Goal: Task Accomplishment & Management: Manage account settings

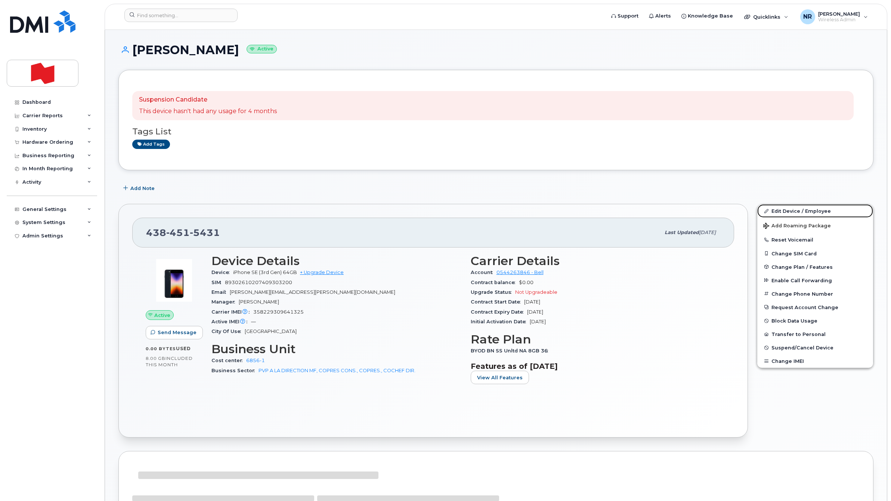
drag, startPoint x: 782, startPoint y: 211, endPoint x: 740, endPoint y: 213, distance: 41.9
click at [782, 211] on link "Edit Device / Employee" at bounding box center [815, 210] width 116 height 13
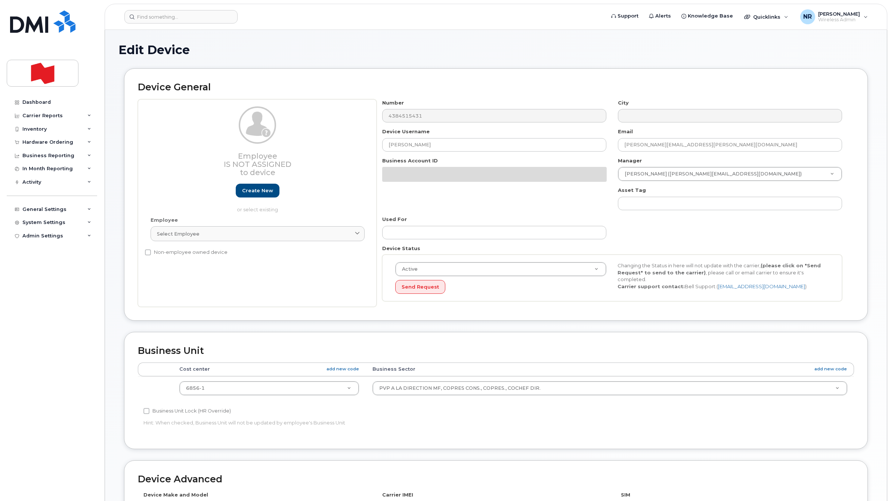
select select "25594327"
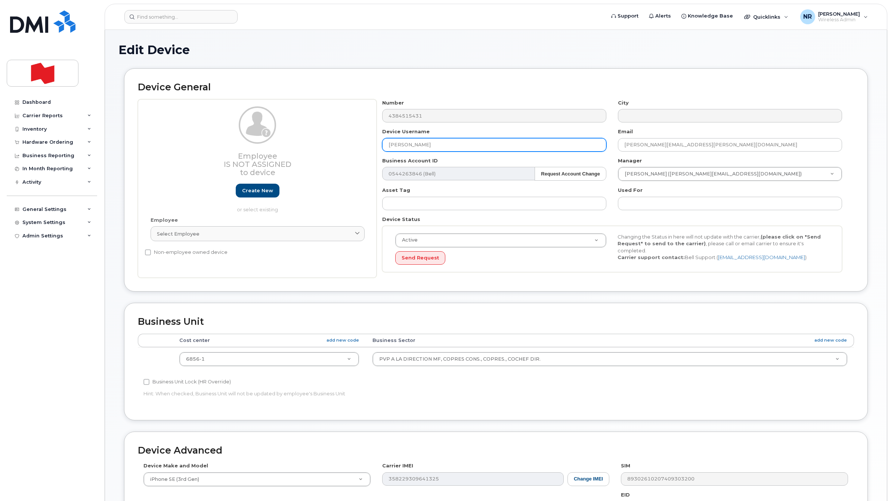
paste input "Will be cancelled - CHURN [DATE]"
drag, startPoint x: 452, startPoint y: 146, endPoint x: 366, endPoint y: 146, distance: 85.9
click at [366, 146] on div "Employee Is not assigned to device Create new or select existing Employee Selec…" at bounding box center [496, 188] width 716 height 179
type input "Will be cancelled - CHURN [DATE]"
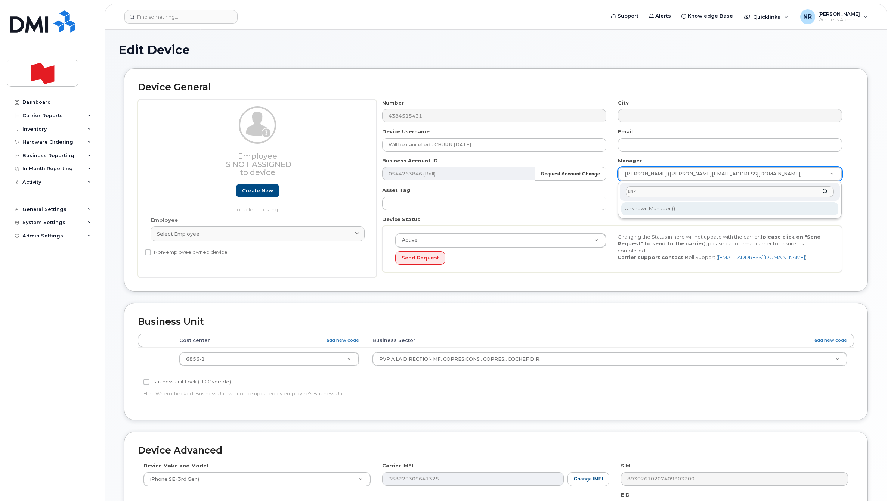
type input "unk"
type input "1908917"
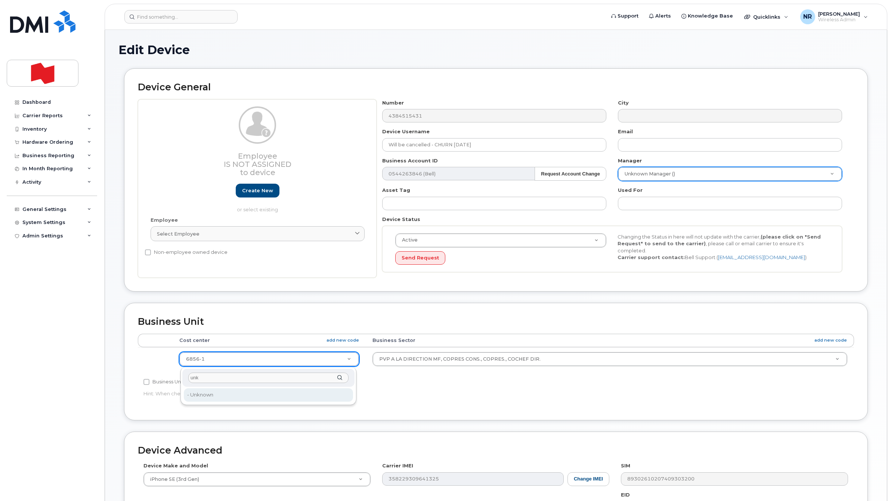
type input "unk"
drag, startPoint x: 240, startPoint y: 396, endPoint x: 352, endPoint y: 372, distance: 114.7
type input "22916205"
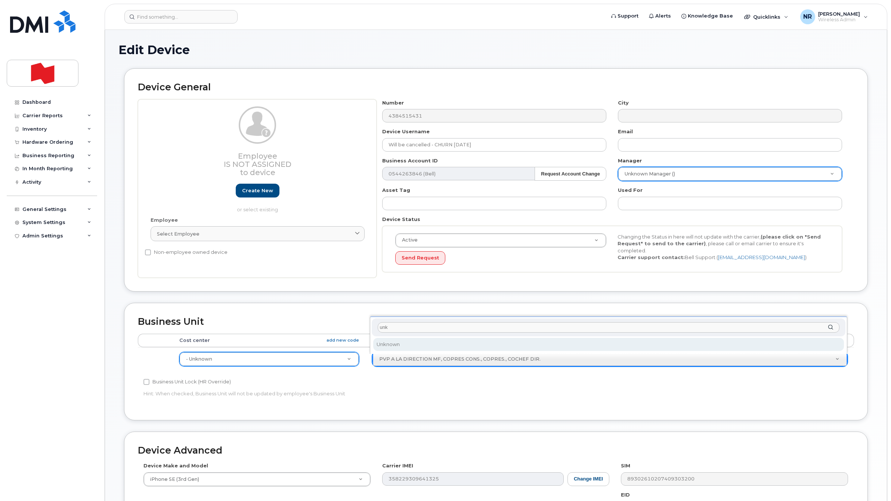
type input "unk"
select select "22916206"
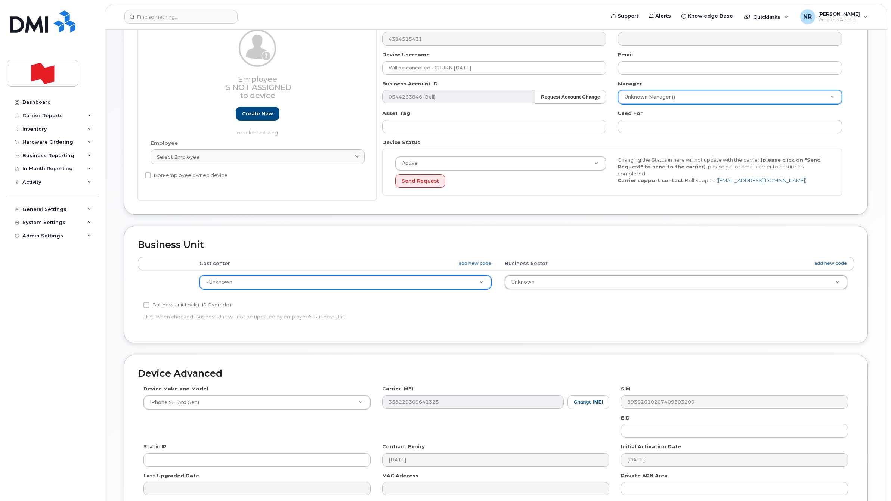
scroll to position [155, 0]
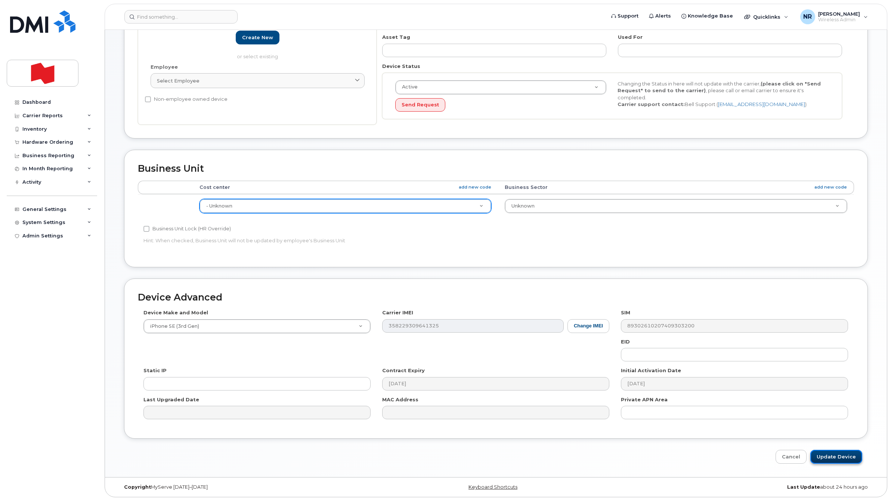
click at [828, 453] on input "Update Device" at bounding box center [836, 457] width 52 height 14
type input "Saving..."
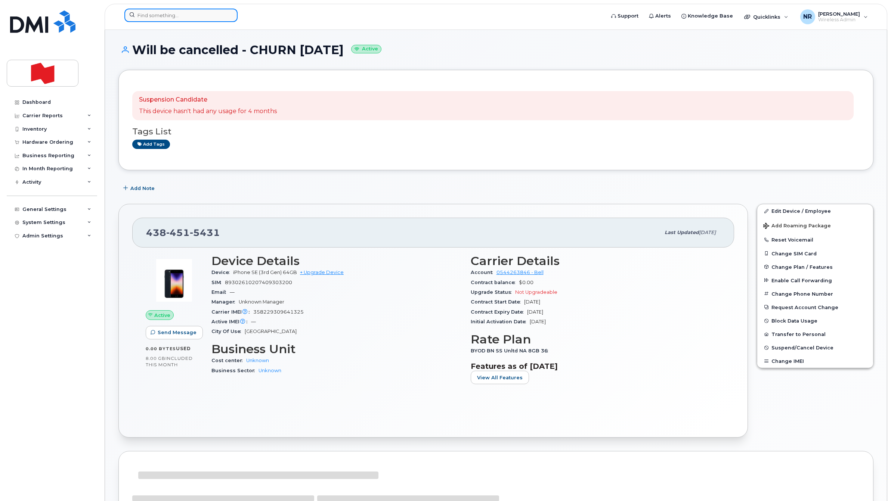
click at [159, 16] on input at bounding box center [180, 15] width 113 height 13
paste input "4384516715"
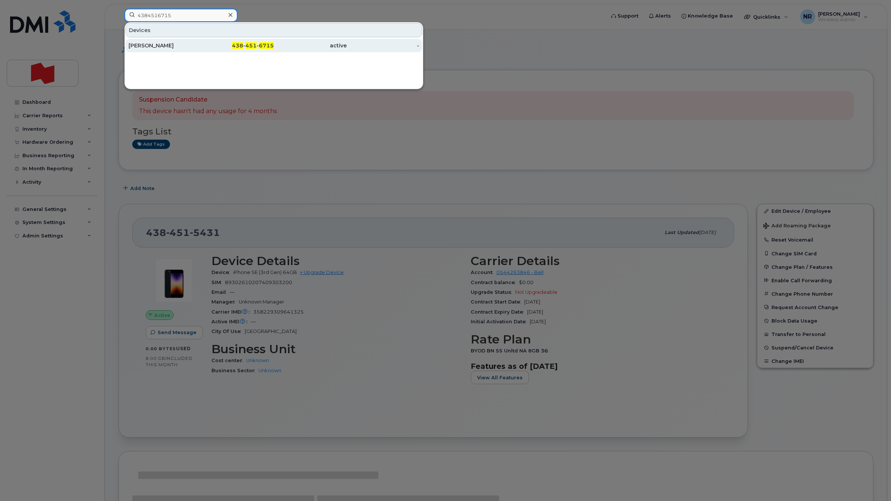
type input "4384516715"
click at [162, 47] on div "[PERSON_NAME]" at bounding box center [164, 45] width 73 height 7
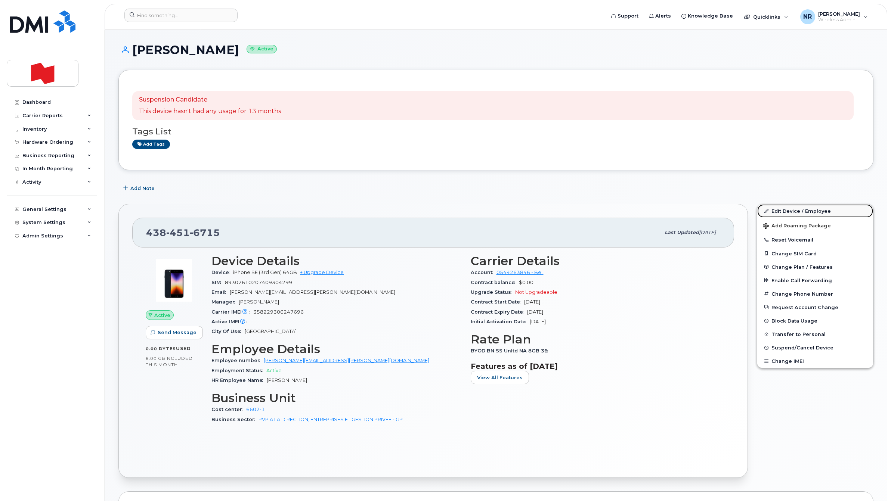
click at [790, 210] on link "Edit Device / Employee" at bounding box center [815, 210] width 116 height 13
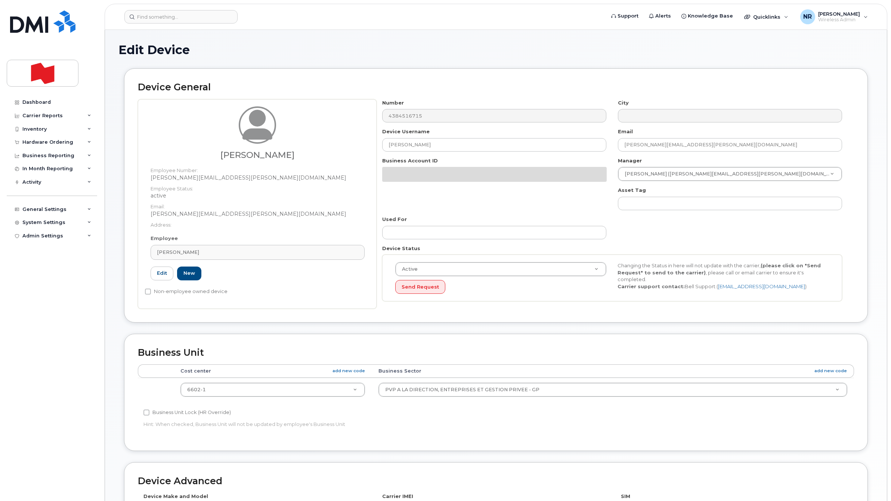
select select "22917083"
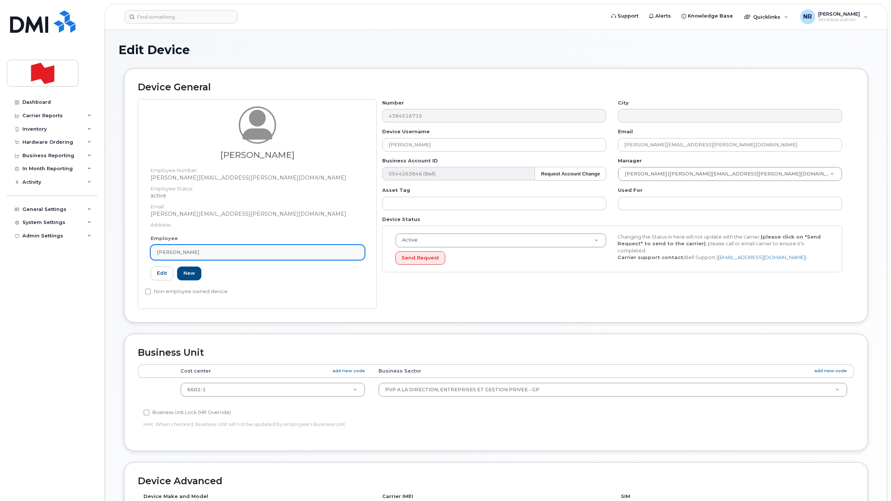
click at [352, 251] on div "[PERSON_NAME]" at bounding box center [257, 252] width 201 height 7
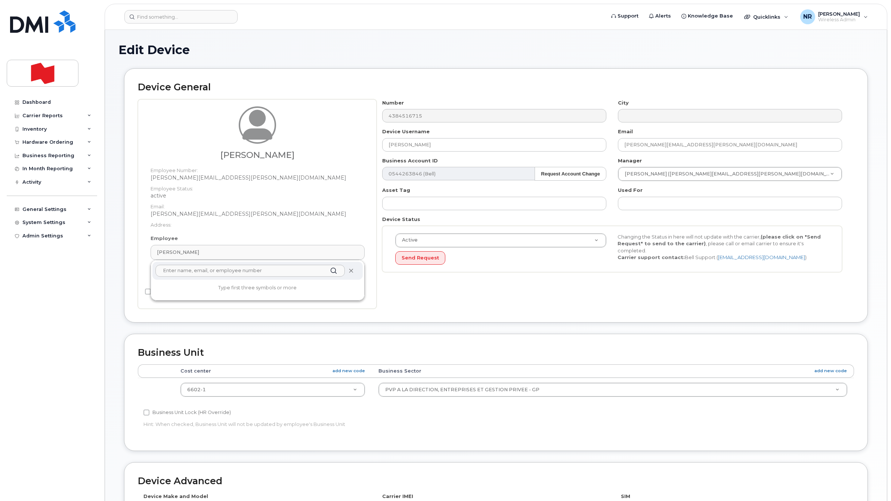
click at [353, 271] on span at bounding box center [351, 271] width 6 height 6
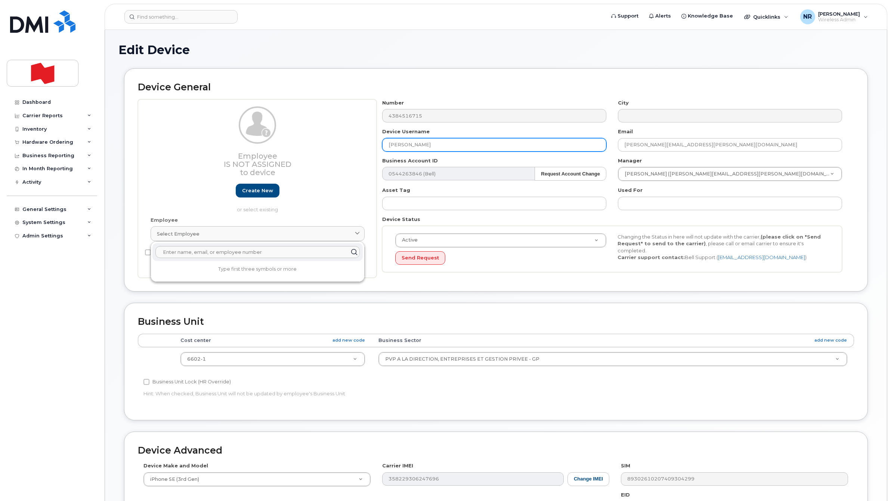
drag, startPoint x: 348, startPoint y: 141, endPoint x: 323, endPoint y: 141, distance: 24.3
click at [323, 141] on div "Employee Is not assigned to device Create new or select existing Employee Selec…" at bounding box center [496, 188] width 716 height 179
paste input "Will be cancelled - CHURN October 2025"
type input "Will be cancelled - CHURN October 2025"
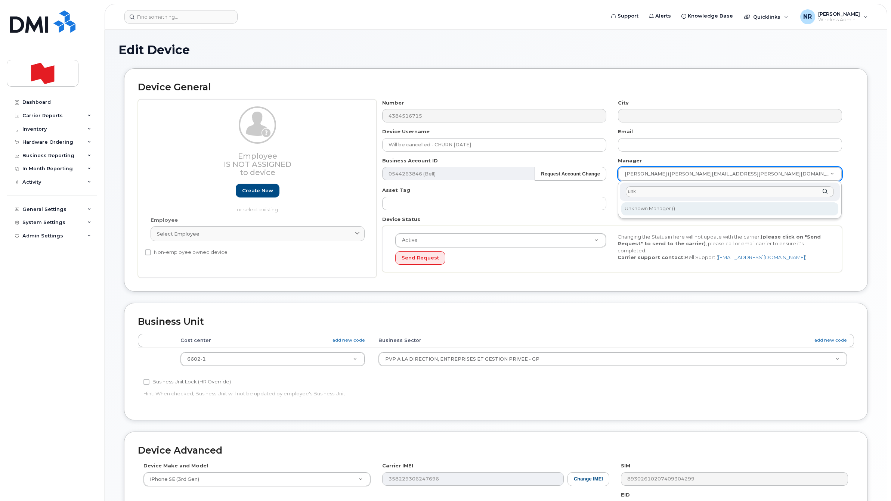
type input "unk"
type input "1908917"
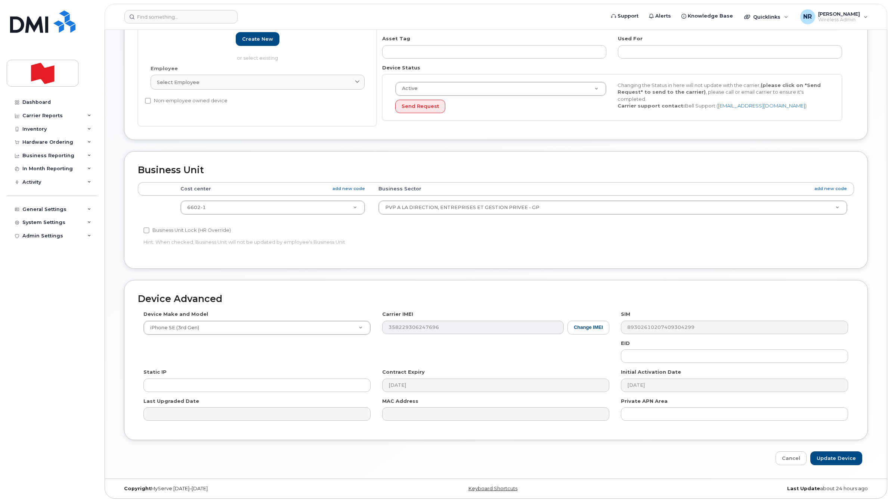
scroll to position [155, 0]
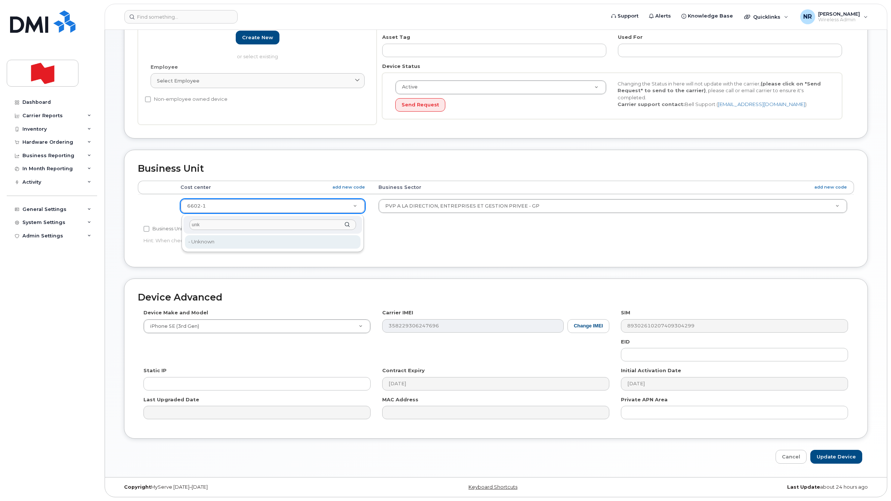
type input "unk"
type input "22916205"
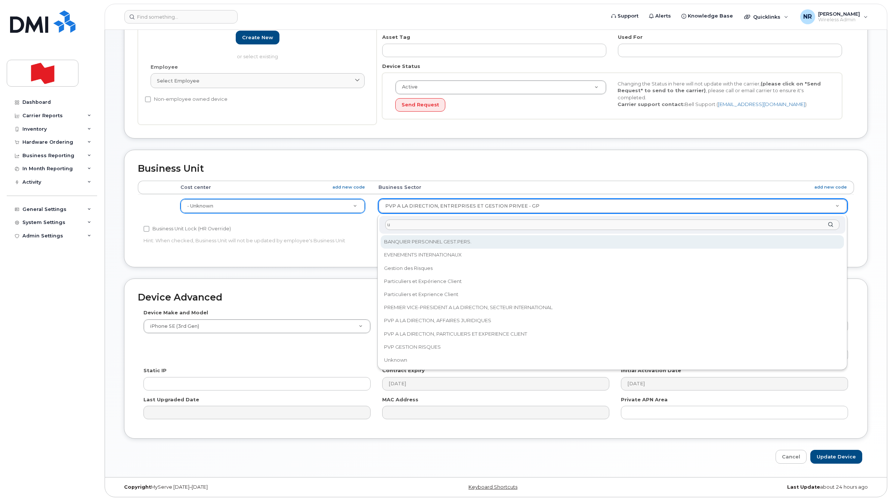
scroll to position [0, 0]
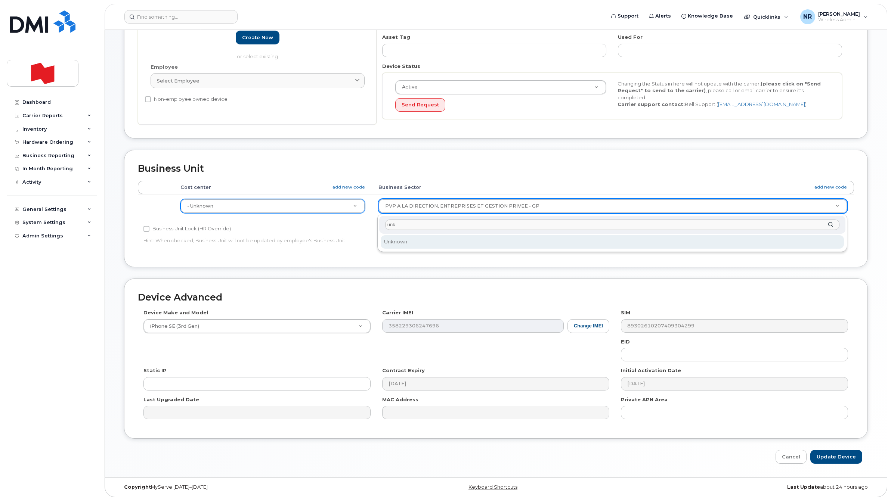
type input "unk"
select select "22916206"
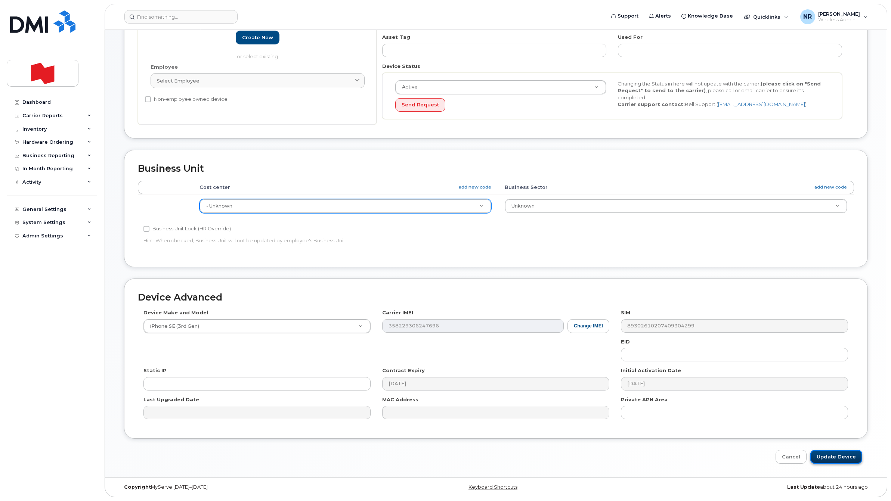
click at [828, 459] on input "Update Device" at bounding box center [836, 457] width 52 height 14
type input "Saving..."
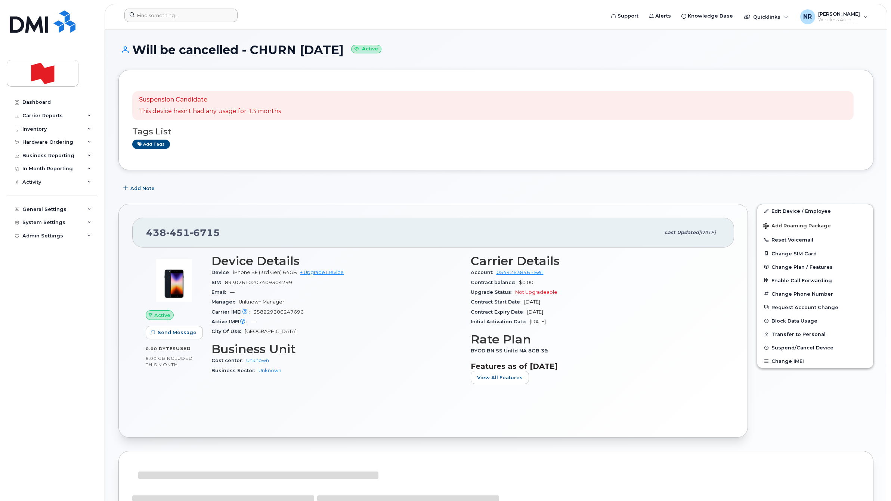
drag, startPoint x: 173, startPoint y: 6, endPoint x: 169, endPoint y: 13, distance: 8.5
click at [170, 13] on header "Support Alerts Knowledge Base Quicklinks Suspend / Cancel Device Change SIM Car…" at bounding box center [496, 17] width 782 height 26
click at [169, 13] on input at bounding box center [180, 15] width 113 height 13
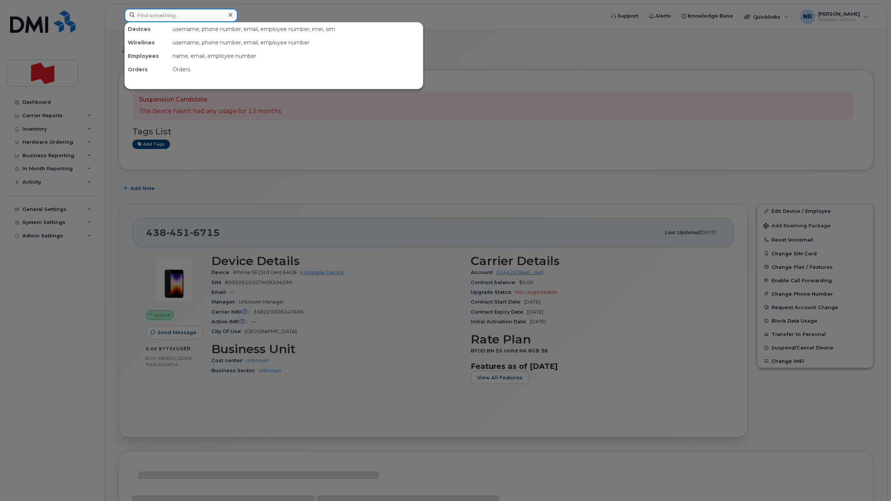
paste input "4384518189"
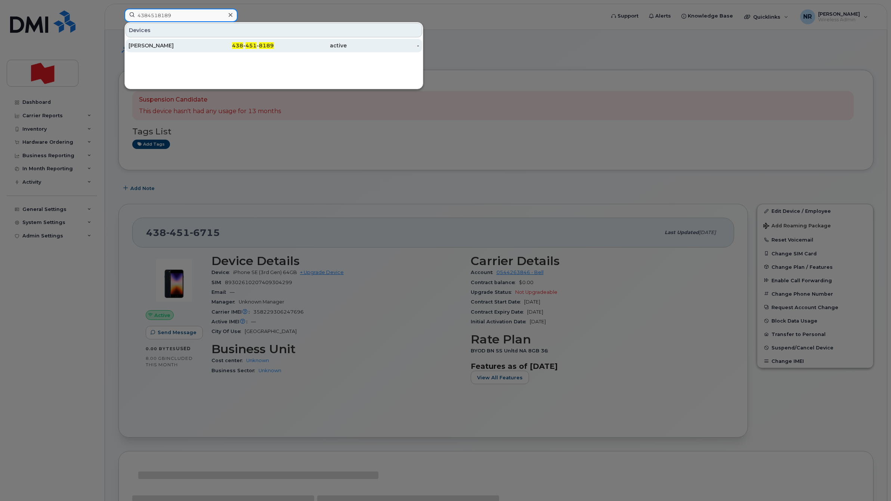
type input "4384518189"
drag, startPoint x: 150, startPoint y: 40, endPoint x: 155, endPoint y: 43, distance: 6.5
click at [149, 40] on div "[PERSON_NAME]" at bounding box center [164, 45] width 73 height 13
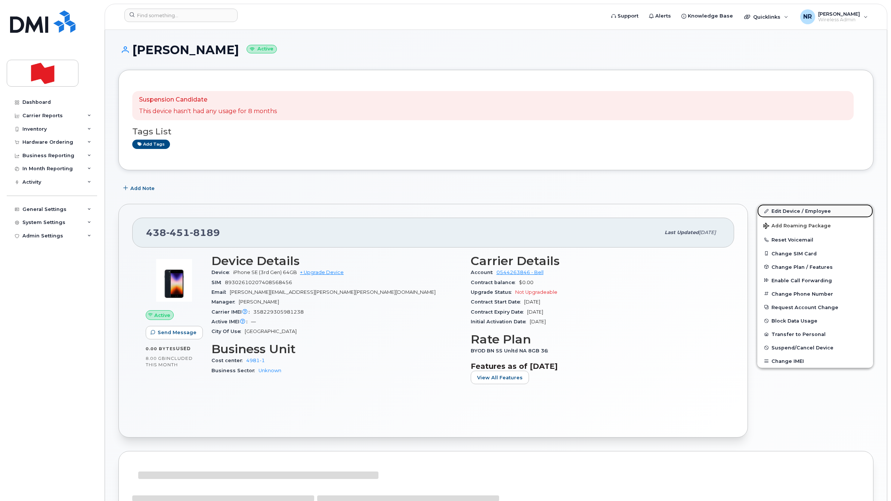
click at [793, 210] on link "Edit Device / Employee" at bounding box center [815, 210] width 116 height 13
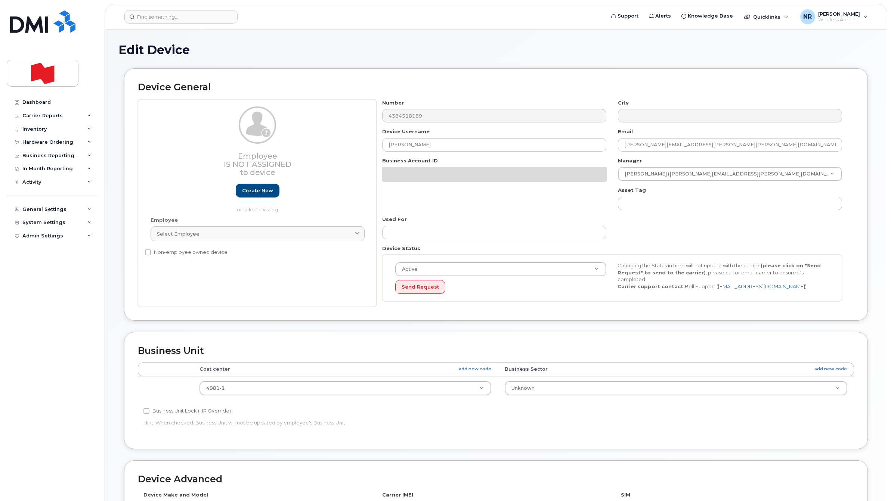
select select "22916206"
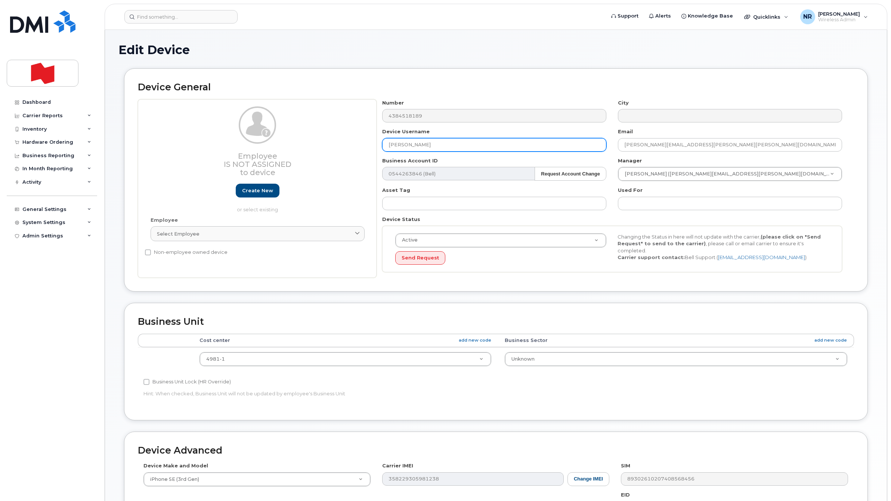
paste input "Will be cancelled - CHURN [DATE]"
drag, startPoint x: 265, startPoint y: 141, endPoint x: 296, endPoint y: 154, distance: 33.0
click at [258, 142] on div "Employee Is not assigned to device Create new or select existing Employee Selec…" at bounding box center [496, 188] width 716 height 179
type input "Will be cancelled - CHURN [DATE]"
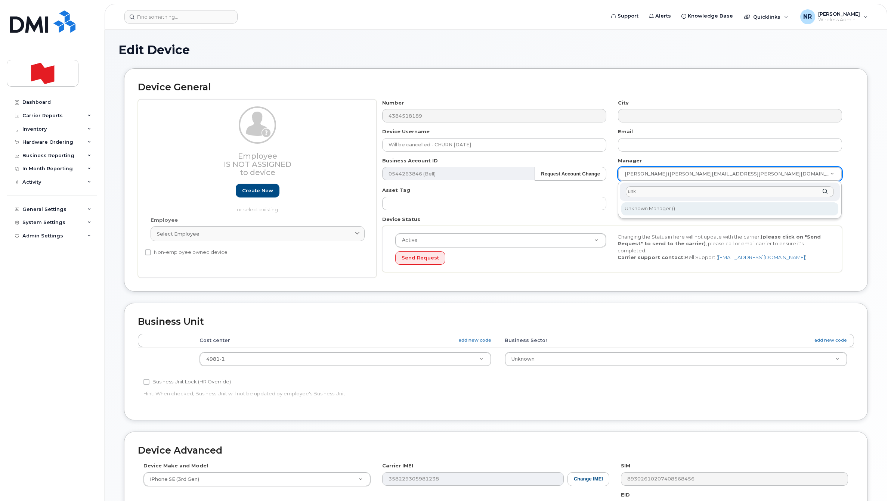
type input "unk"
type input "1908917"
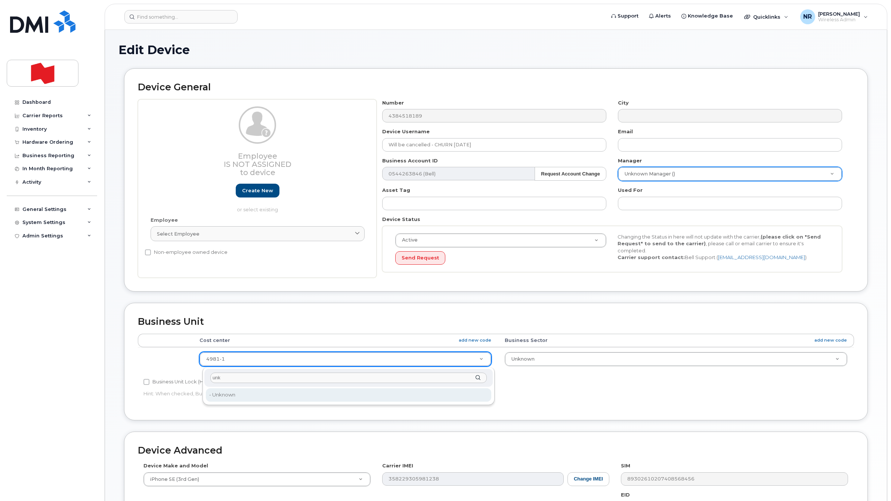
type input "unk"
type input "22916205"
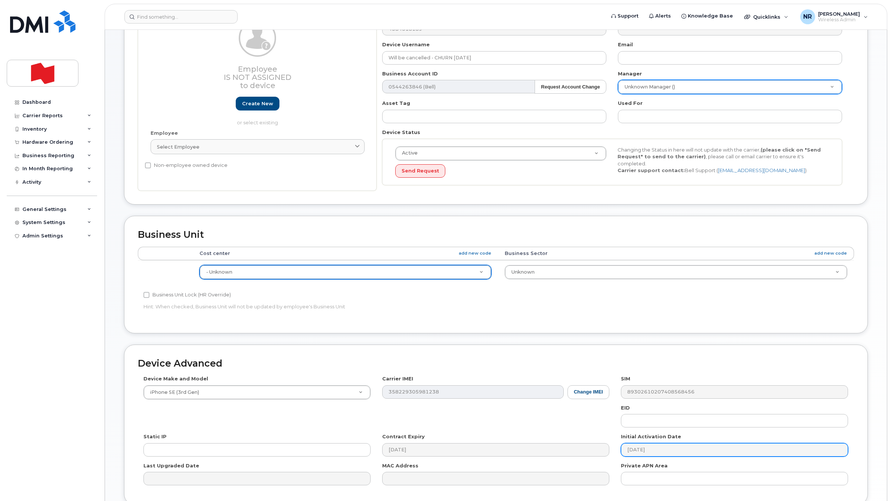
scroll to position [155, 0]
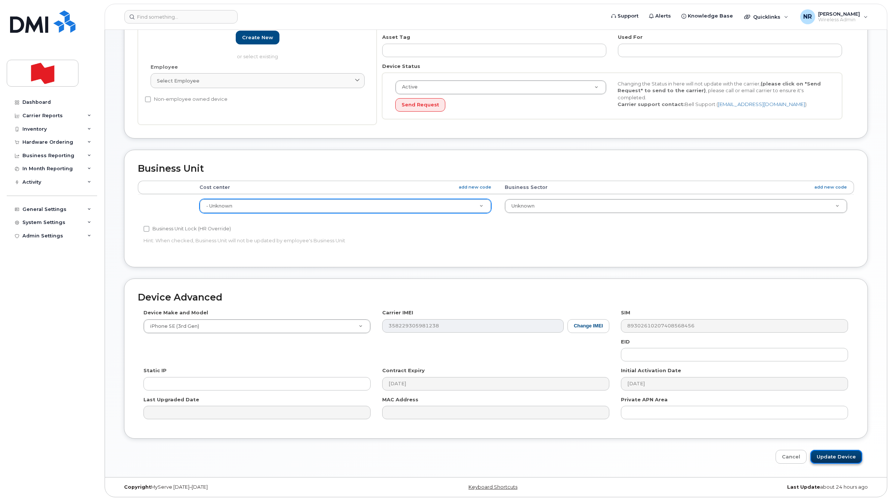
click at [844, 453] on input "Update Device" at bounding box center [836, 457] width 52 height 14
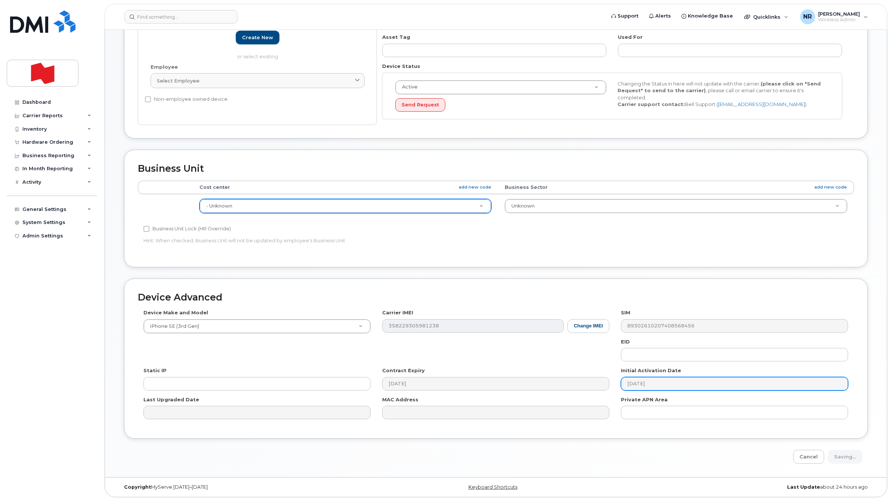
type input "Saving..."
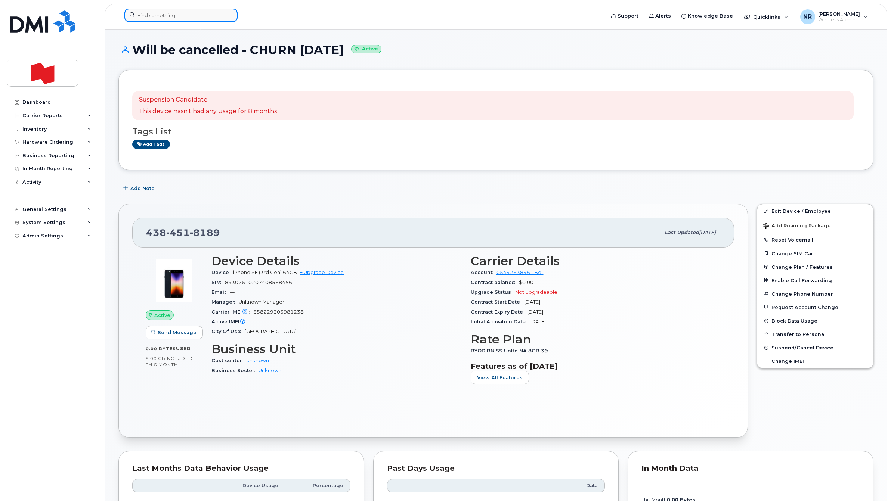
click at [162, 15] on input at bounding box center [180, 15] width 113 height 13
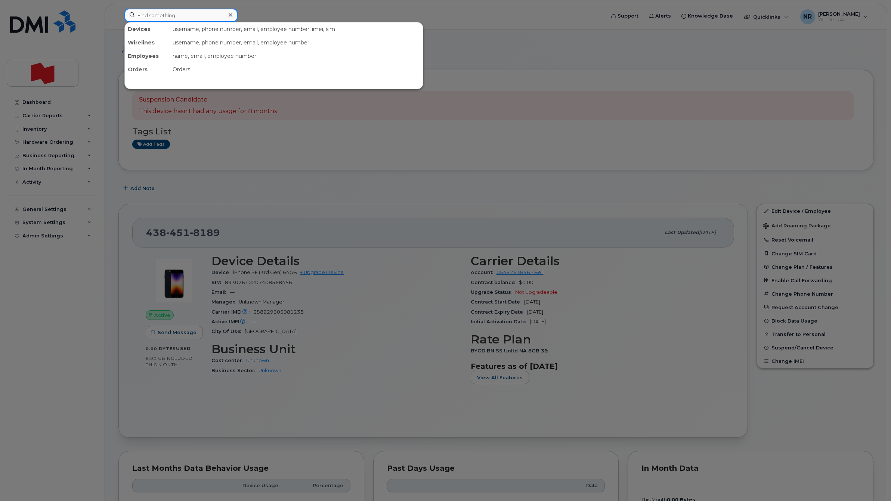
paste input "4384519008"
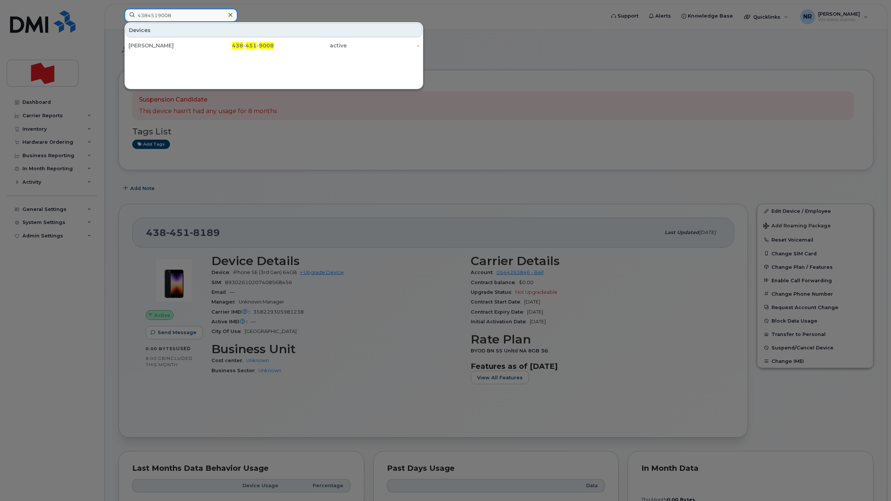
type input "4384519008"
click at [159, 45] on div "[PERSON_NAME]" at bounding box center [164, 45] width 73 height 7
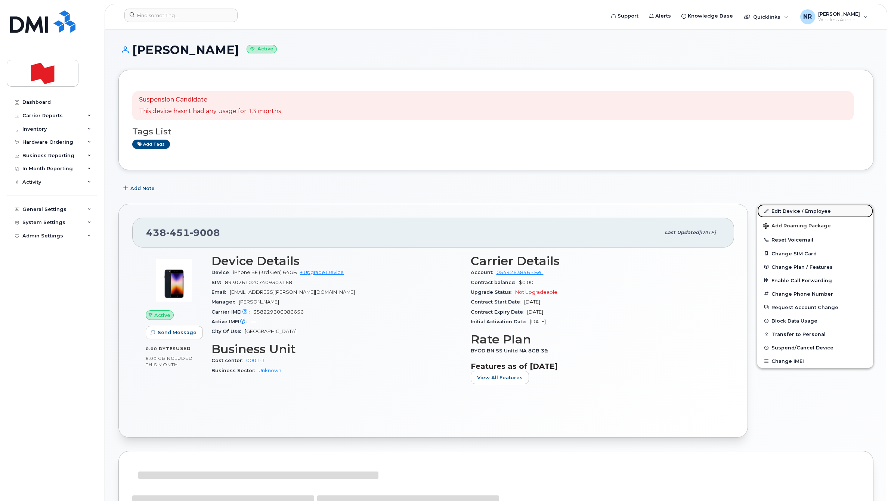
click at [788, 211] on link "Edit Device / Employee" at bounding box center [815, 210] width 116 height 13
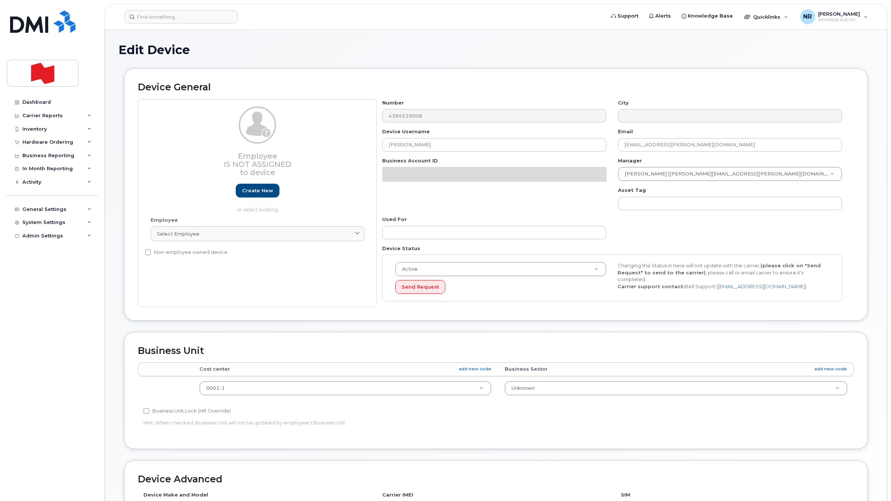
select select "22916206"
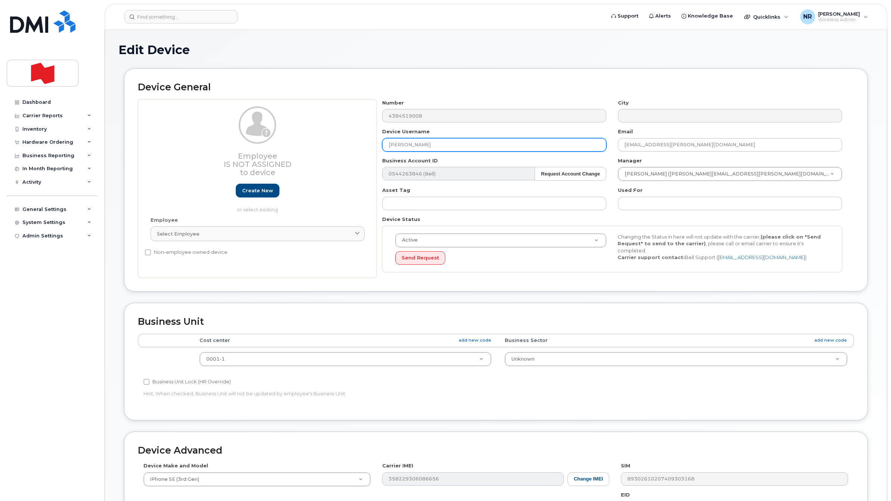
drag, startPoint x: 366, startPoint y: 144, endPoint x: 345, endPoint y: 146, distance: 21.0
click at [345, 146] on div "Employee Is not assigned to device Create new or select existing Employee Selec…" at bounding box center [496, 188] width 716 height 179
paste input "Will be cancelled - CHURN [DATE]"
type input "Will be cancelled - CHURN [DATE]"
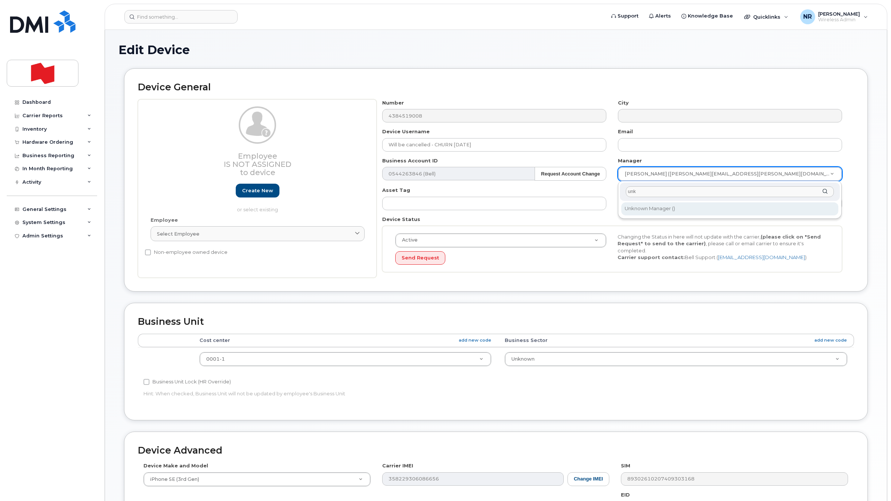
type input "unk"
type input "1908917"
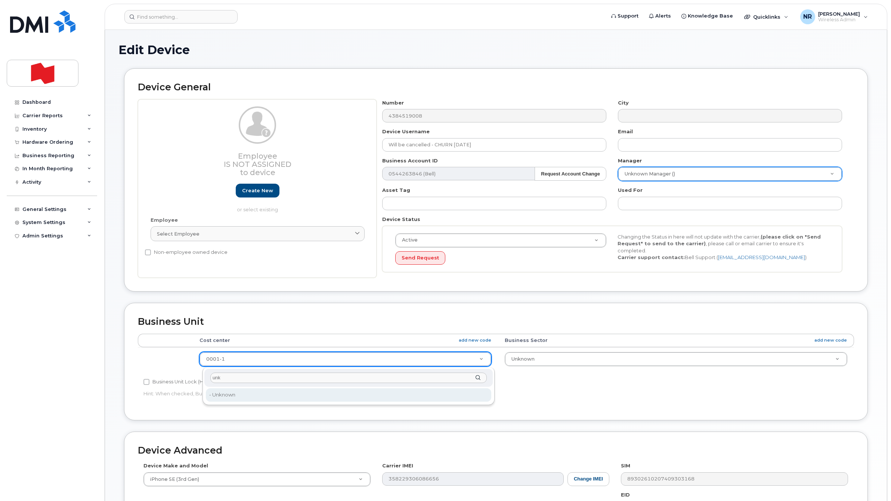
type input "unk"
drag, startPoint x: 224, startPoint y: 393, endPoint x: 287, endPoint y: 385, distance: 62.9
type input "22916205"
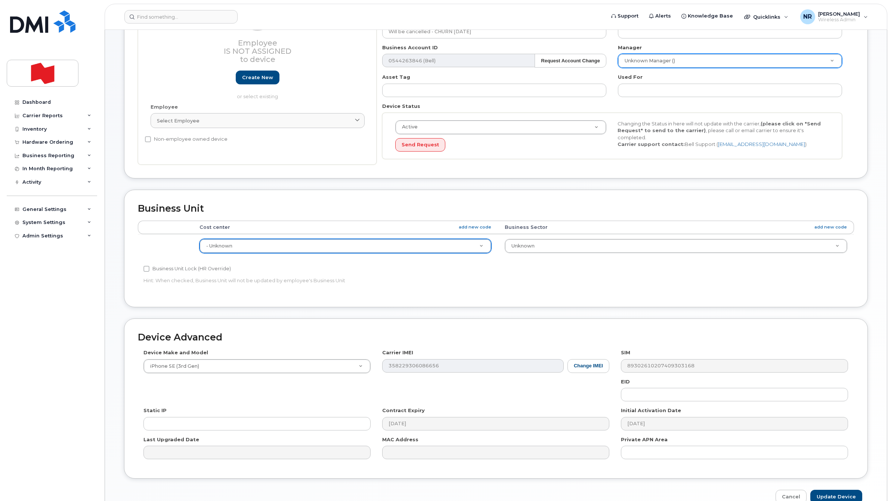
scroll to position [155, 0]
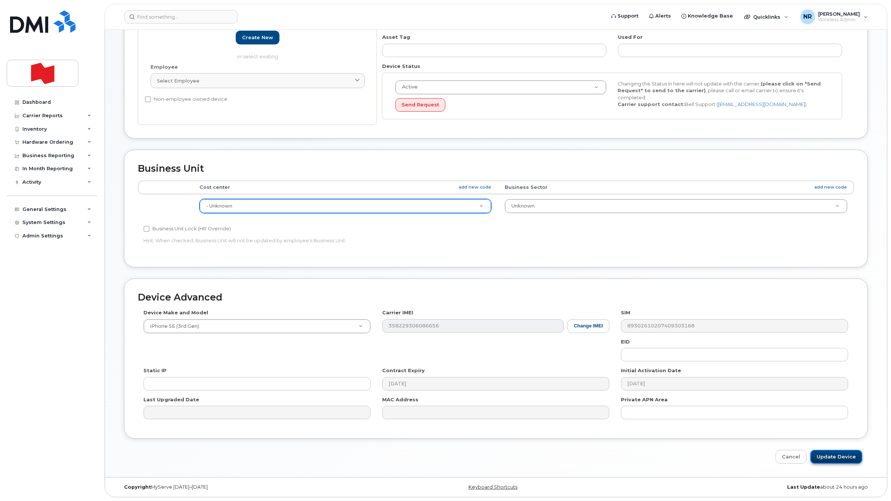
click at [835, 458] on input "Update Device" at bounding box center [836, 457] width 52 height 14
type input "Saving..."
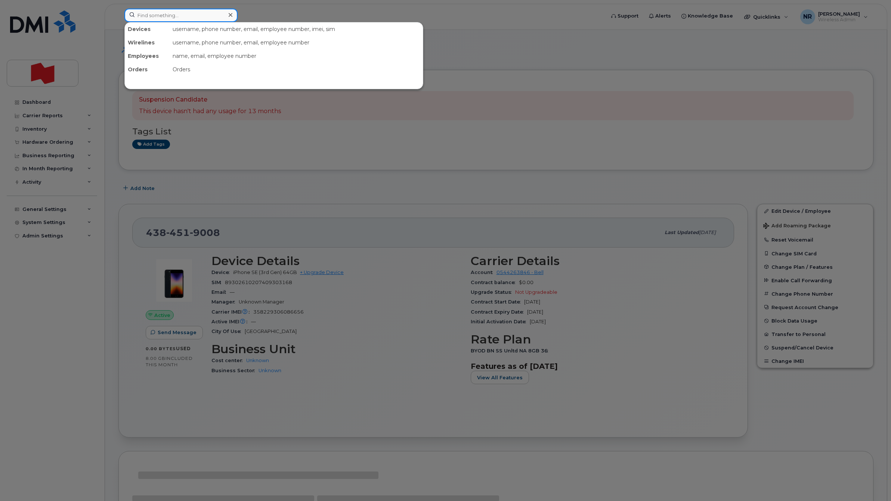
click at [175, 14] on input at bounding box center [180, 15] width 113 height 13
paste input "4035852578"
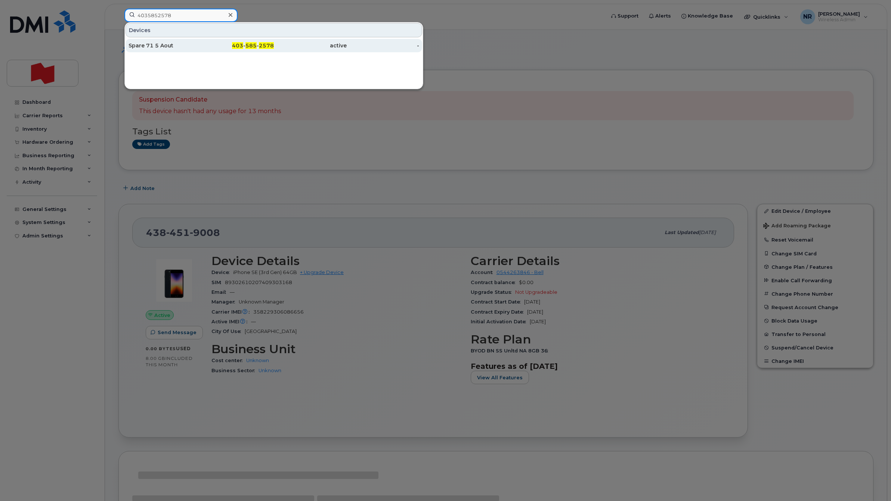
type input "4035852578"
click at [146, 46] on div "Spare 71 5 Aout" at bounding box center [164, 45] width 73 height 7
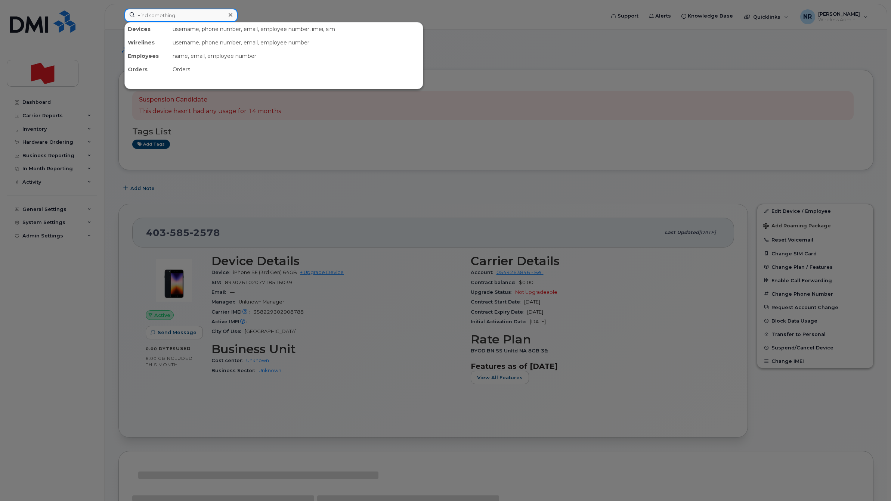
paste input "Will be cancelled - CHURN [DATE]"
click at [195, 15] on input at bounding box center [180, 15] width 113 height 13
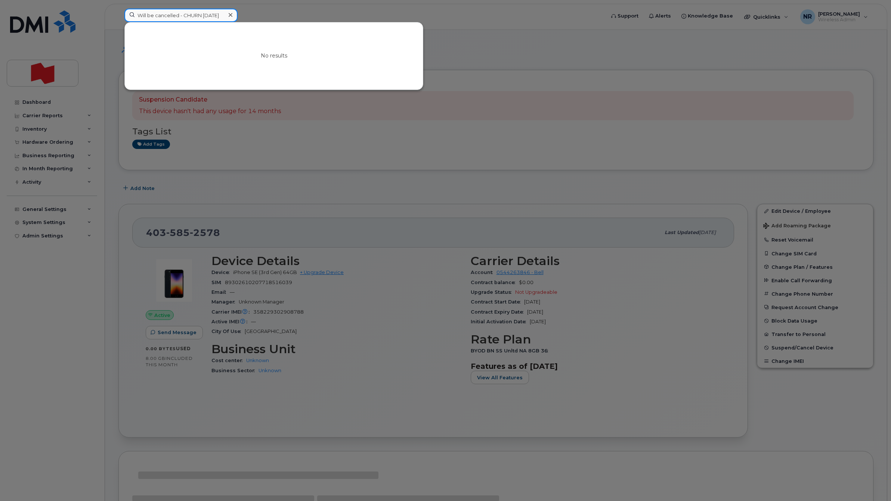
type input "Will be cancelled - CHURN [DATE]"
click at [228, 12] on div at bounding box center [230, 15] width 11 height 11
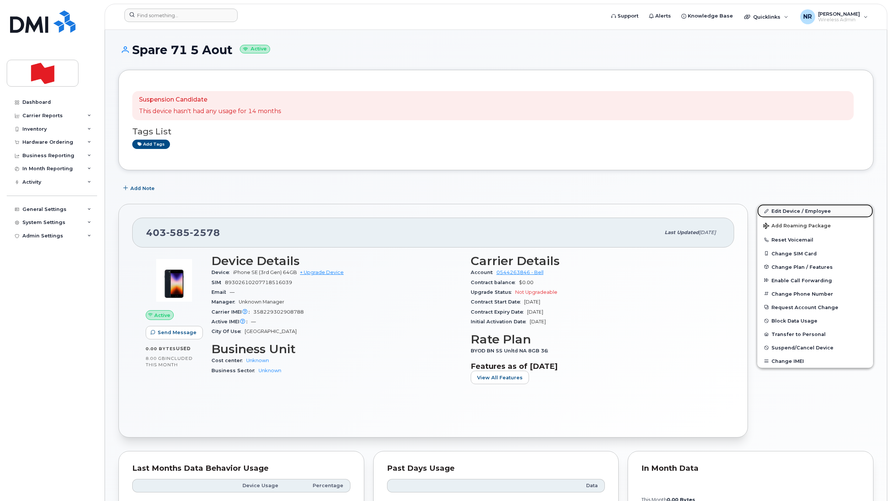
click at [789, 210] on link "Edit Device / Employee" at bounding box center [815, 210] width 116 height 13
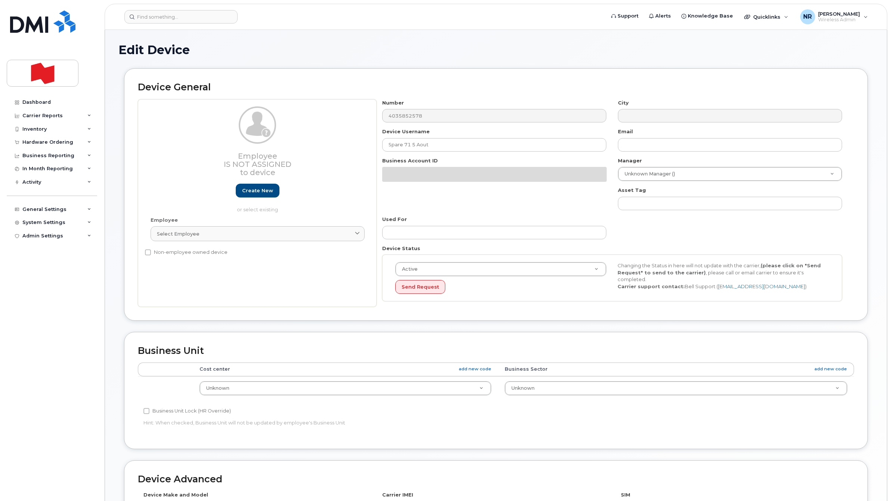
select select "22916206"
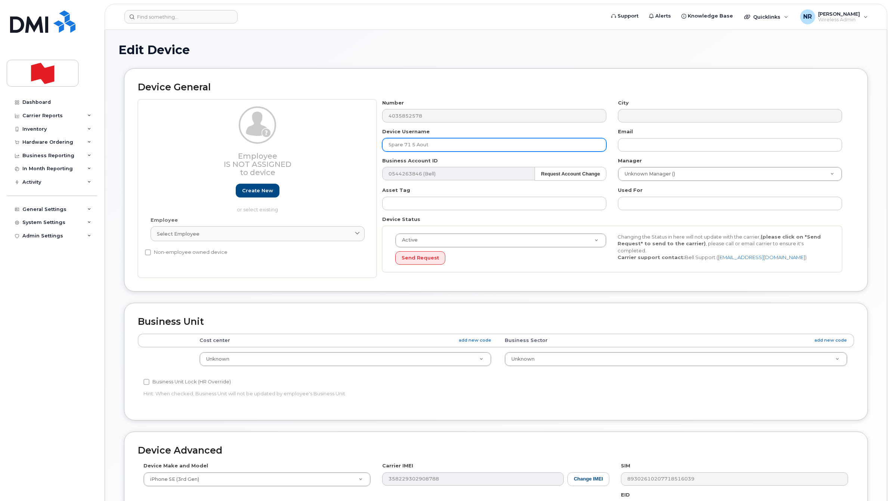
drag, startPoint x: 462, startPoint y: 149, endPoint x: 356, endPoint y: 148, distance: 106.8
click at [356, 148] on div "Employee Is not assigned to device Create new or select existing Employee Selec…" at bounding box center [496, 188] width 716 height 179
paste input "Will be cancelled - CHURN [DATE]"
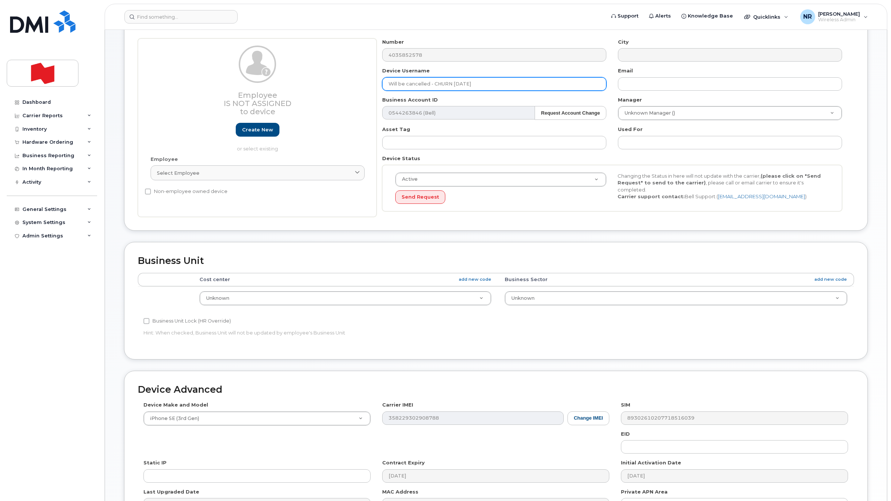
scroll to position [155, 0]
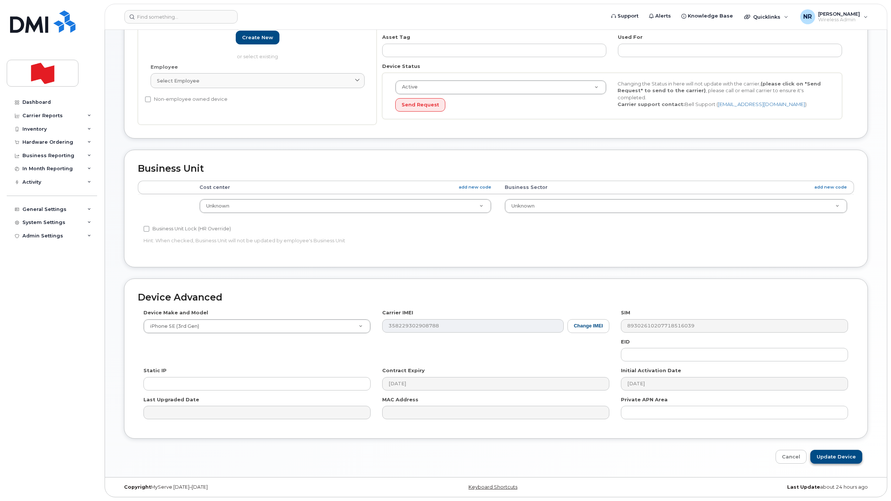
type input "Will be cancelled - CHURN [DATE]"
drag, startPoint x: 847, startPoint y: 453, endPoint x: 782, endPoint y: 447, distance: 64.5
click at [846, 453] on input "Update Device" at bounding box center [836, 457] width 52 height 14
type input "Saving..."
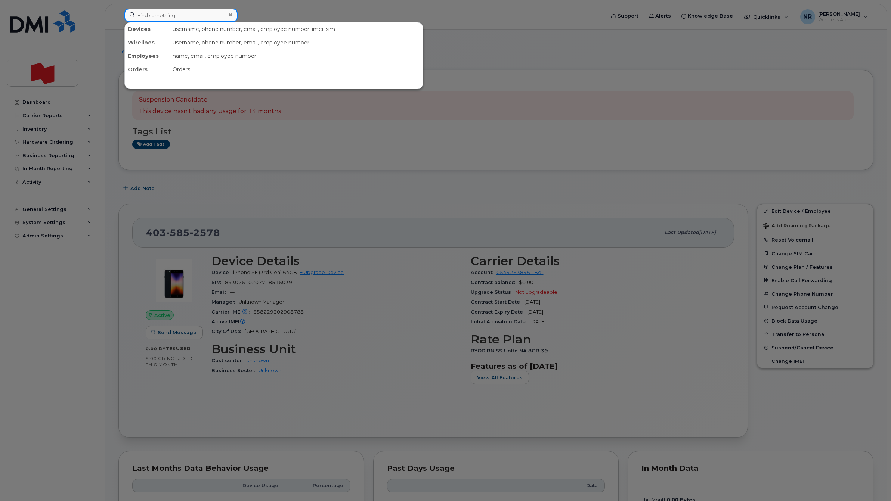
click at [180, 12] on input at bounding box center [180, 15] width 113 height 13
paste input "4035893819"
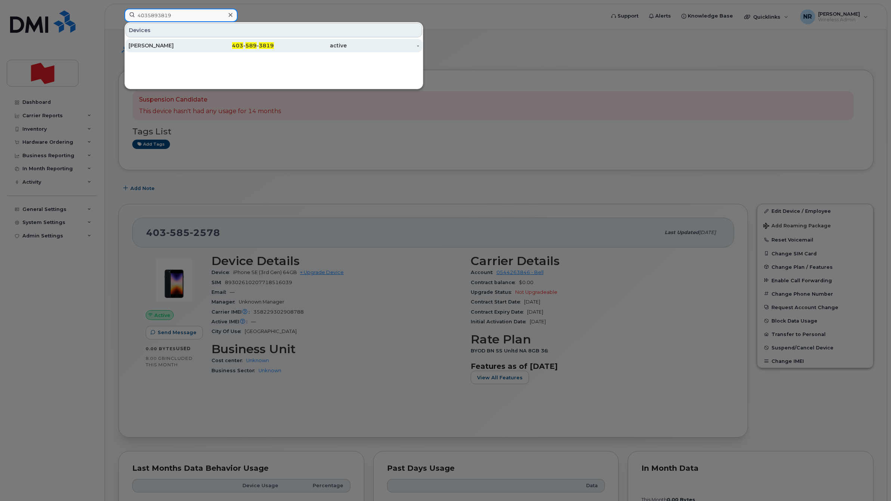
type input "4035893819"
click at [154, 46] on div "Harsh Narain" at bounding box center [164, 45] width 73 height 7
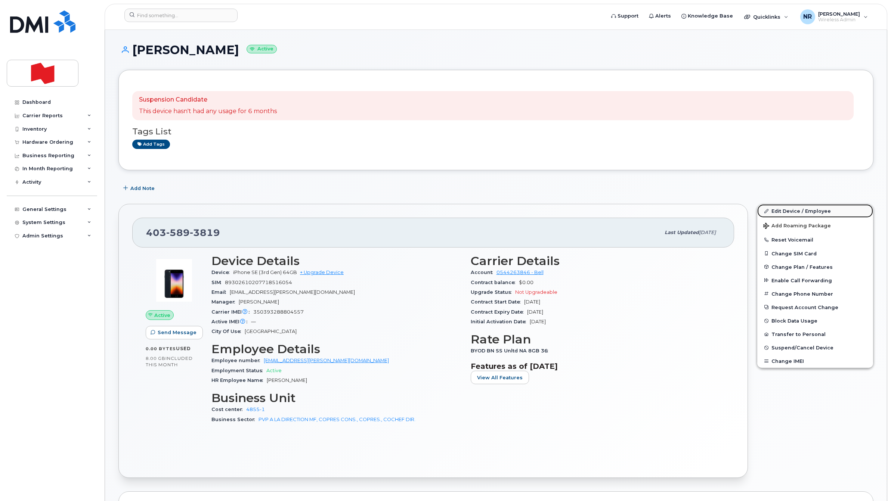
click at [782, 209] on link "Edit Device / Employee" at bounding box center [815, 210] width 116 height 13
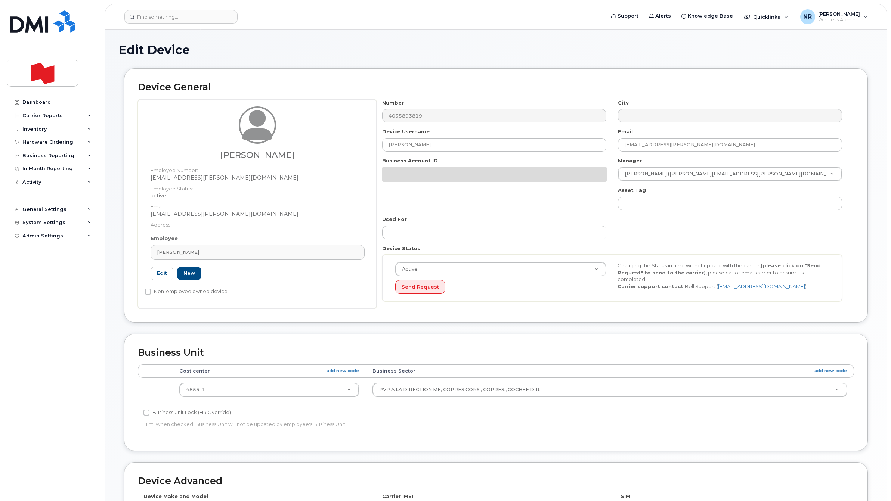
select select "25594327"
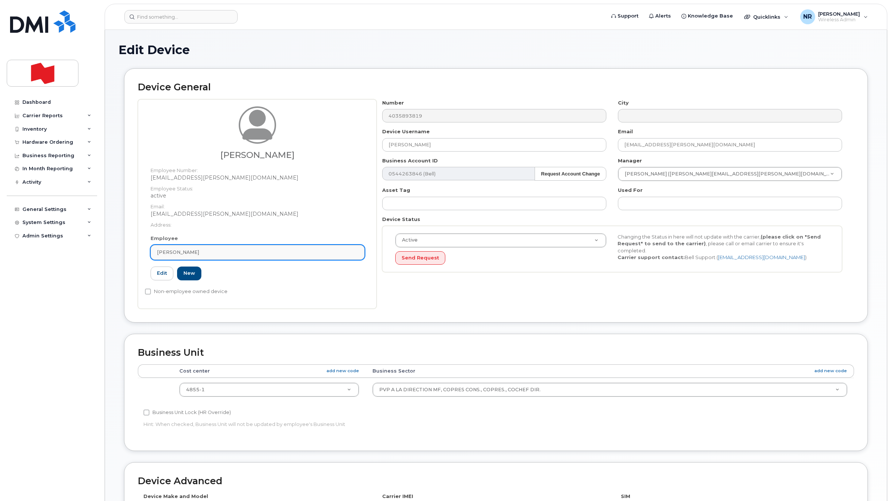
click at [360, 252] on link "[PERSON_NAME]" at bounding box center [258, 252] width 214 height 15
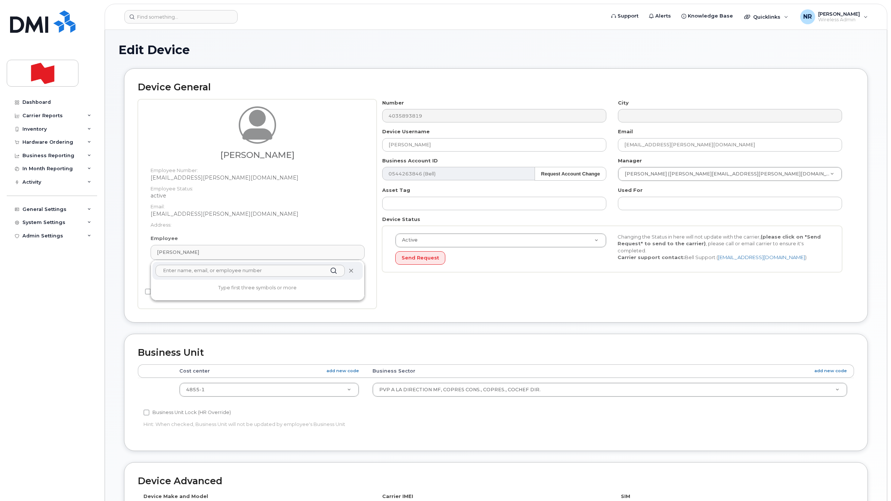
click at [352, 272] on icon at bounding box center [350, 271] width 5 height 5
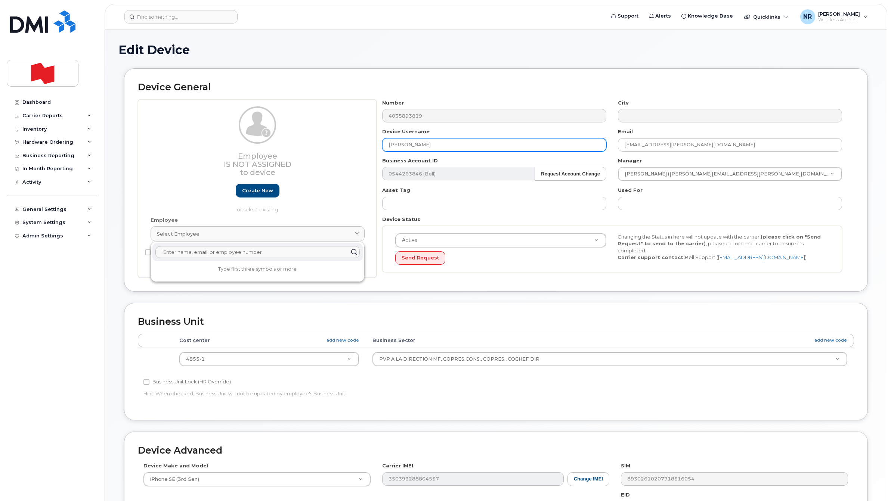
drag, startPoint x: 384, startPoint y: 143, endPoint x: 318, endPoint y: 145, distance: 66.1
click at [318, 145] on div "Employee Is not assigned to device Create new or select existing Employee Selec…" at bounding box center [496, 188] width 716 height 179
paste input "Will be cancelled - CHURN [DATE]"
type input "Will be cancelled - CHURN [DATE]"
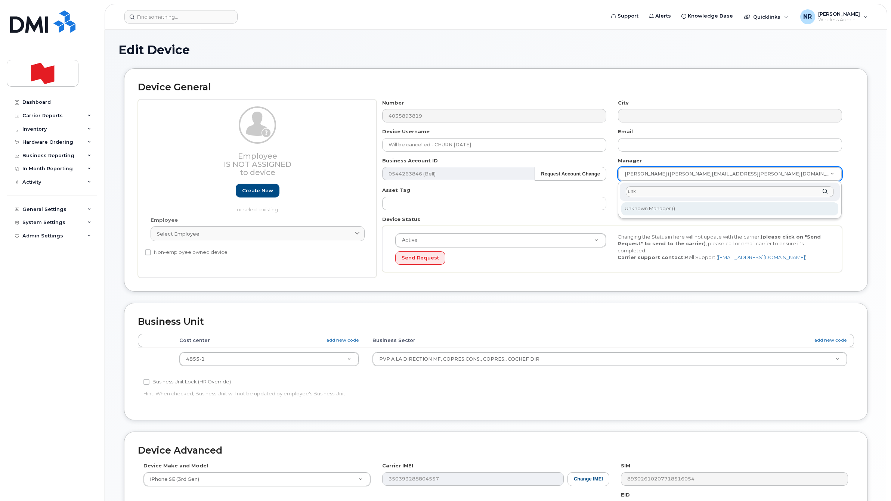
type input "unk"
type input "1908917"
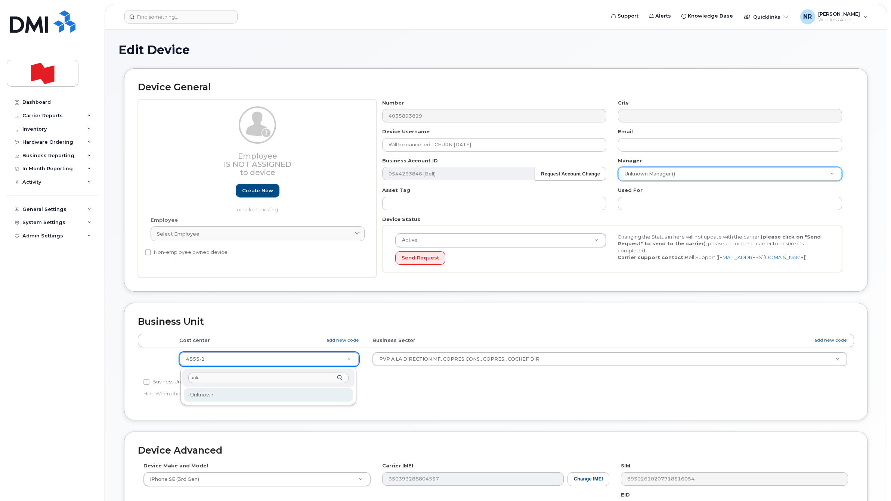
type input "unk"
click at [255, 402] on div "unk - Unknown - Unknown" at bounding box center [268, 387] width 176 height 38
type input "22916205"
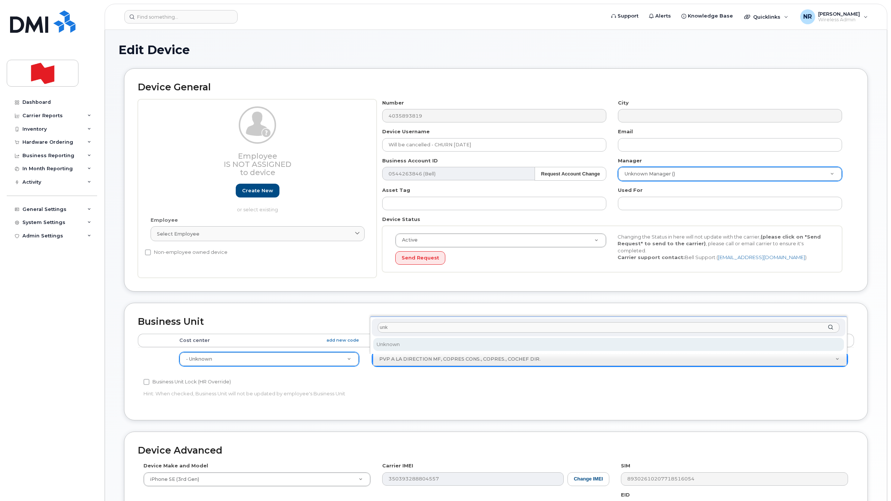
type input "unk"
select select "22916206"
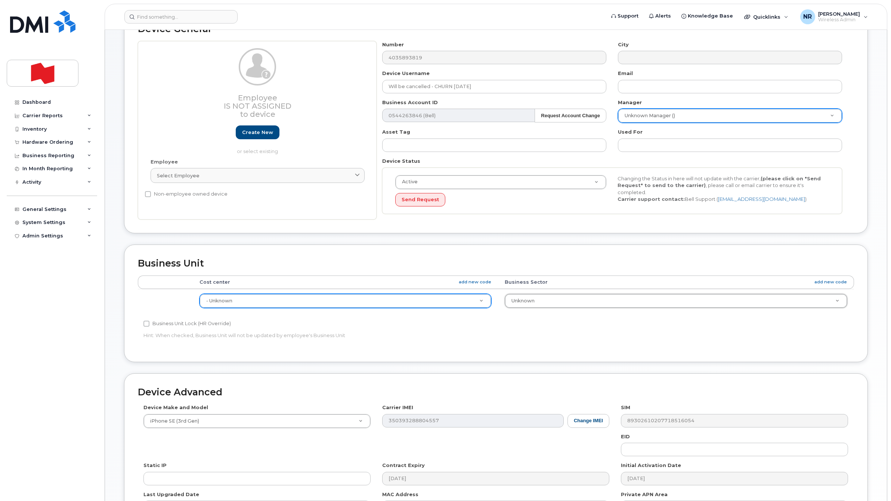
scroll to position [140, 0]
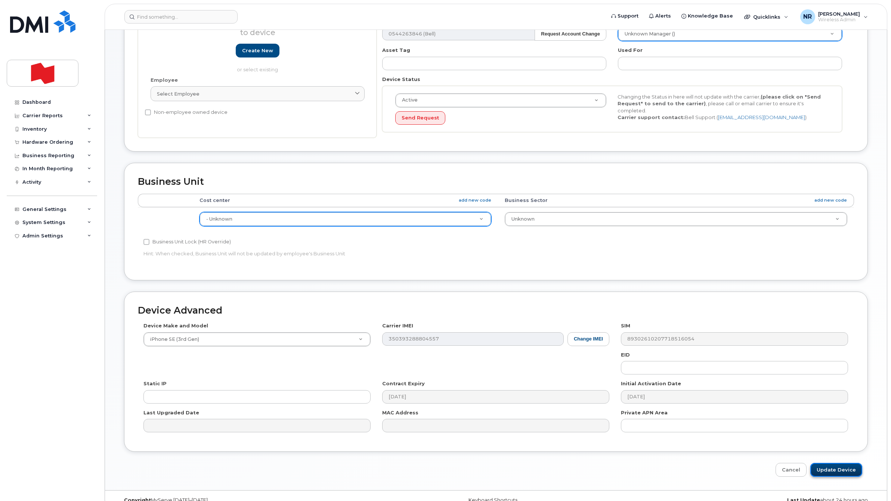
click at [845, 471] on input "Update Device" at bounding box center [836, 470] width 52 height 14
type input "Saving..."
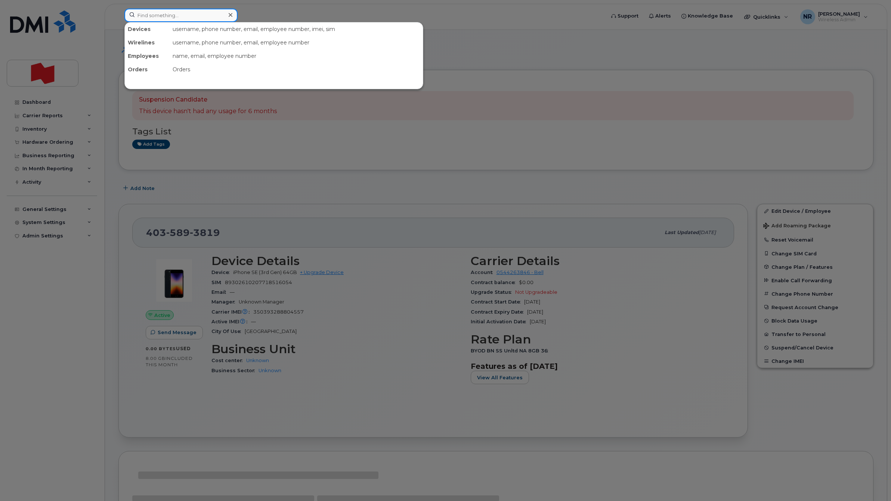
click at [162, 16] on input at bounding box center [180, 15] width 113 height 13
paste input "4035894753"
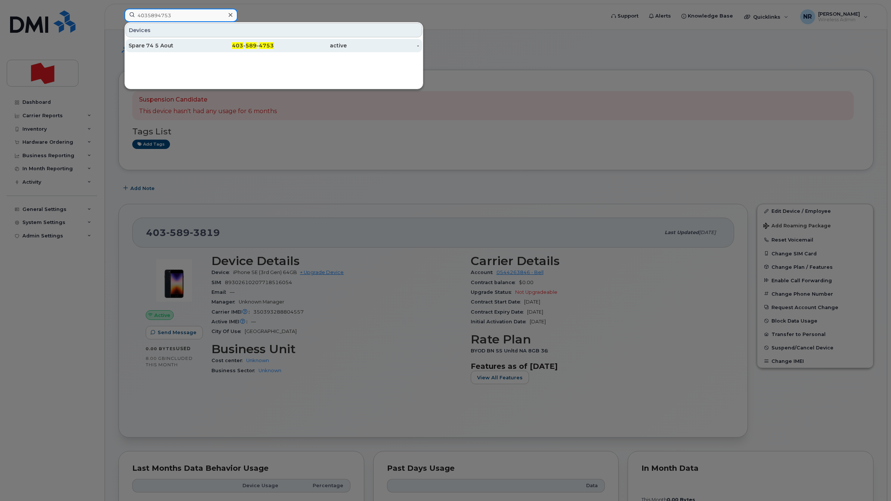
type input "4035894753"
click at [157, 44] on div "Spare 74 5 Aout" at bounding box center [164, 45] width 73 height 7
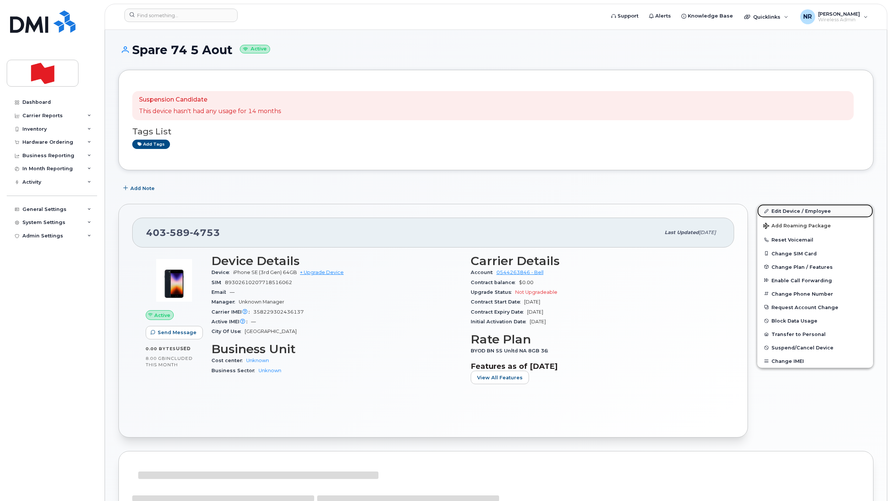
click at [788, 210] on link "Edit Device / Employee" at bounding box center [815, 210] width 116 height 13
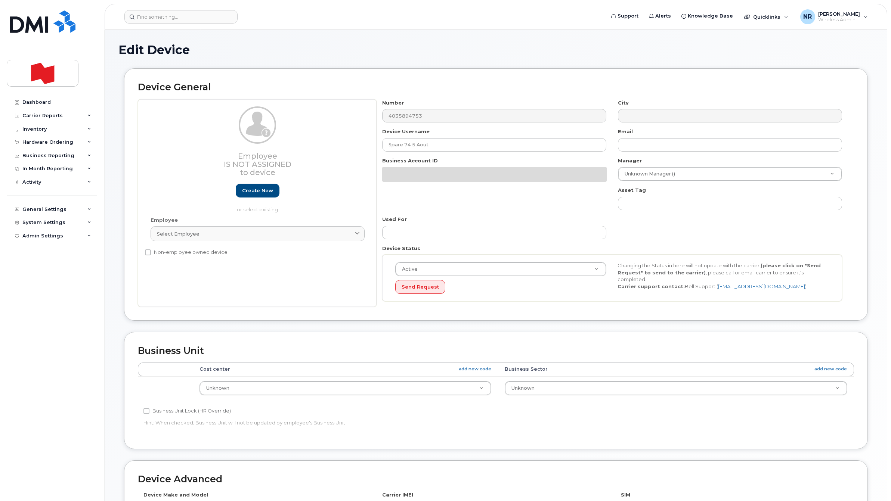
select select "22916206"
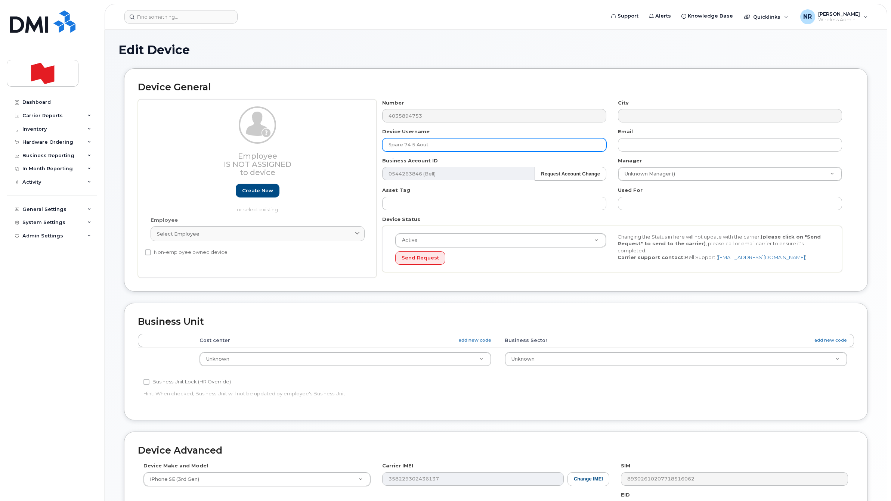
paste input "Will be cancelled - CHURN [DATE]"
drag, startPoint x: 414, startPoint y: 141, endPoint x: 230, endPoint y: 133, distance: 183.5
click at [230, 133] on div "Employee Is not assigned to device Create new or select existing Employee Selec…" at bounding box center [496, 188] width 716 height 179
type input "Will be cancelled - CHURN [DATE]"
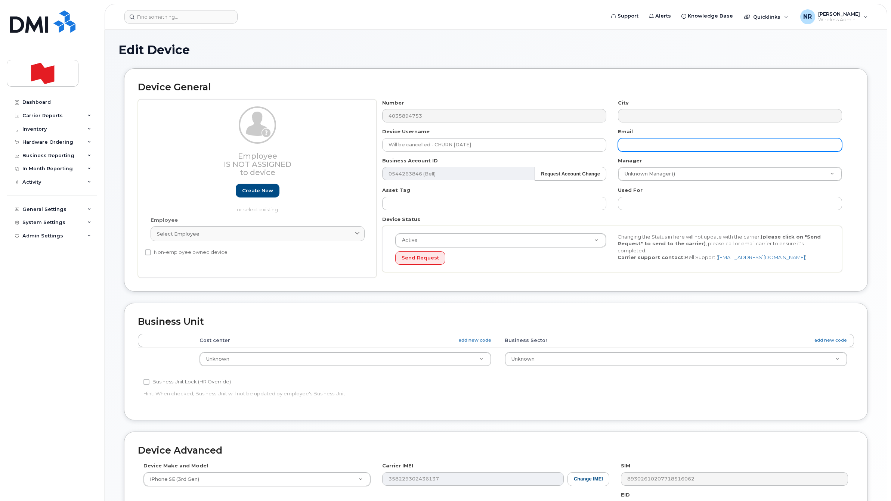
scroll to position [155, 0]
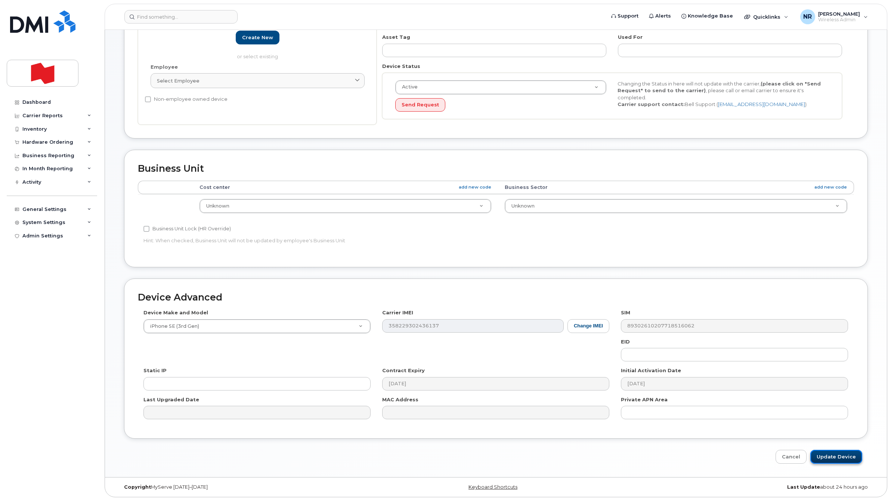
click at [828, 459] on input "Update Device" at bounding box center [836, 457] width 52 height 14
type input "Saving..."
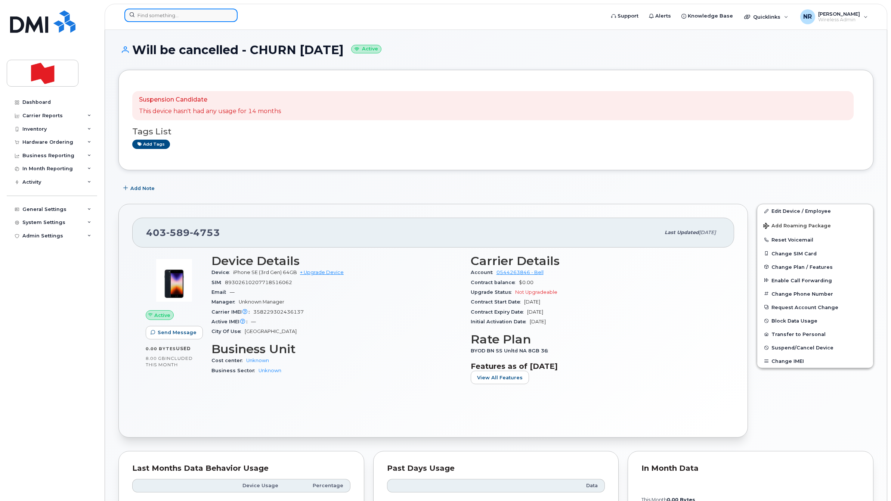
click at [164, 14] on input at bounding box center [180, 15] width 113 height 13
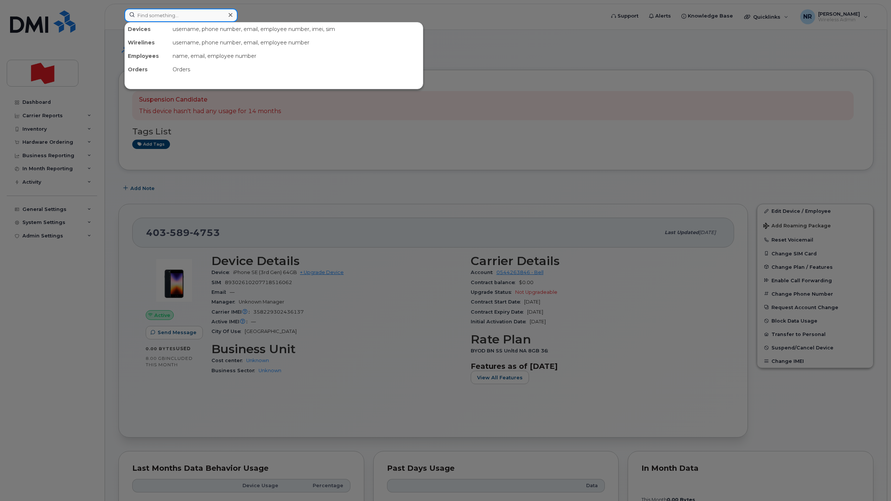
paste input "4185713482"
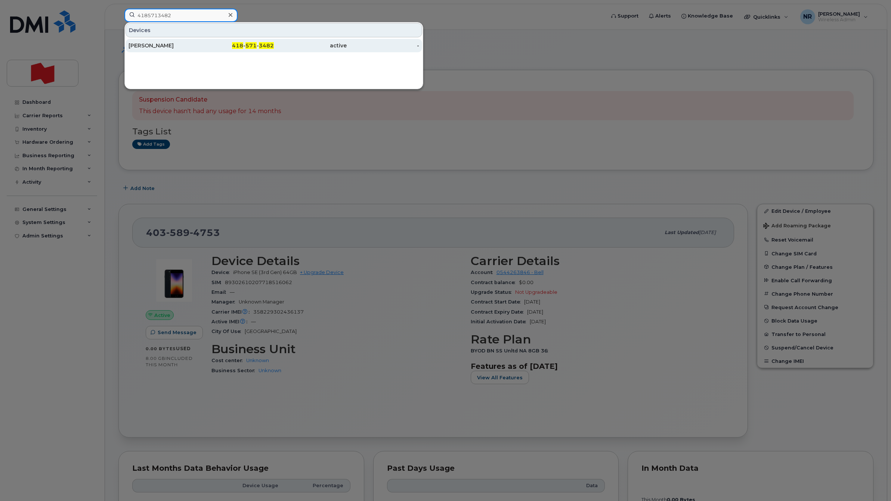
type input "4185713482"
click at [159, 42] on div "[PERSON_NAME]" at bounding box center [164, 45] width 73 height 7
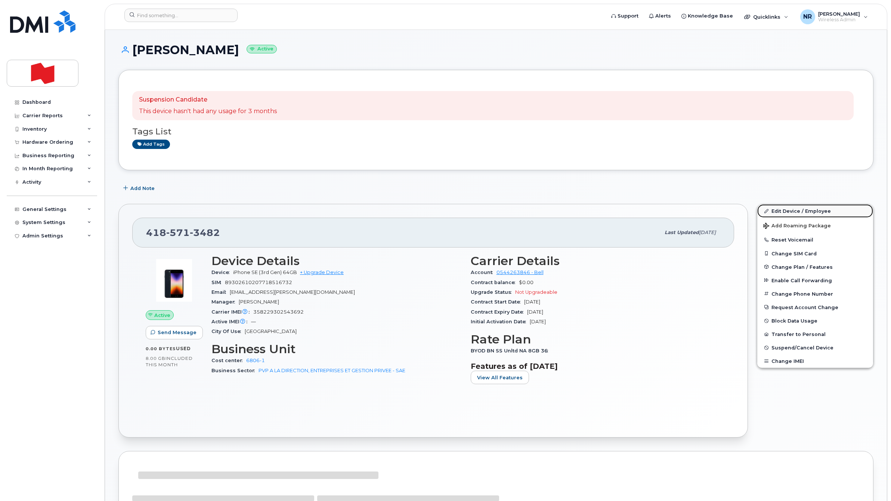
click at [785, 210] on link "Edit Device / Employee" at bounding box center [815, 210] width 116 height 13
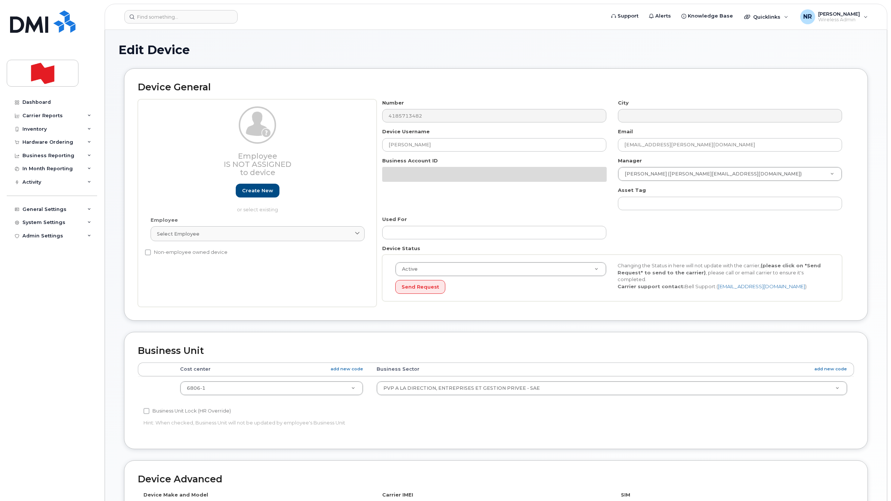
select select "22917079"
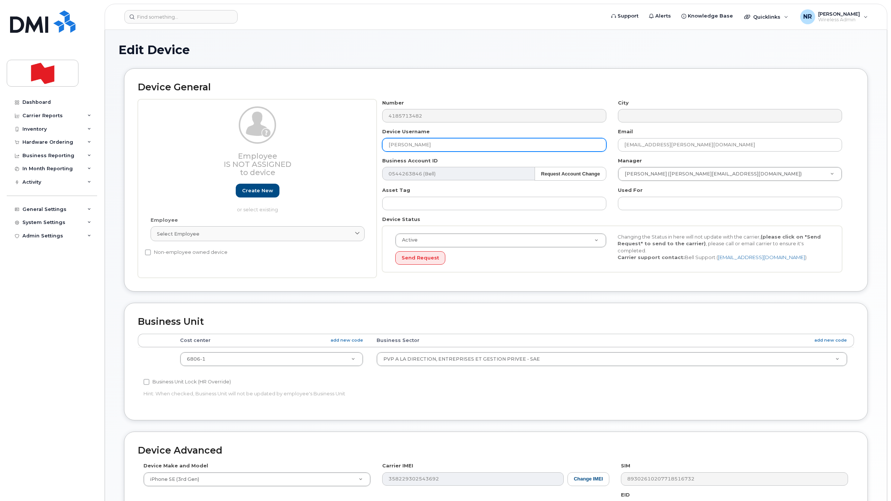
paste input "Will be cancelled - CHURN [DATE]"
drag, startPoint x: 365, startPoint y: 150, endPoint x: 278, endPoint y: 156, distance: 86.5
click at [278, 152] on div "Employee Is not assigned to device Create new or select existing Employee Selec…" at bounding box center [496, 188] width 716 height 179
type input "Will be cancelled - CHURN October 2025"
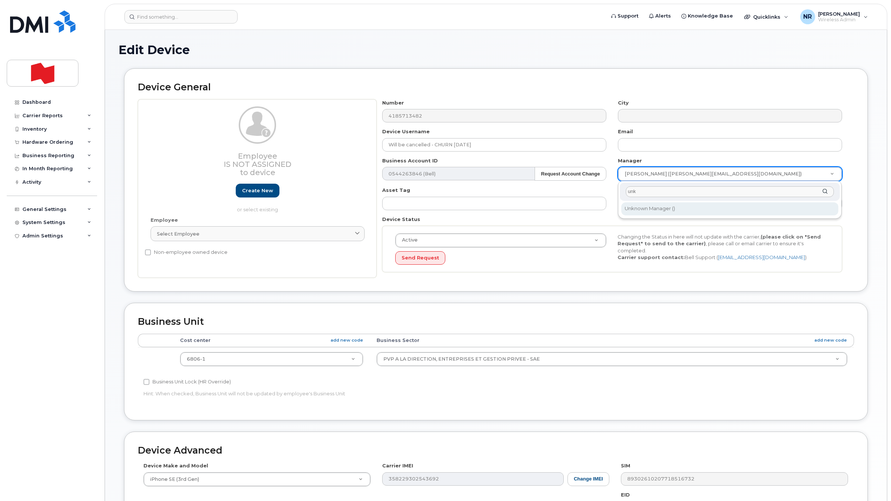
type input "unk"
type input "1908917"
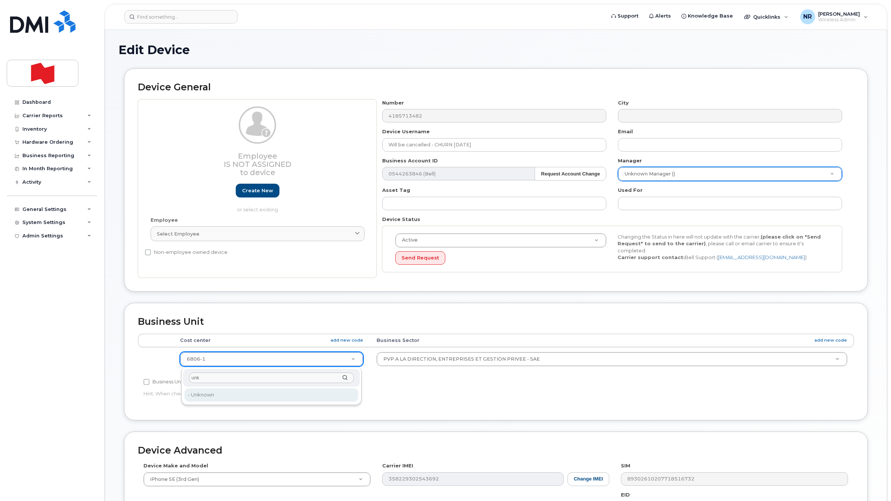
type input "unk"
drag, startPoint x: 210, startPoint y: 393, endPoint x: 262, endPoint y: 378, distance: 54.0
type input "22916205"
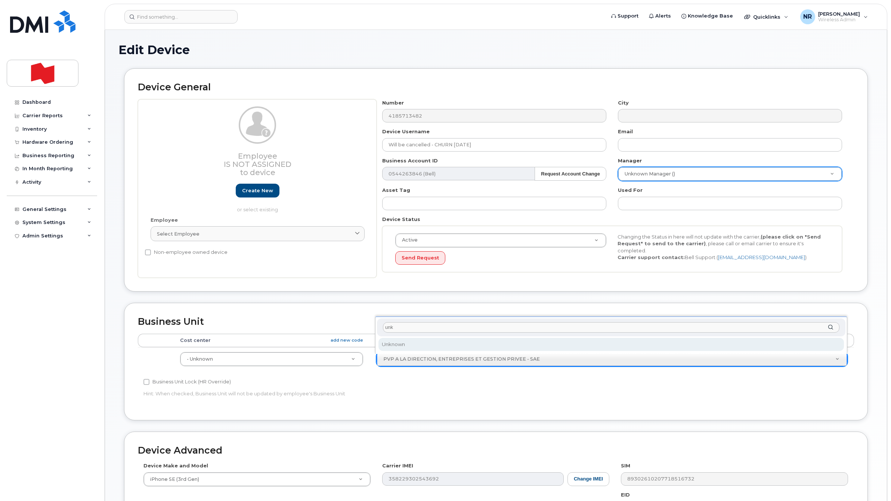
type input "unk"
select select "22916206"
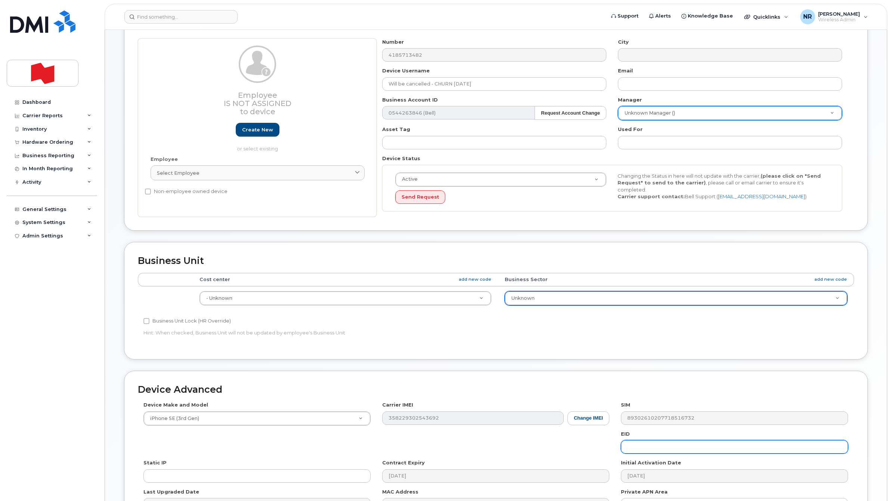
scroll to position [155, 0]
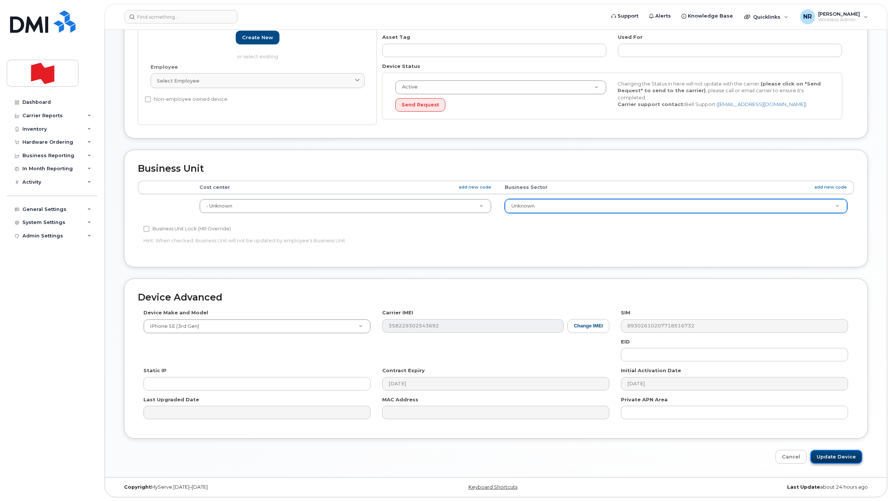
click at [832, 457] on input "Update Device" at bounding box center [836, 457] width 52 height 14
type input "Saving..."
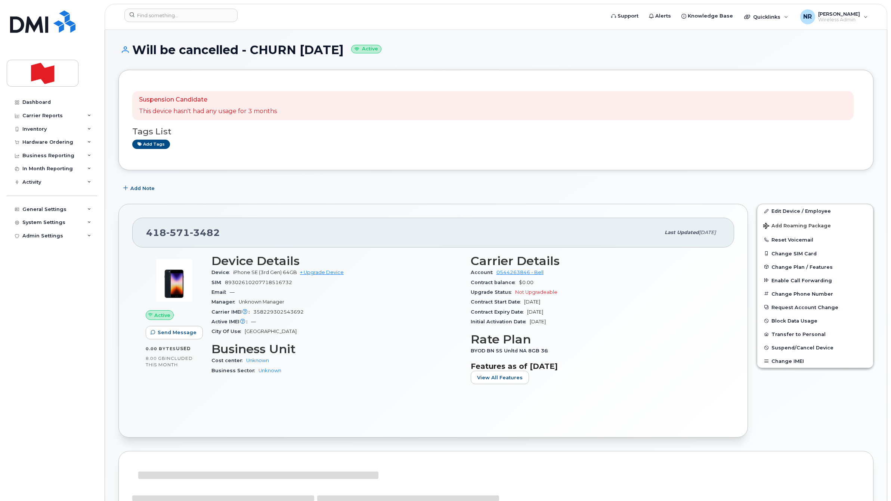
scroll to position [47, 0]
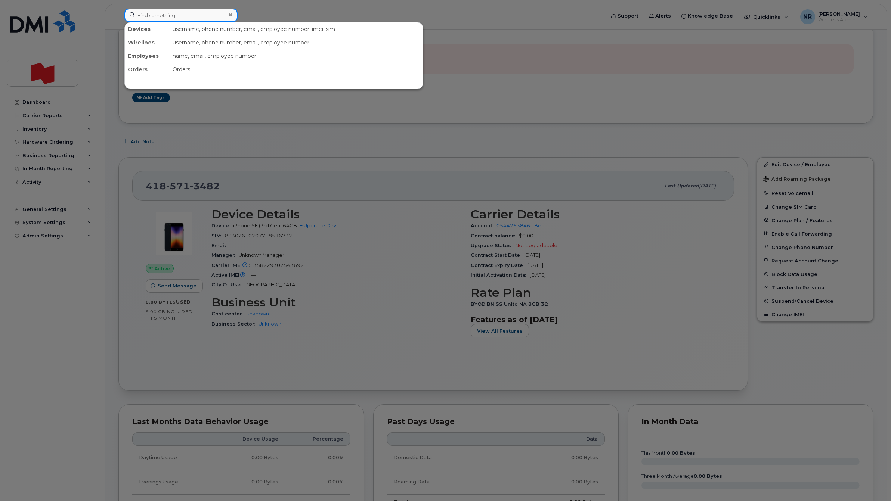
click at [156, 12] on input at bounding box center [180, 15] width 113 height 13
paste input "4374405938"
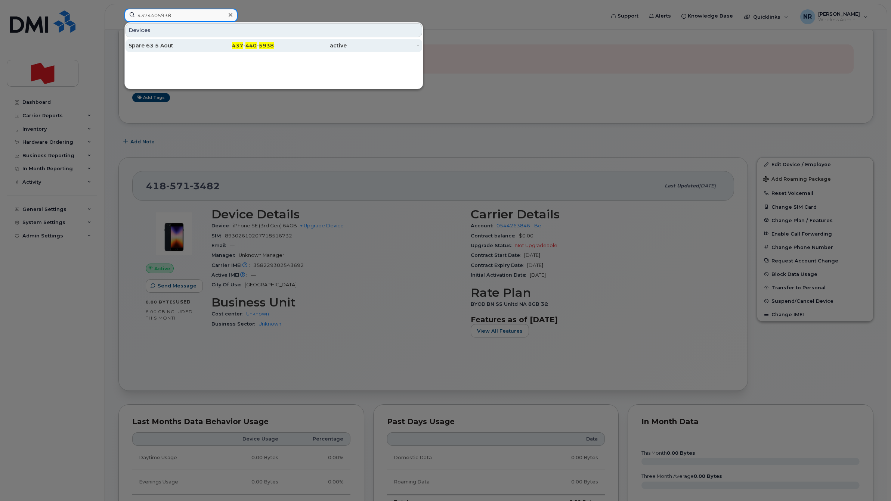
type input "4374405938"
click at [137, 46] on div "Spare 63 5 Aout" at bounding box center [164, 45] width 73 height 7
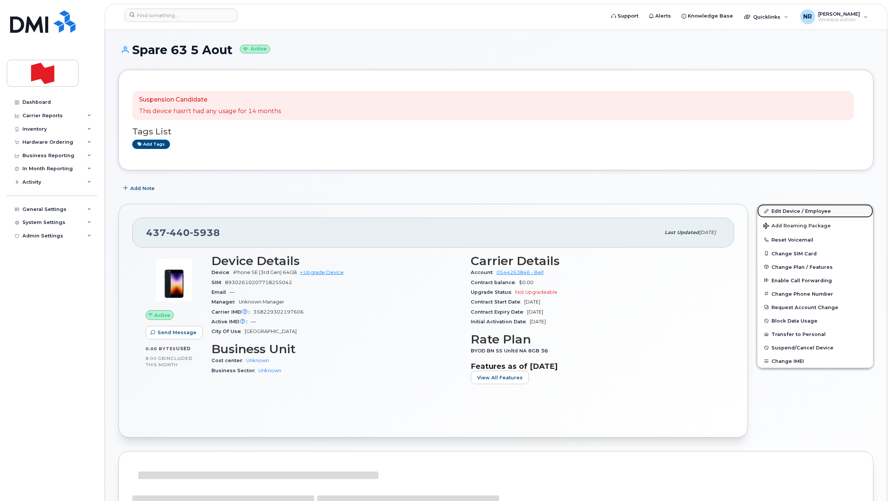
click at [783, 208] on link "Edit Device / Employee" at bounding box center [815, 210] width 116 height 13
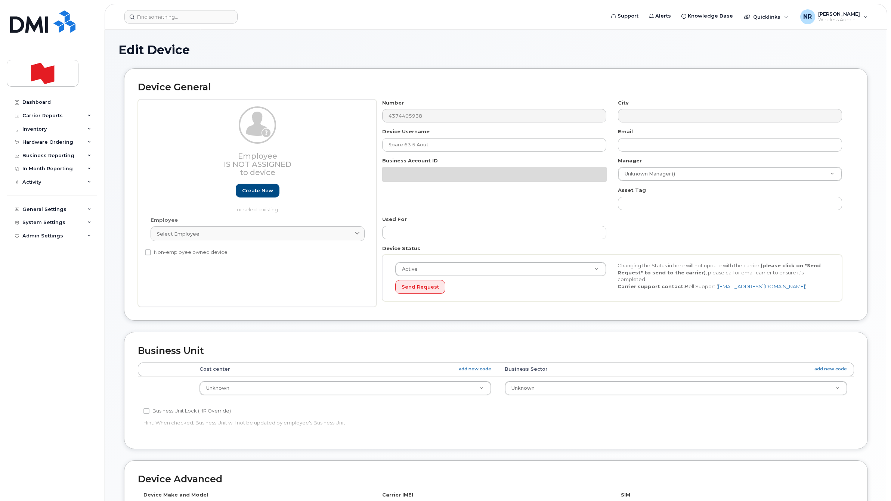
select select "22916206"
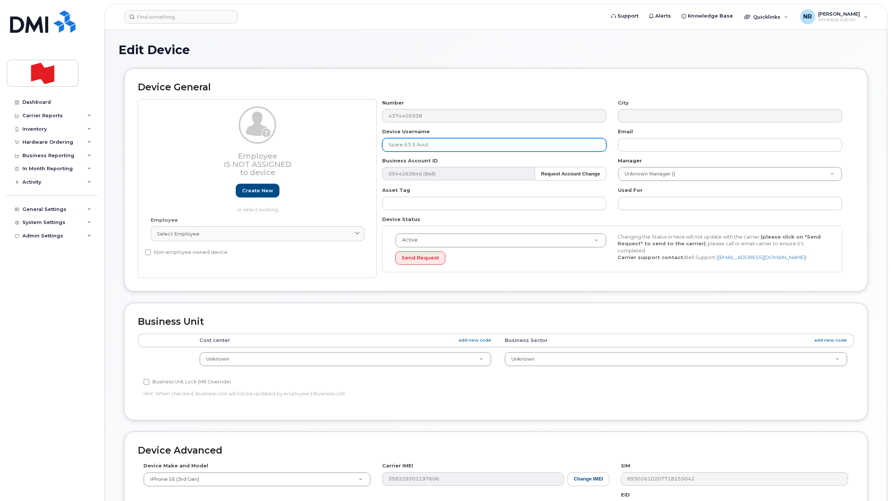
drag, startPoint x: 333, startPoint y: 143, endPoint x: 276, endPoint y: 146, distance: 56.9
click at [276, 146] on div "Employee Is not assigned to device Create new or select existing Employee Selec…" at bounding box center [496, 188] width 716 height 179
paste input "Will be cancelled - CHURN [DATE]"
type input "Will be cancelled - CHURN [DATE]"
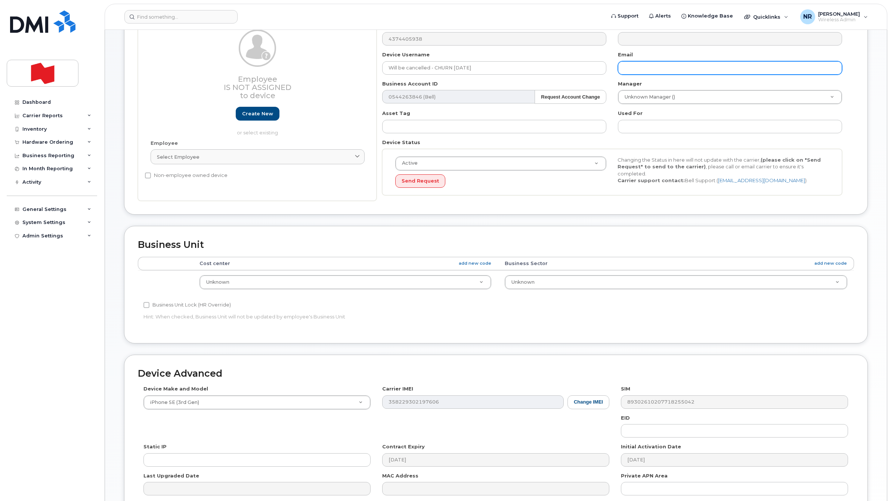
scroll to position [155, 0]
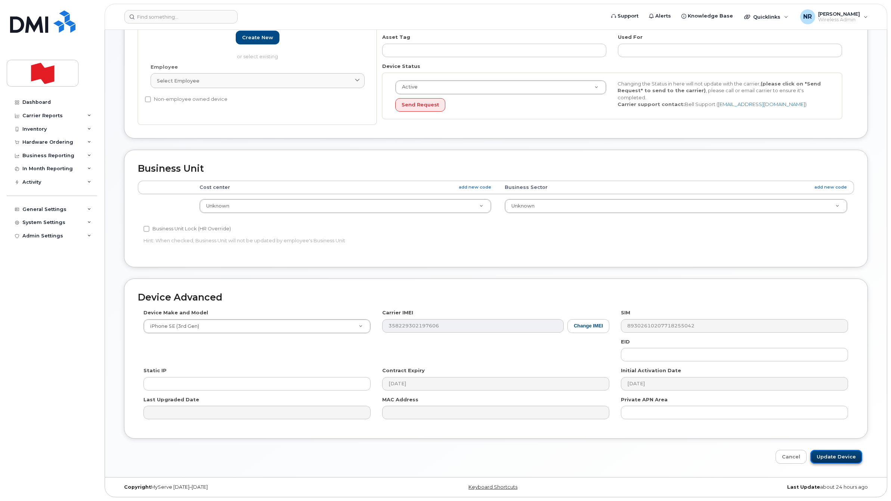
click at [839, 454] on input "Update Device" at bounding box center [836, 457] width 52 height 14
type input "Saving..."
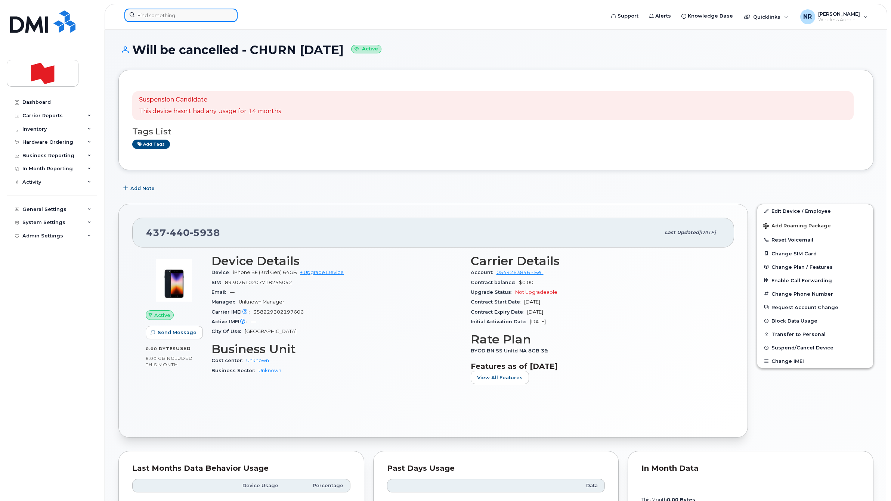
click at [182, 12] on input at bounding box center [180, 15] width 113 height 13
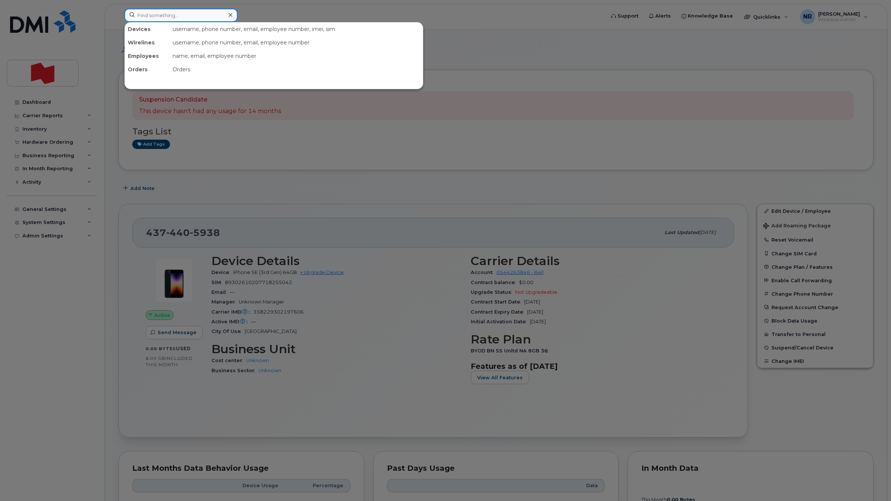
paste input "4374406236"
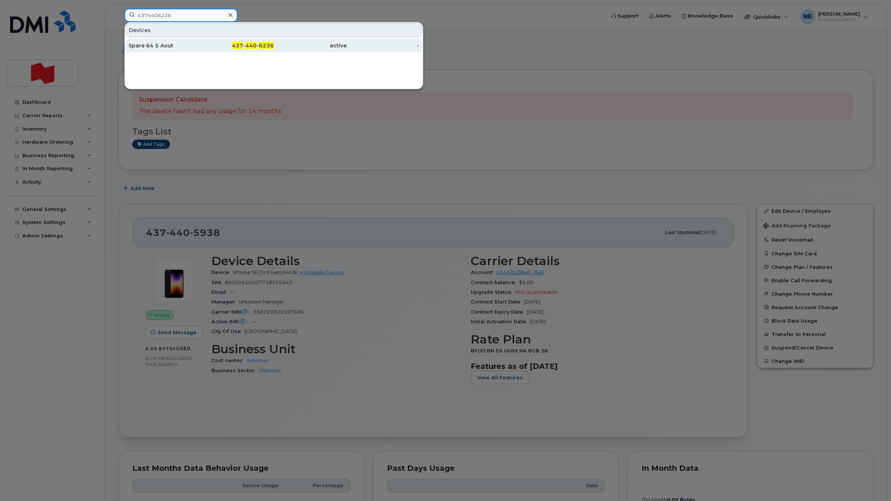
type input "4374406236"
click at [148, 49] on div "Spare 64 5 Aout" at bounding box center [164, 45] width 73 height 7
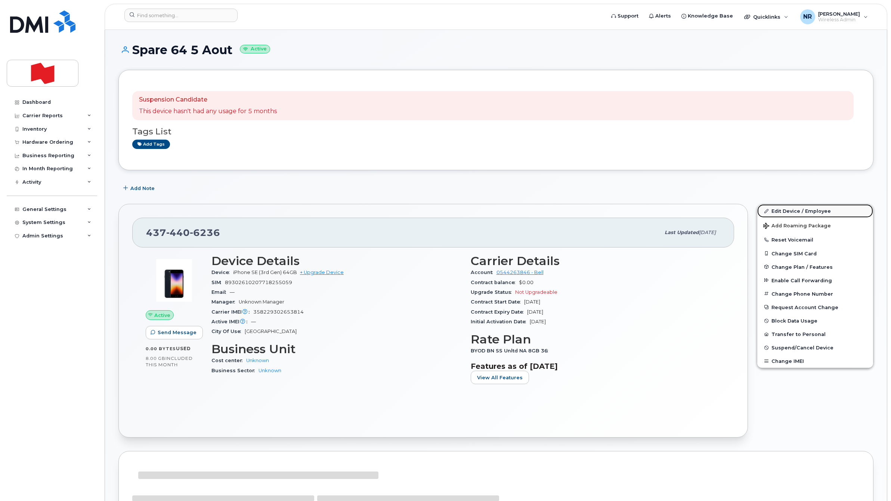
click at [782, 208] on link "Edit Device / Employee" at bounding box center [815, 210] width 116 height 13
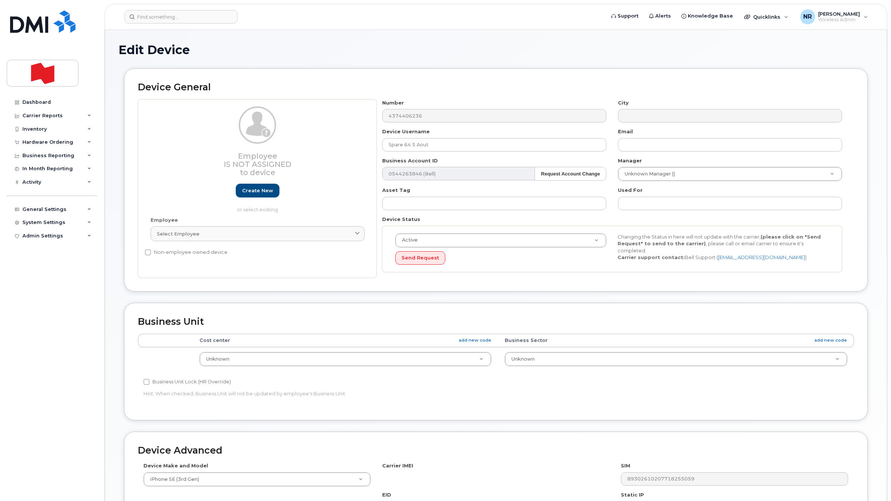
select select "22916206"
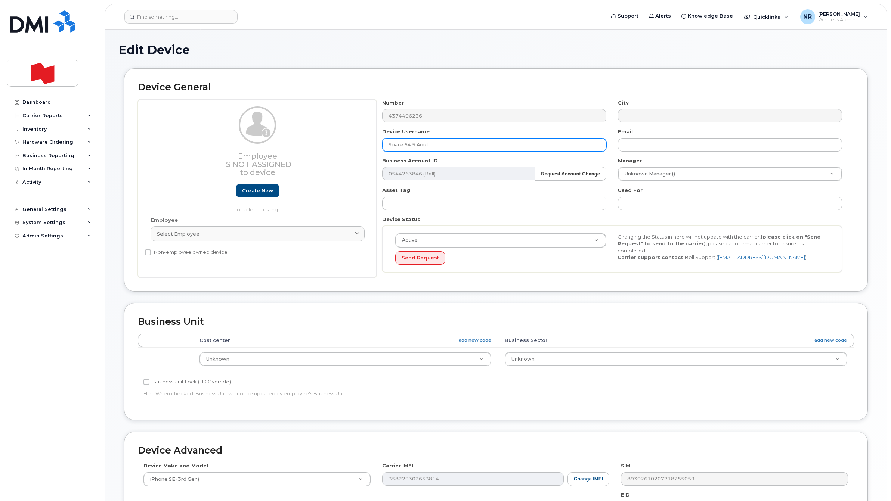
drag, startPoint x: 410, startPoint y: 148, endPoint x: 397, endPoint y: 148, distance: 13.5
click at [397, 148] on input "Spare 64 5 Aout" at bounding box center [494, 144] width 224 height 13
drag, startPoint x: 450, startPoint y: 143, endPoint x: 321, endPoint y: 147, distance: 129.3
click at [321, 147] on div "Employee Is not assigned to device Create new or select existing Employee Selec…" at bounding box center [496, 188] width 716 height 179
paste input "Will be cancelled - CHURN [DATE]"
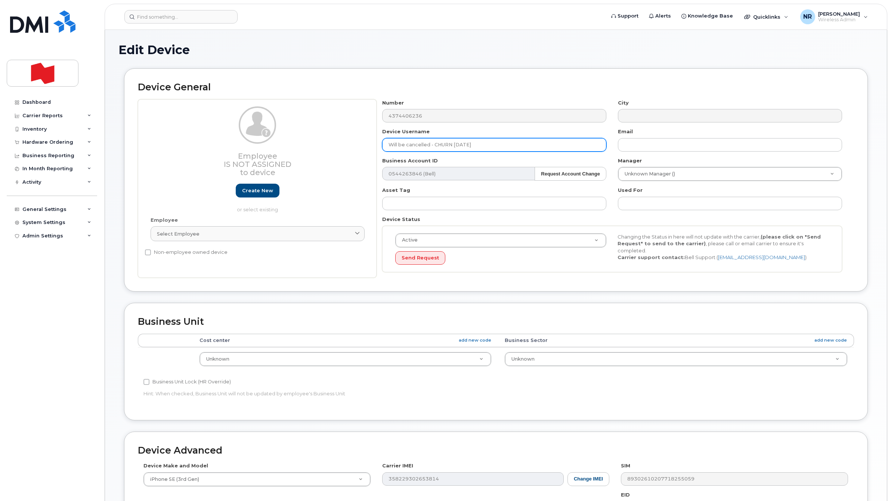
type input "Will be cancelled - CHURN [DATE]"
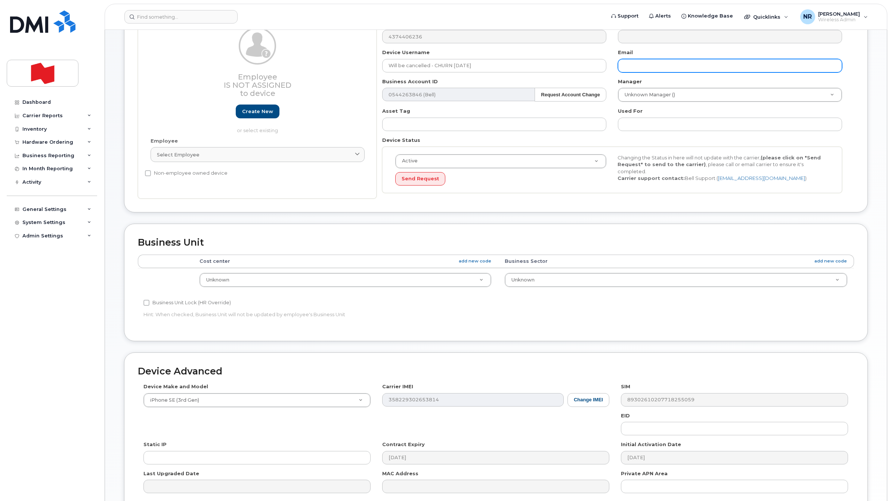
scroll to position [155, 0]
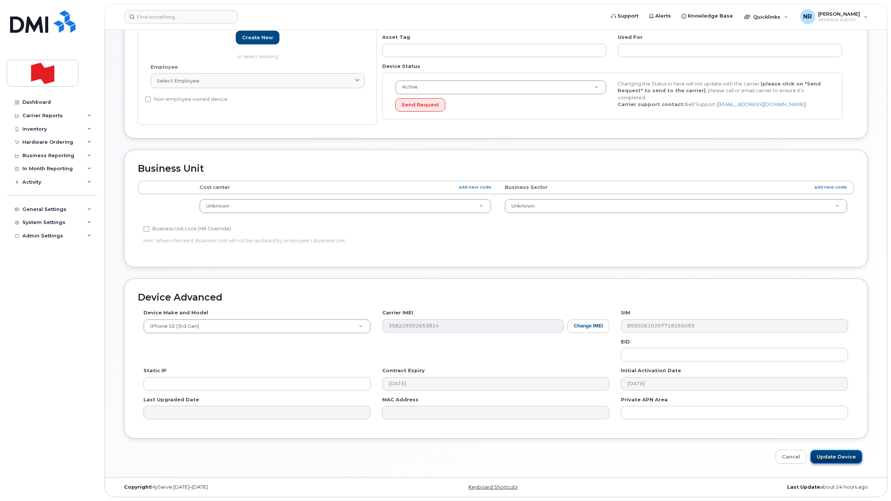
click at [846, 455] on input "Update Device" at bounding box center [836, 457] width 52 height 14
type input "Saving..."
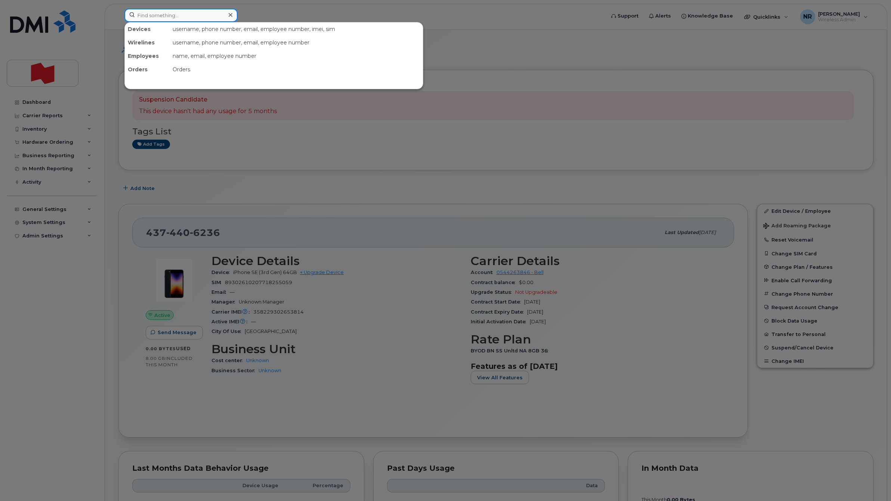
click at [176, 13] on input at bounding box center [180, 15] width 113 height 13
paste input "4383047456"
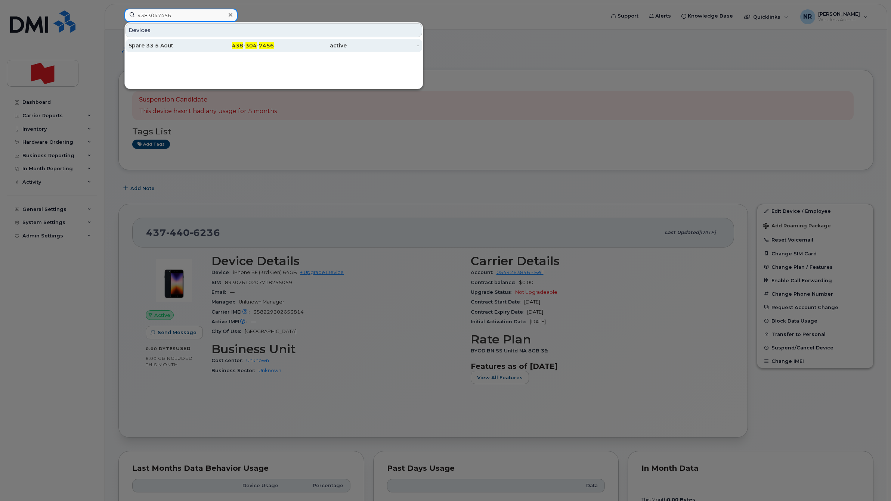
type input "4383047456"
click at [159, 45] on div "Spare 33 5 Aout" at bounding box center [164, 45] width 73 height 7
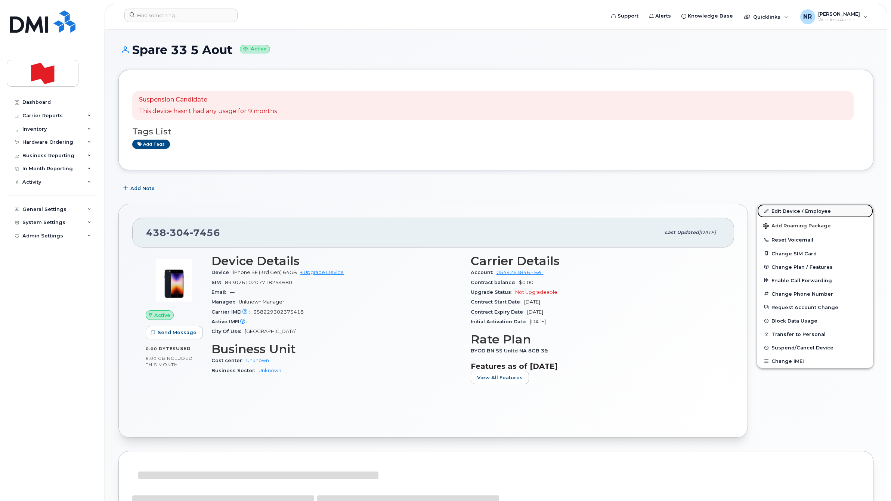
click at [789, 210] on link "Edit Device / Employee" at bounding box center [815, 210] width 116 height 13
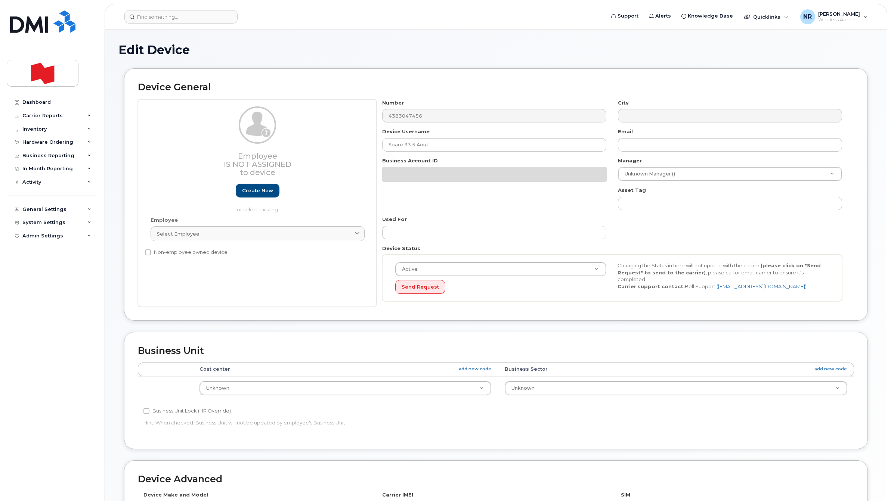
select select "22916206"
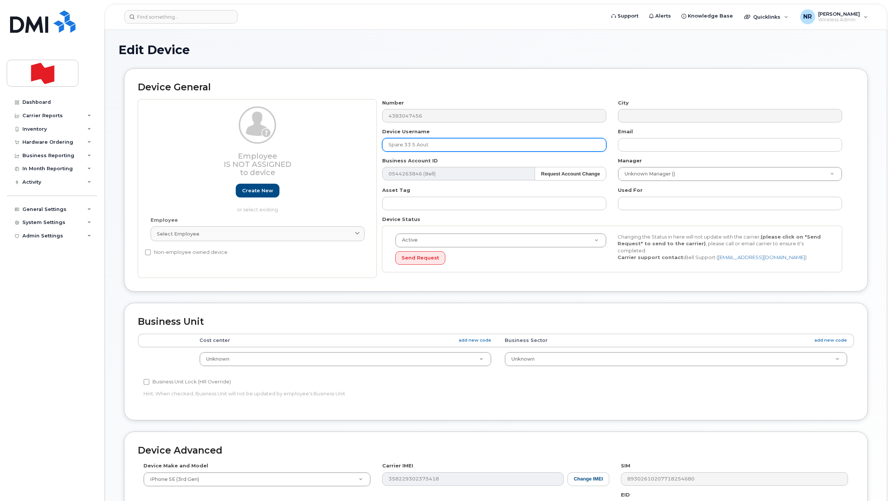
paste input "Will be cancelled - CHURN [DATE]"
drag, startPoint x: 349, startPoint y: 146, endPoint x: 334, endPoint y: 146, distance: 14.9
click at [334, 146] on div "Employee Is not assigned to device Create new or select existing Employee Selec…" at bounding box center [496, 188] width 716 height 179
type input "Will be cancelled - CHURN [DATE]"
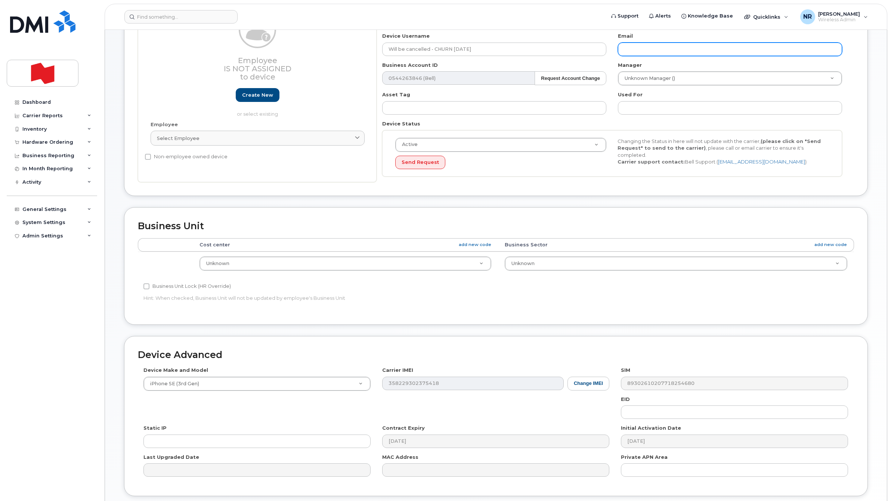
scroll to position [155, 0]
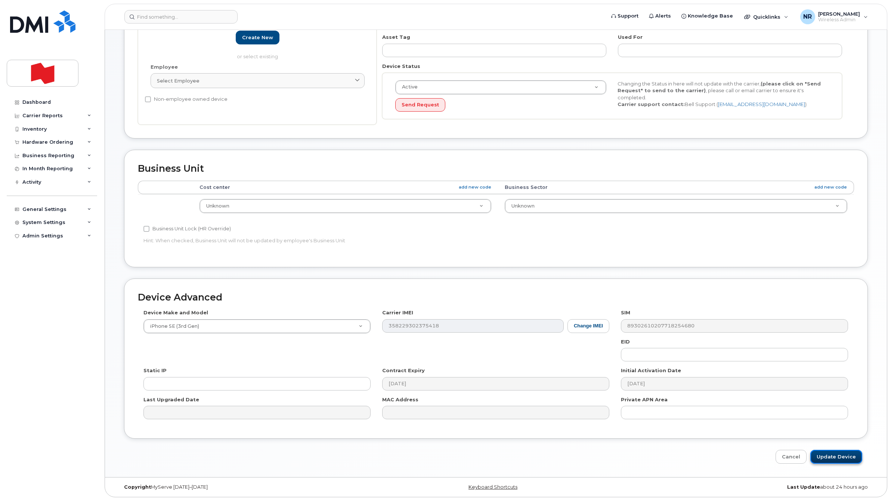
click at [823, 456] on input "Update Device" at bounding box center [836, 457] width 52 height 14
type input "Saving..."
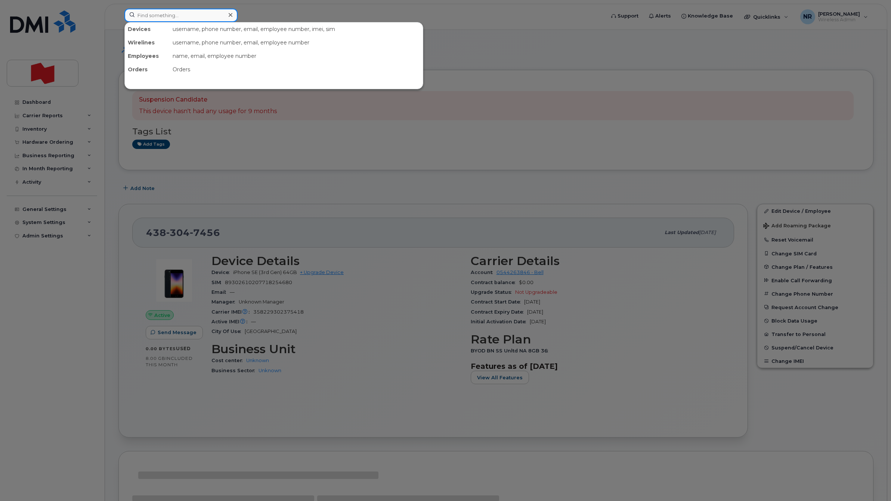
click at [199, 17] on input at bounding box center [180, 15] width 113 height 13
paste input "4383048368"
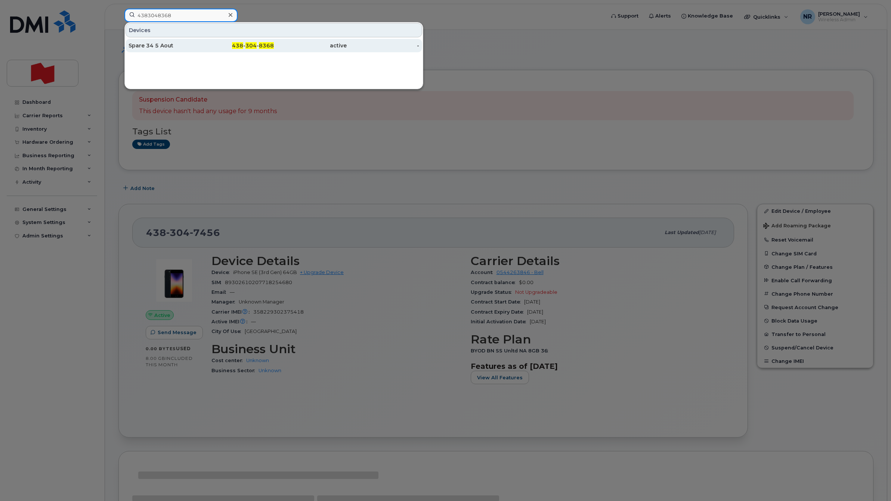
type input "4383048368"
click at [146, 45] on div "Spare 34 5 Aout" at bounding box center [164, 45] width 73 height 7
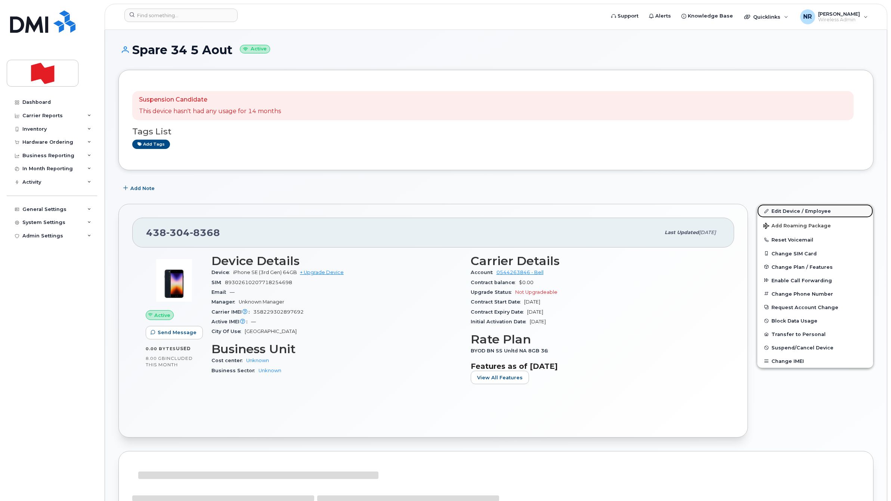
click at [790, 213] on link "Edit Device / Employee" at bounding box center [815, 210] width 116 height 13
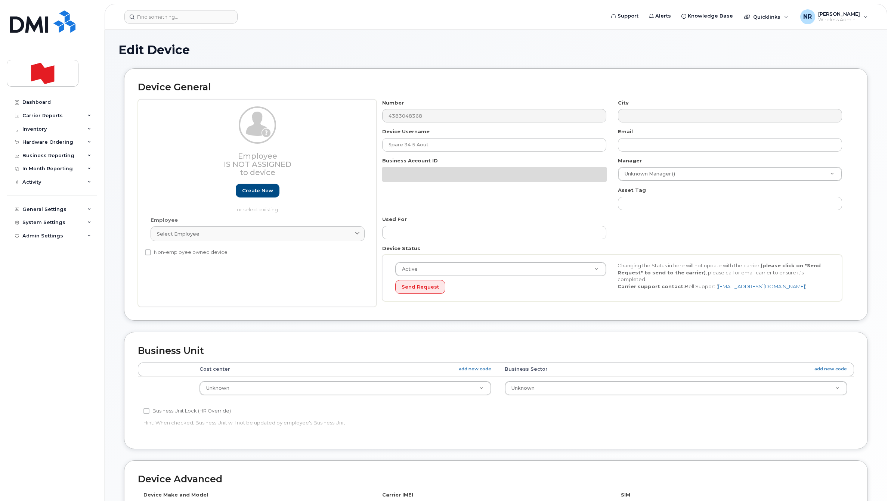
select select "22916206"
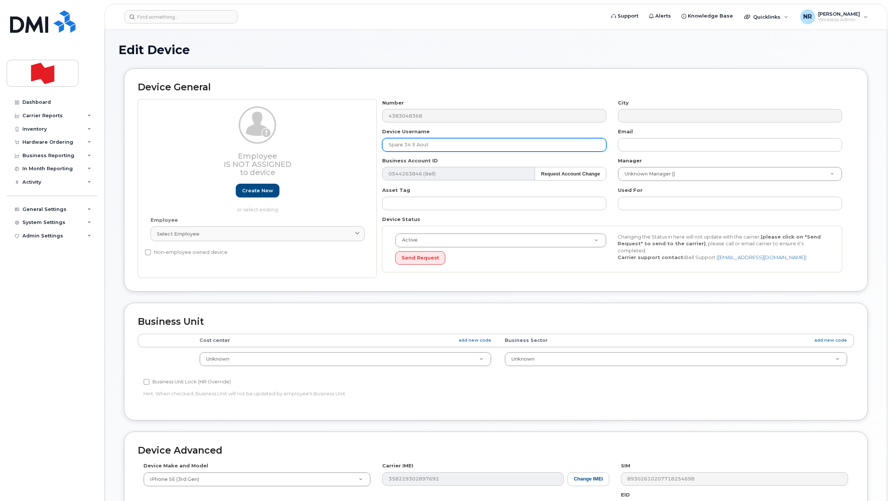
paste input "Will be cancelled - CHURN [DATE]"
drag, startPoint x: 464, startPoint y: 143, endPoint x: 371, endPoint y: 149, distance: 93.6
click at [371, 149] on div "Employee Is not assigned to device Create new or select existing Employee Selec…" at bounding box center [496, 188] width 716 height 179
type input "Will be cancelled - CHURN October 2025"
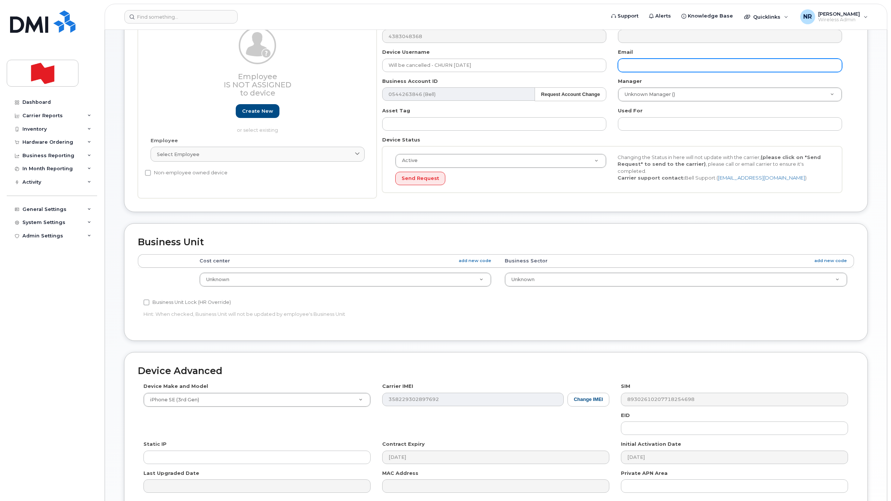
scroll to position [155, 0]
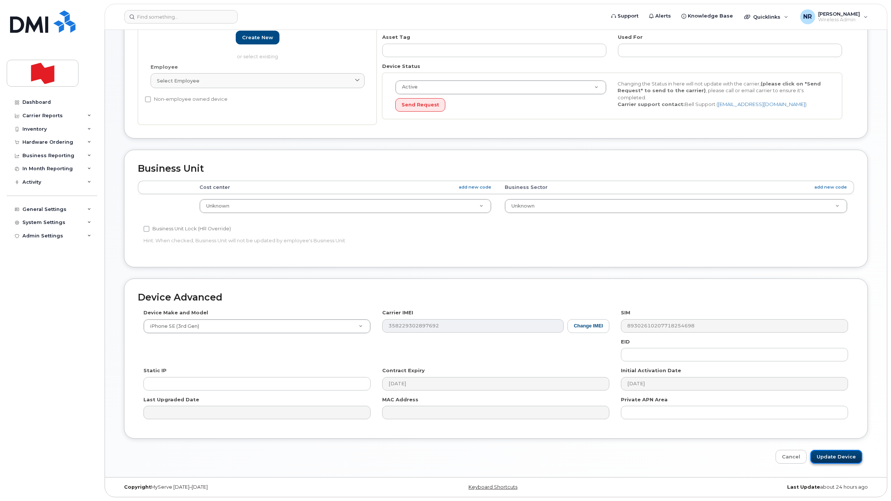
click at [837, 456] on input "Update Device" at bounding box center [836, 457] width 52 height 14
type input "Saving..."
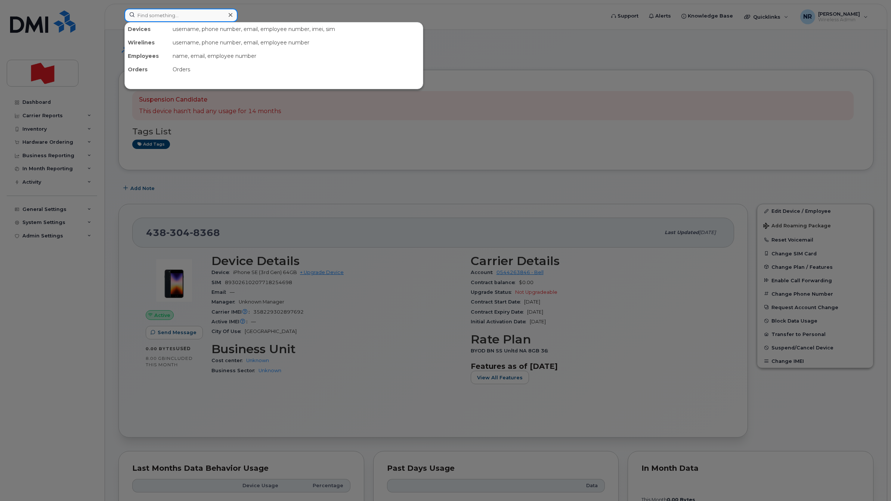
click at [175, 15] on input at bounding box center [180, 15] width 113 height 13
paste input "4383048501"
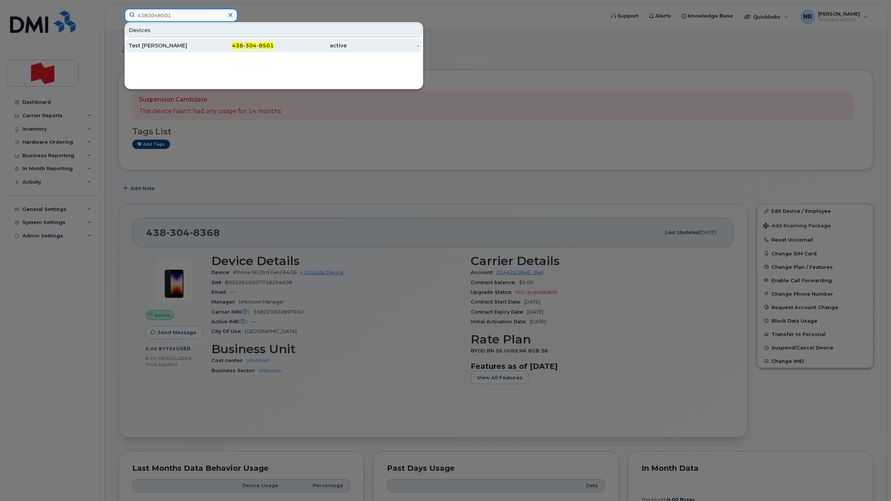
type input "4383048501"
click at [152, 40] on div "Test [PERSON_NAME]" at bounding box center [164, 45] width 73 height 13
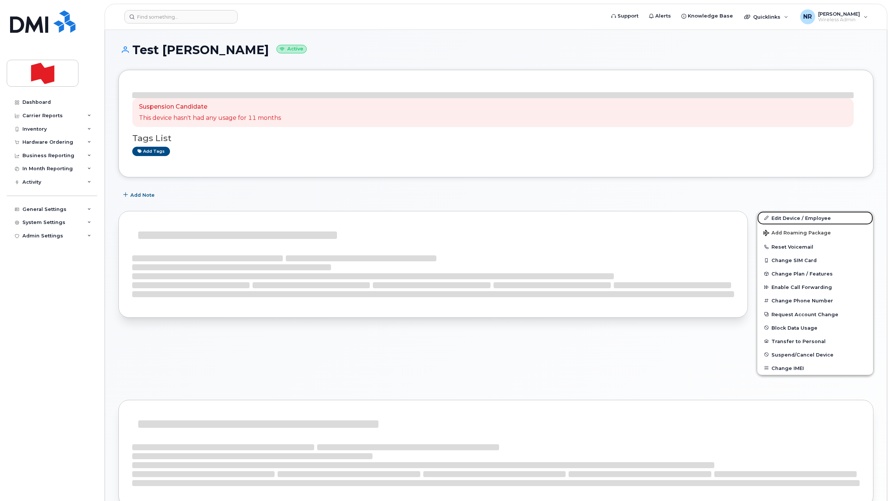
drag, startPoint x: 781, startPoint y: 216, endPoint x: 531, endPoint y: 335, distance: 276.7
click at [781, 216] on link "Edit Device / Employee" at bounding box center [815, 217] width 116 height 13
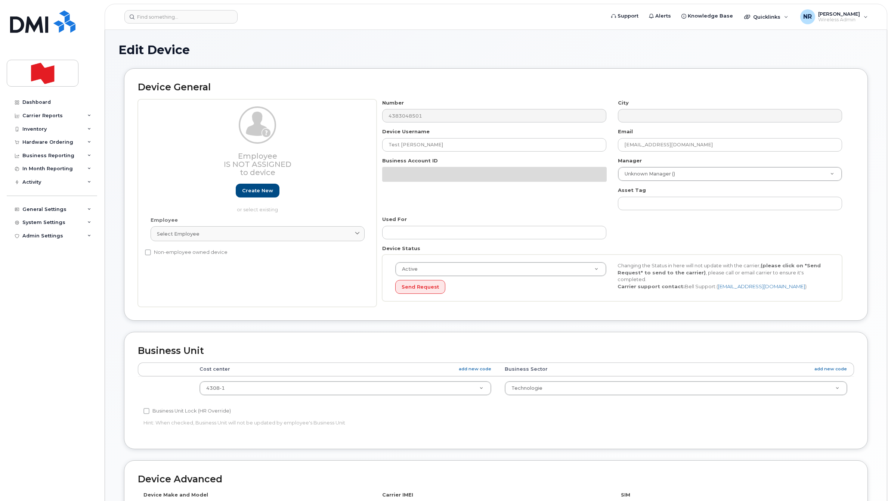
select select "29621269"
drag, startPoint x: 519, startPoint y: 147, endPoint x: 333, endPoint y: 152, distance: 186.4
click at [333, 152] on div "Employee Is not assigned to device Create new or select existing Employee Selec…" at bounding box center [496, 203] width 716 height 208
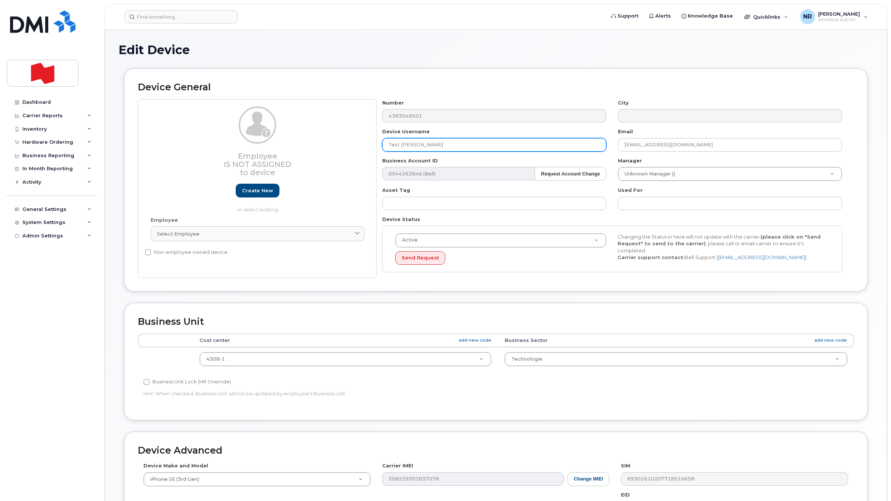
paste input "Will be cancelled - CHURN [DATE]"
type input "Will be cancelled - CHURN [DATE]"
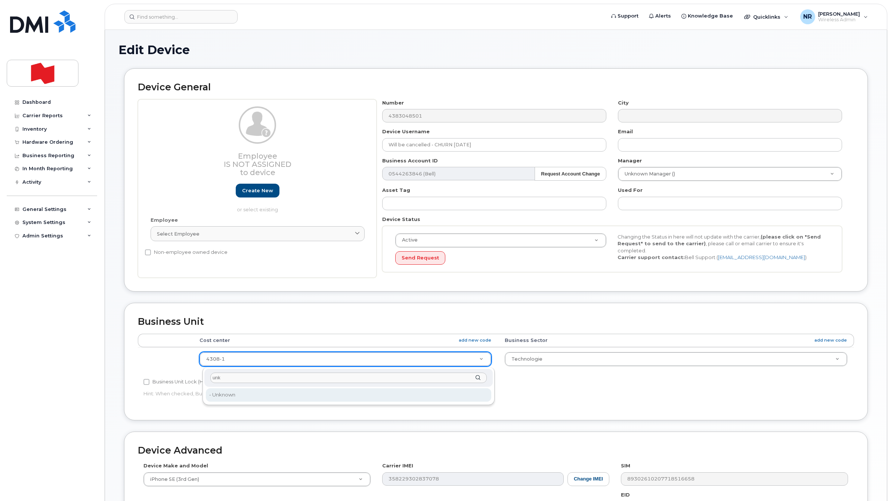
type input "unk"
type input "22916205"
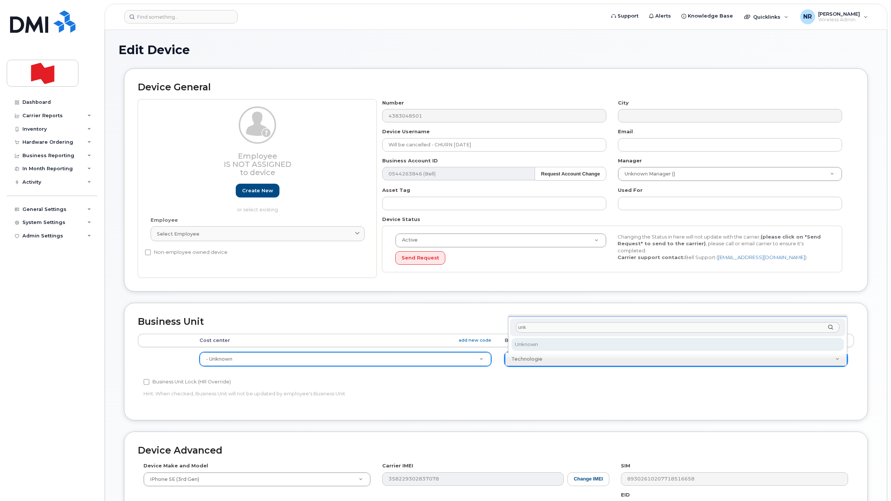
type input "unk"
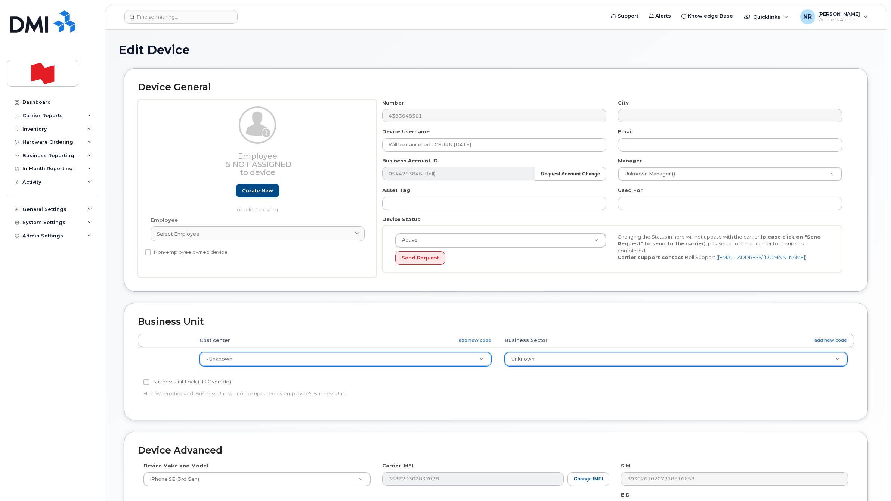
select select "22916206"
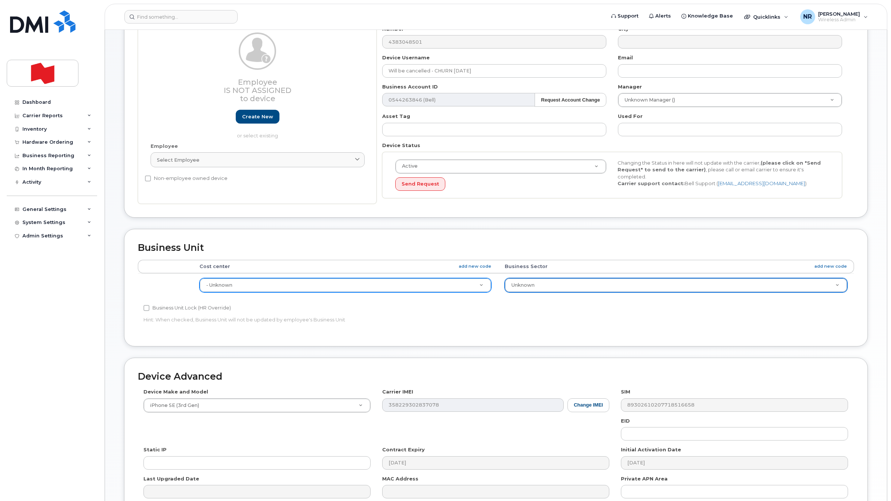
scroll to position [155, 0]
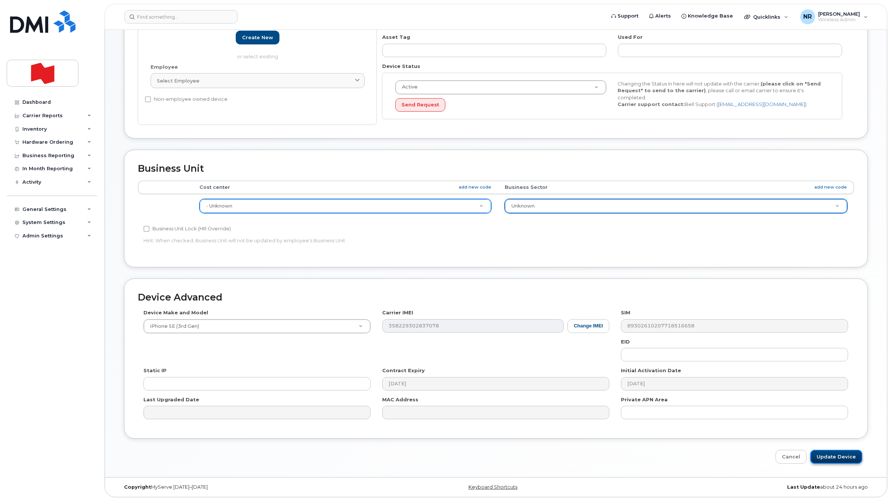
click at [837, 455] on input "Update Device" at bounding box center [836, 457] width 52 height 14
type input "Saving..."
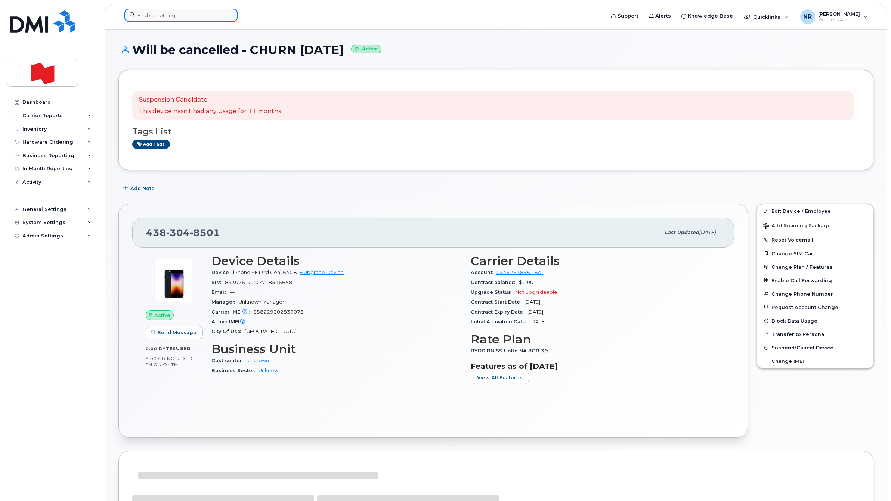
click at [211, 10] on input at bounding box center [180, 15] width 113 height 13
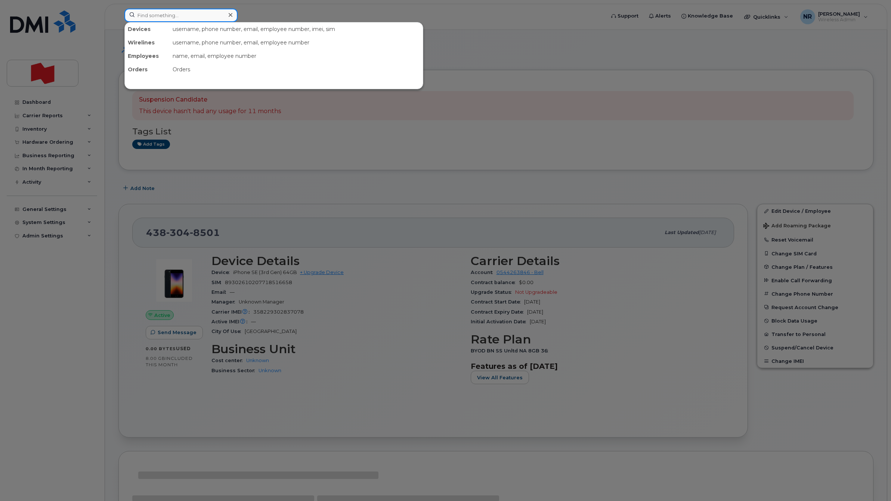
paste input "4384659584"
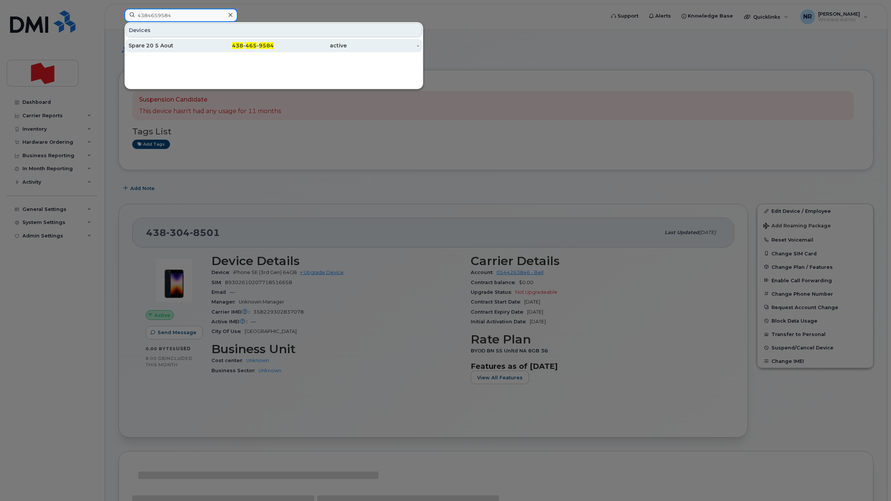
type input "4384659584"
click at [146, 44] on div "Spare 20 5 Aout" at bounding box center [164, 45] width 73 height 7
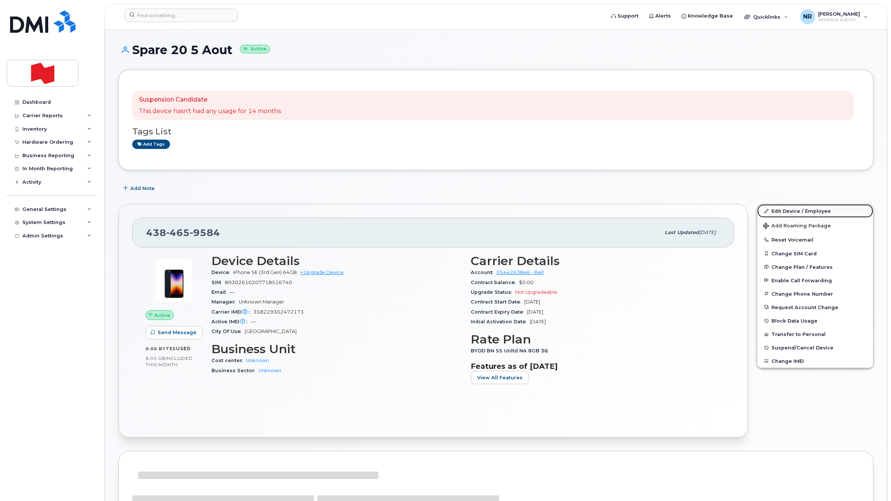
click at [785, 213] on link "Edit Device / Employee" at bounding box center [815, 210] width 116 height 13
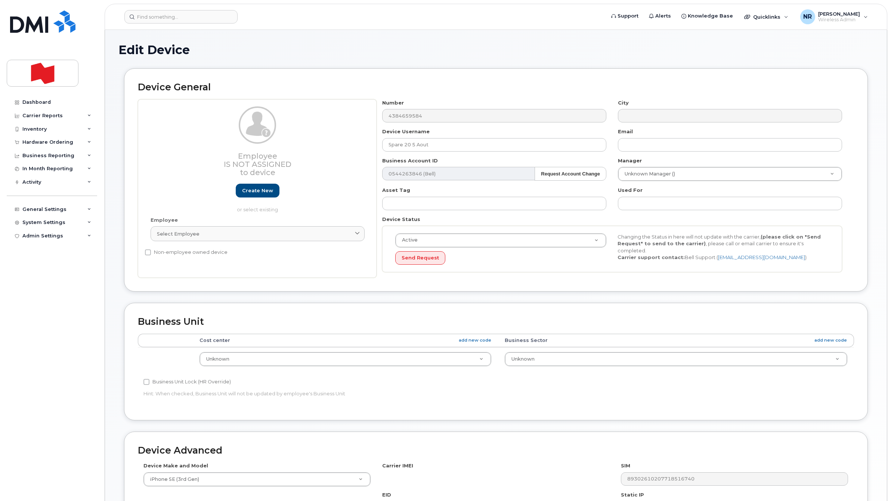
select select "22916206"
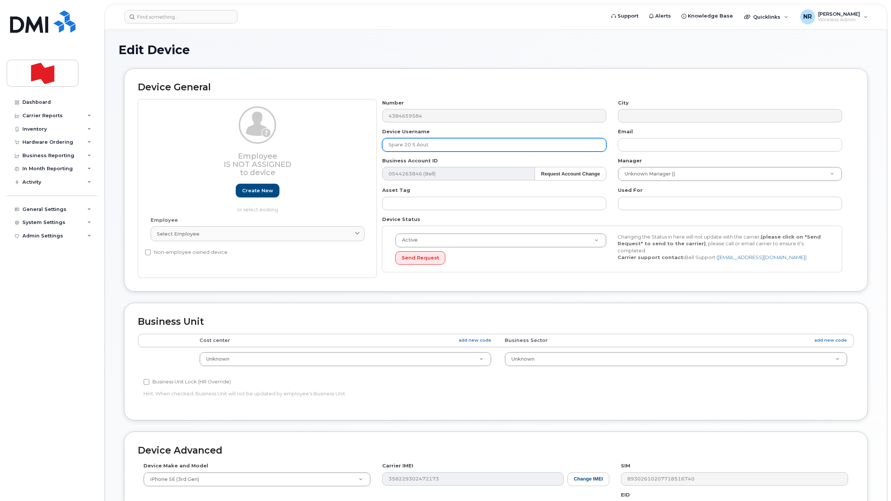
drag, startPoint x: 455, startPoint y: 146, endPoint x: 318, endPoint y: 150, distance: 136.4
click at [318, 150] on div "Employee Is not assigned to device Create new or select existing Employee Selec…" at bounding box center [496, 188] width 716 height 179
paste input "Will be cancelled - CHURN [DATE]"
type input "Will be cancelled - CHURN [DATE]"
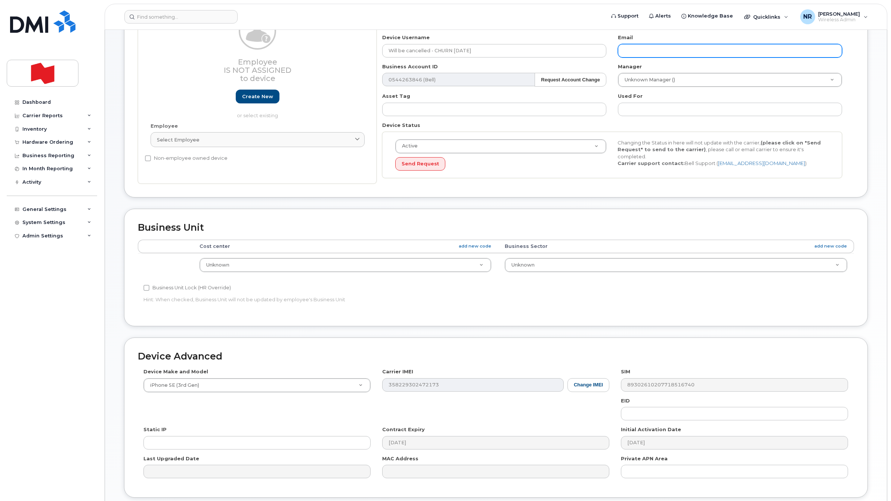
scroll to position [155, 0]
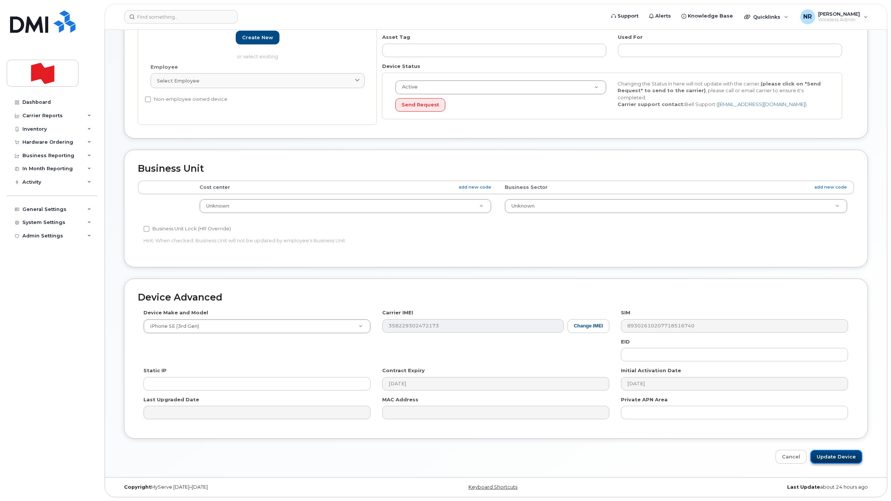
click at [833, 455] on input "Update Device" at bounding box center [836, 457] width 52 height 14
type input "Saving..."
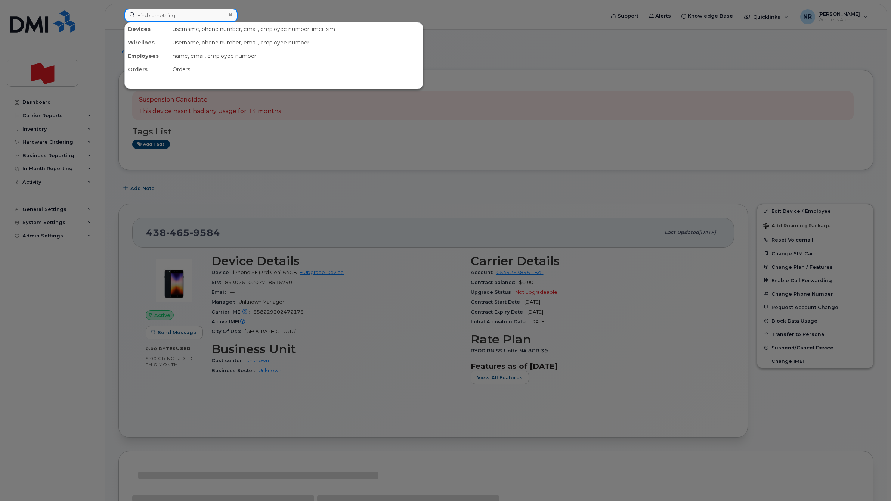
click at [200, 16] on input at bounding box center [180, 15] width 113 height 13
paste input "4384659571"
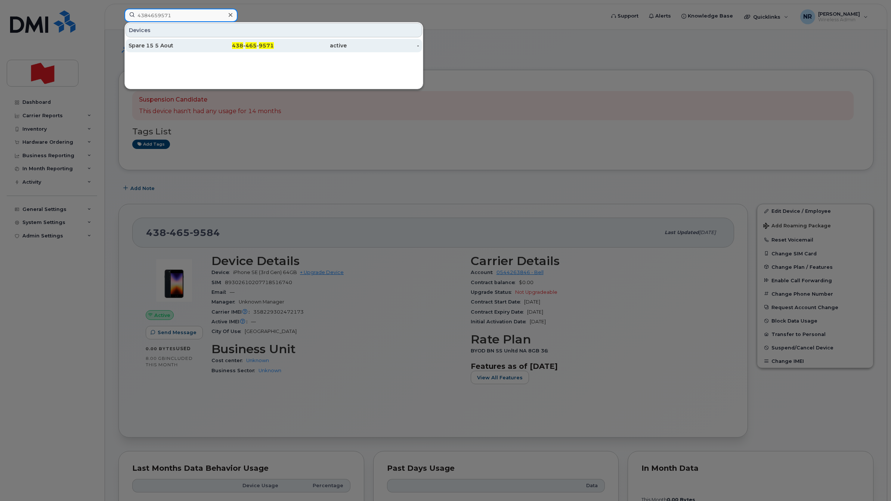
type input "4384659571"
click at [143, 47] on div "Spare 15 5 Aout" at bounding box center [164, 45] width 73 height 7
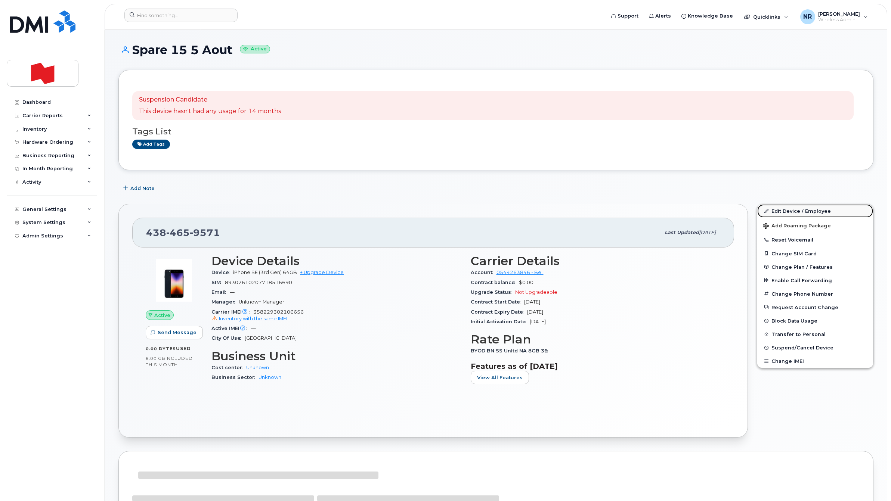
click at [784, 209] on link "Edit Device / Employee" at bounding box center [815, 210] width 116 height 13
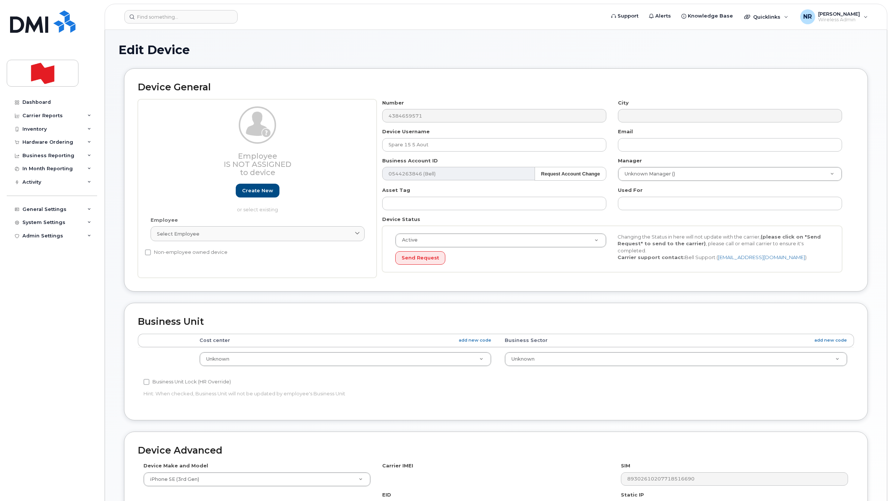
select select "22916206"
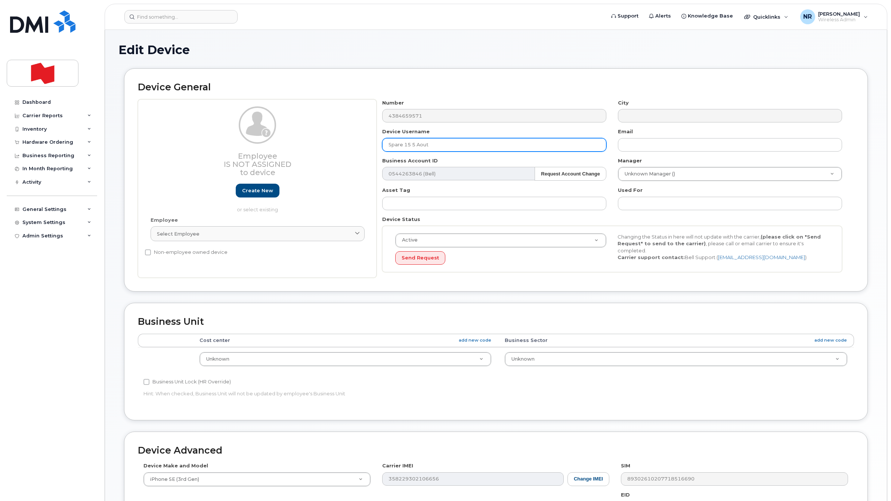
paste input "Will be cancelled - CHURN [DATE]"
drag, startPoint x: 415, startPoint y: 145, endPoint x: 318, endPoint y: 139, distance: 97.3
click at [318, 139] on div "Employee Is not assigned to device Create new or select existing Employee Selec…" at bounding box center [496, 188] width 716 height 179
type input "Will be cancelled - CHURN [DATE]"
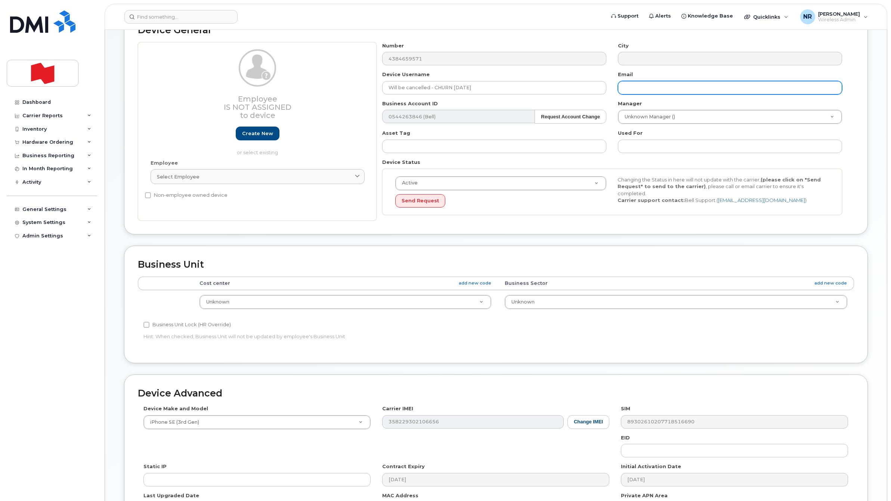
scroll to position [155, 0]
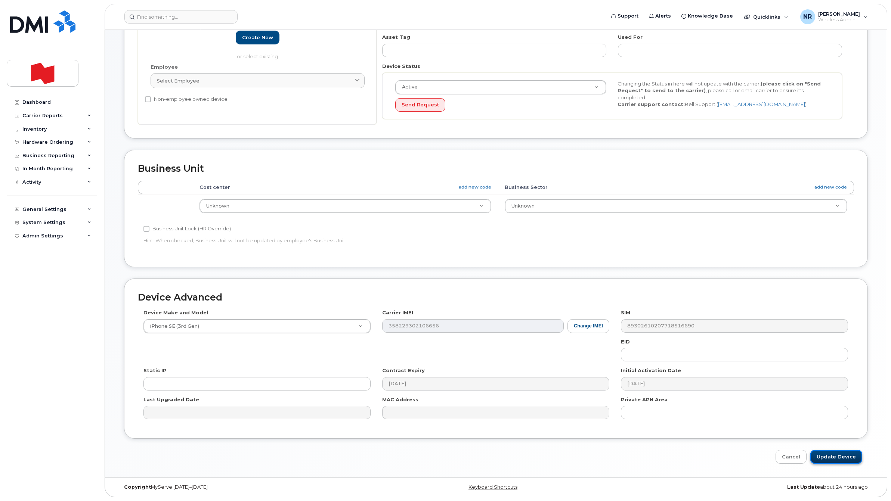
click at [843, 454] on input "Update Device" at bounding box center [836, 457] width 52 height 14
type input "Saving..."
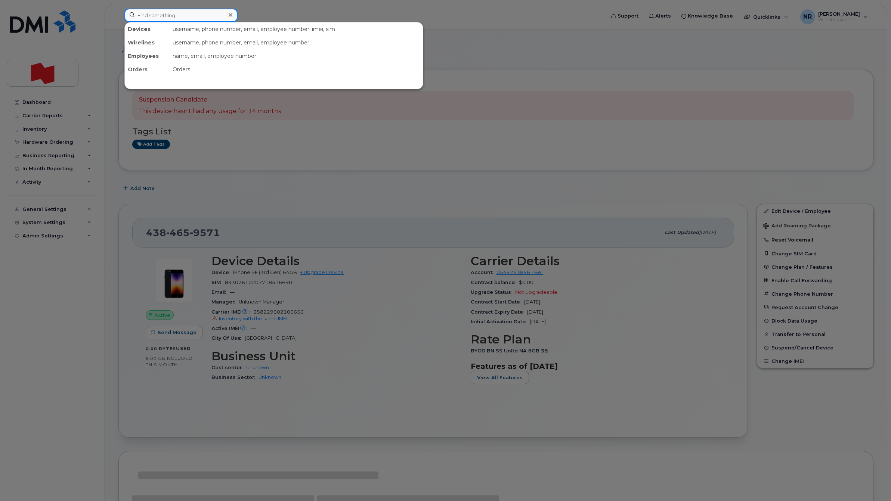
click at [171, 17] on input at bounding box center [180, 15] width 113 height 13
paste input "4384658507"
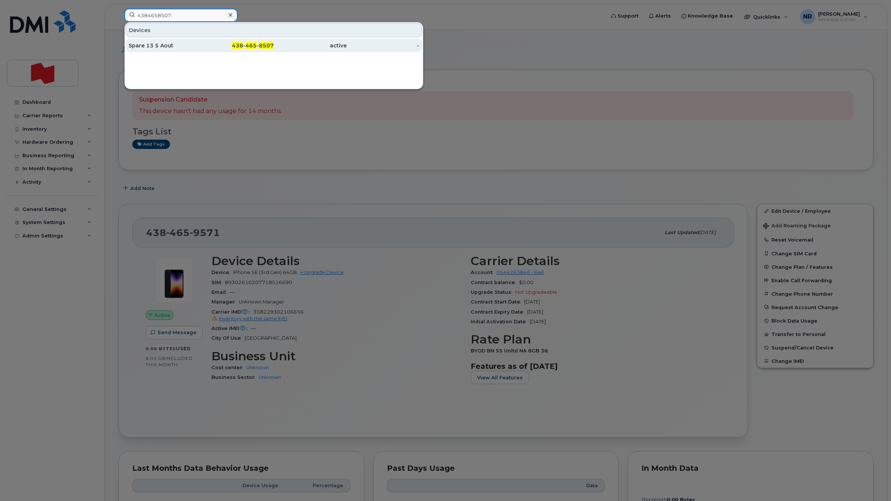
type input "4384658507"
click at [151, 46] on div "Spare 13 5 Aout" at bounding box center [164, 45] width 73 height 7
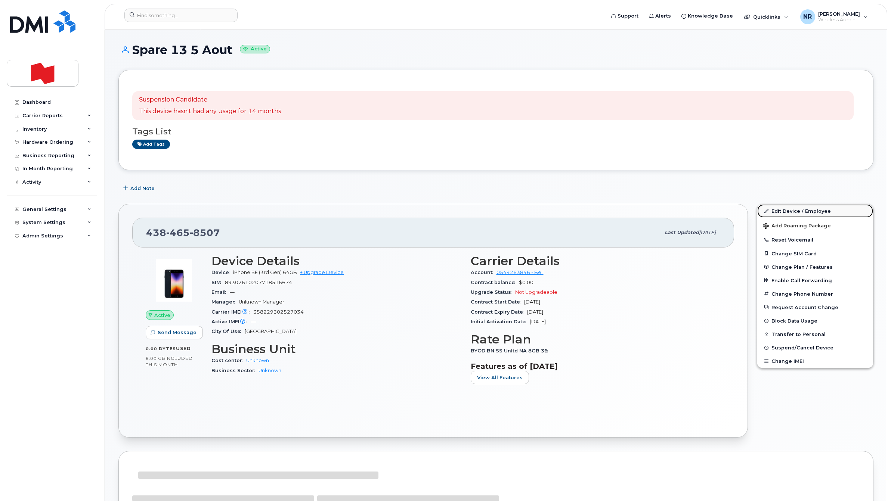
click at [785, 210] on link "Edit Device / Employee" at bounding box center [815, 210] width 116 height 13
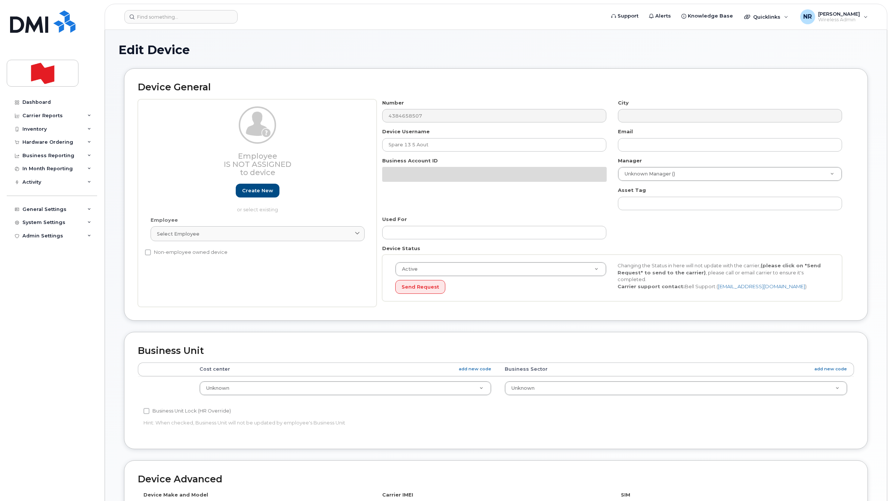
select select "22916206"
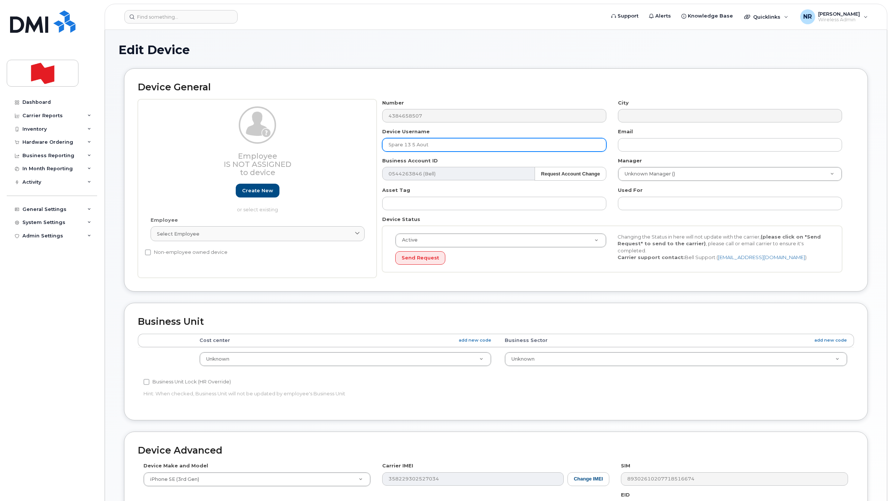
paste input "Will be cancelled - CHURN [DATE]"
drag, startPoint x: 435, startPoint y: 146, endPoint x: 298, endPoint y: 151, distance: 137.9
click at [298, 150] on div "Employee Is not assigned to device Create new or select existing Employee Selec…" at bounding box center [496, 188] width 716 height 179
type input "Will be cancelled - CHURN [DATE]"
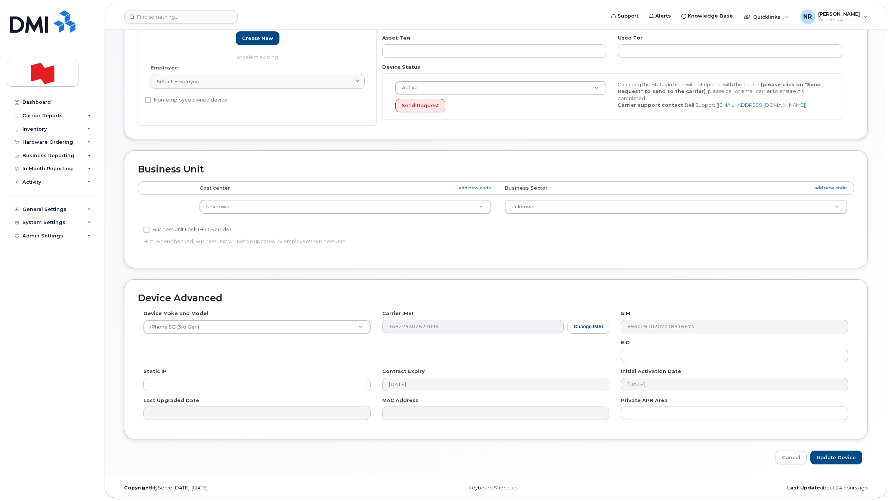
scroll to position [155, 0]
click at [831, 458] on input "Update Device" at bounding box center [836, 457] width 52 height 14
type input "Saving..."
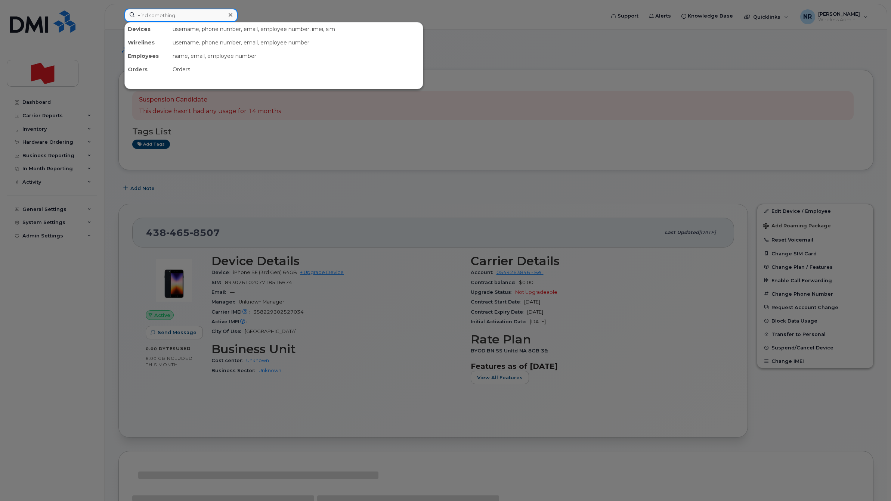
click at [211, 19] on input at bounding box center [180, 15] width 113 height 13
paste input "4385965257"
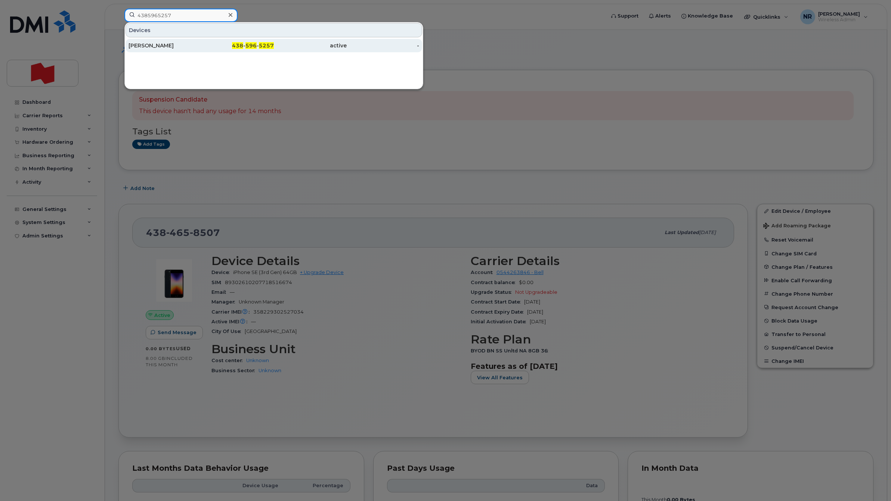
type input "4385965257"
click at [157, 43] on div "[PERSON_NAME]" at bounding box center [164, 45] width 73 height 7
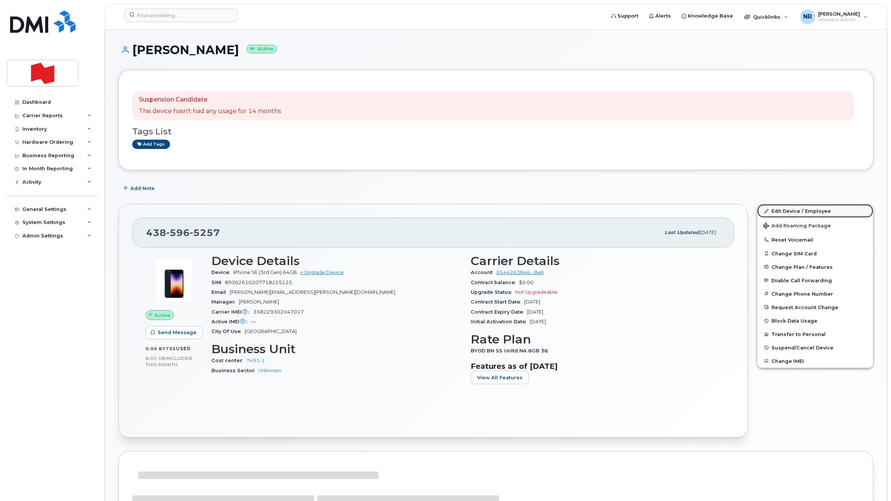
click at [781, 211] on link "Edit Device / Employee" at bounding box center [815, 210] width 116 height 13
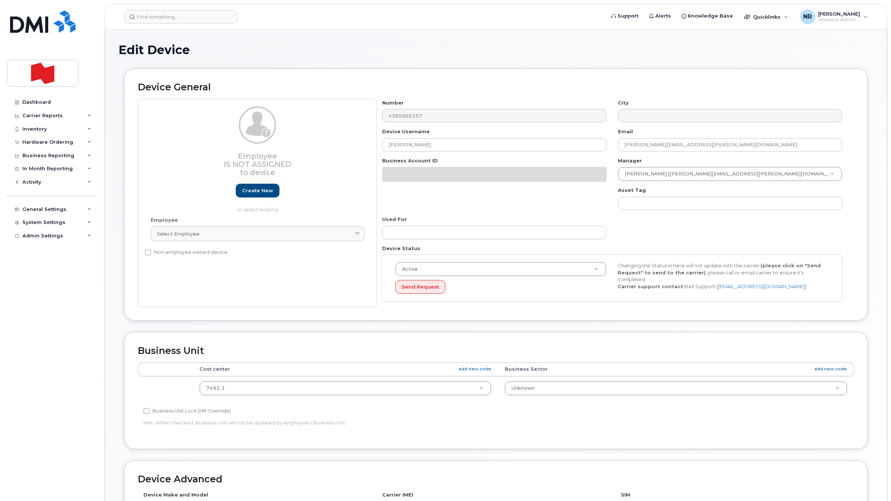
select select "22916206"
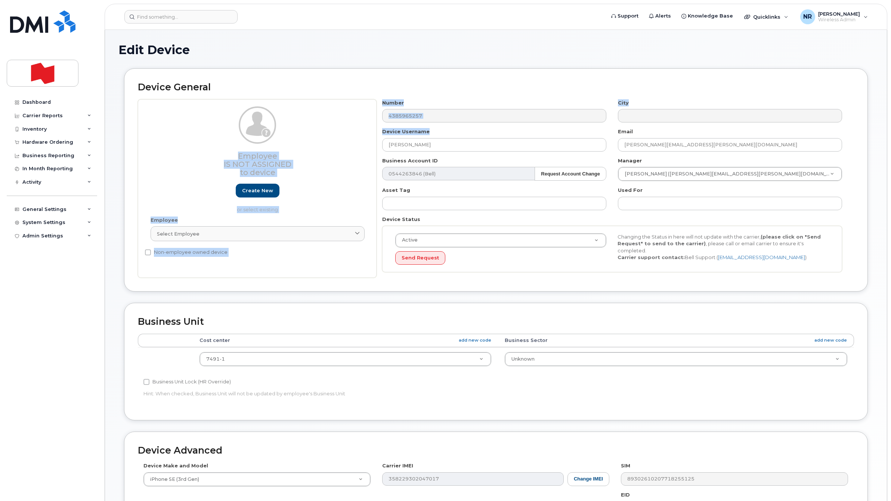
drag, startPoint x: 428, startPoint y: 137, endPoint x: 345, endPoint y: 138, distance: 83.7
click at [343, 138] on div "Employee Is not assigned to device Create new or select existing Employee Selec…" at bounding box center [496, 188] width 716 height 179
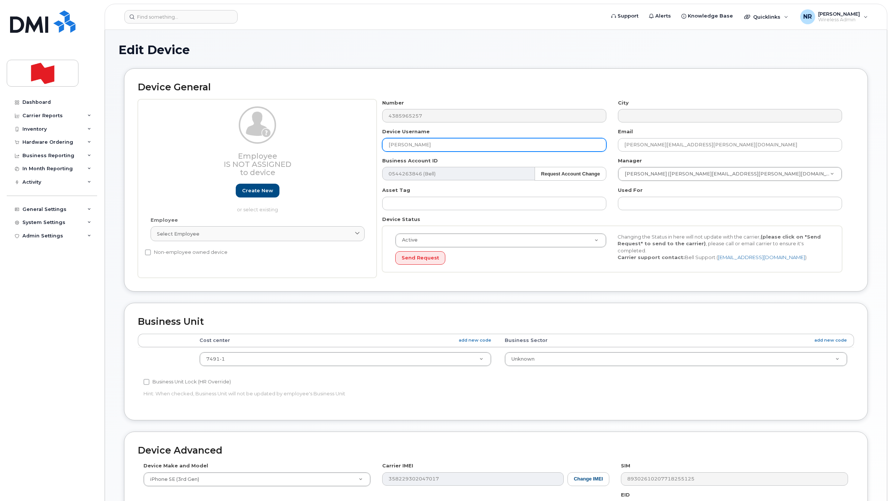
drag, startPoint x: 345, startPoint y: 138, endPoint x: 456, endPoint y: 146, distance: 111.9
click at [456, 146] on input "Annie Bergeron" at bounding box center [494, 144] width 224 height 13
paste input "Will be cancelled - CHURN October 2025"
drag, startPoint x: 458, startPoint y: 146, endPoint x: 317, endPoint y: 145, distance: 140.8
click at [317, 145] on div "Employee Is not assigned to device Create new or select existing Employee Selec…" at bounding box center [496, 188] width 716 height 179
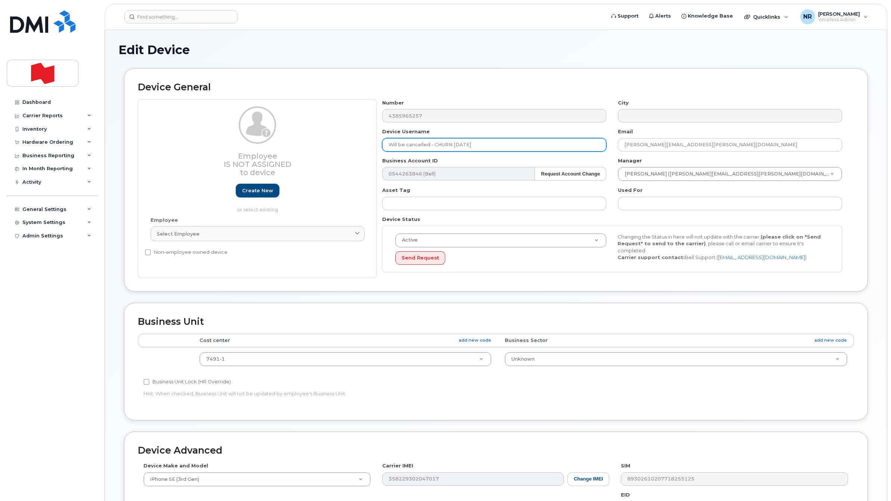
type input "Will be cancelled - CHURN October 2025"
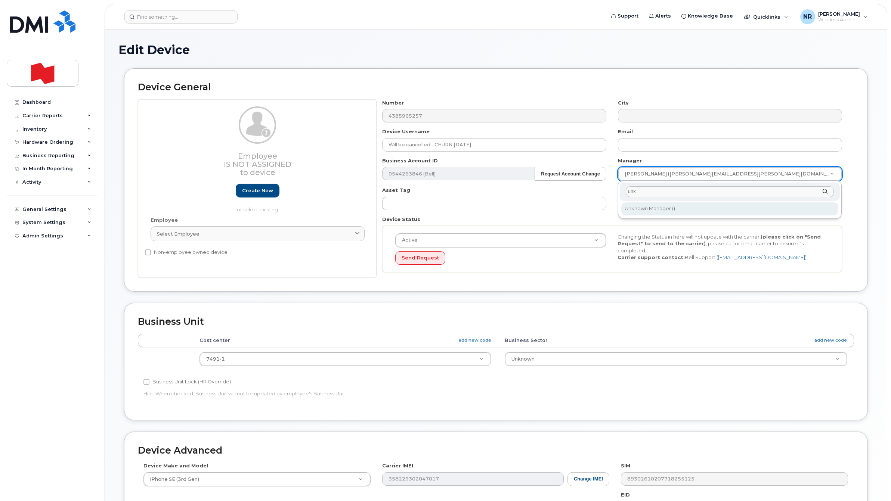
type input "unk"
type input "1908917"
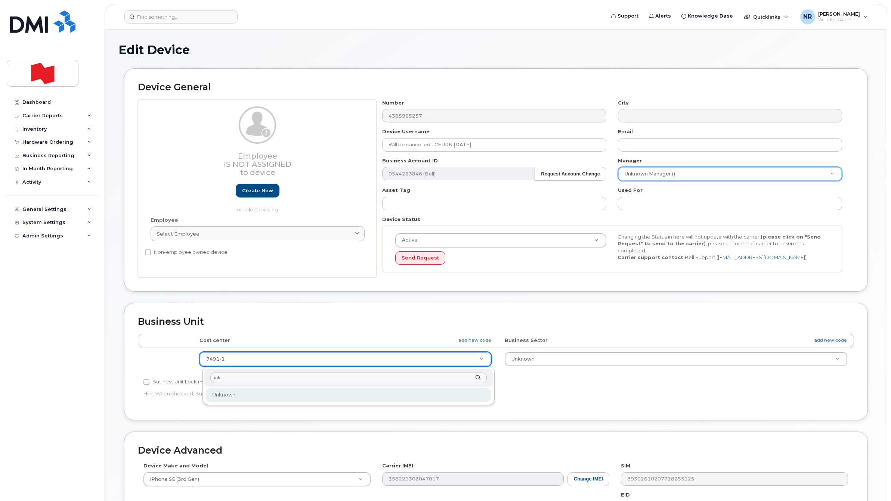
type input "unk"
type input "22916205"
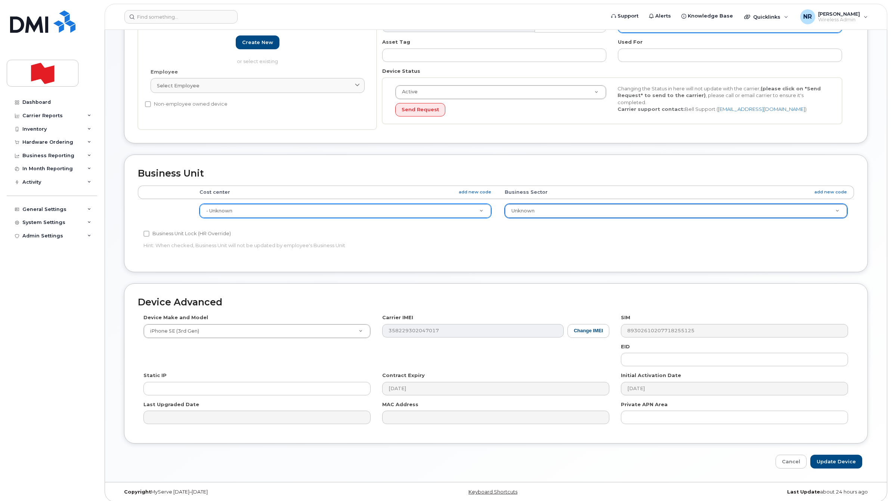
scroll to position [155, 0]
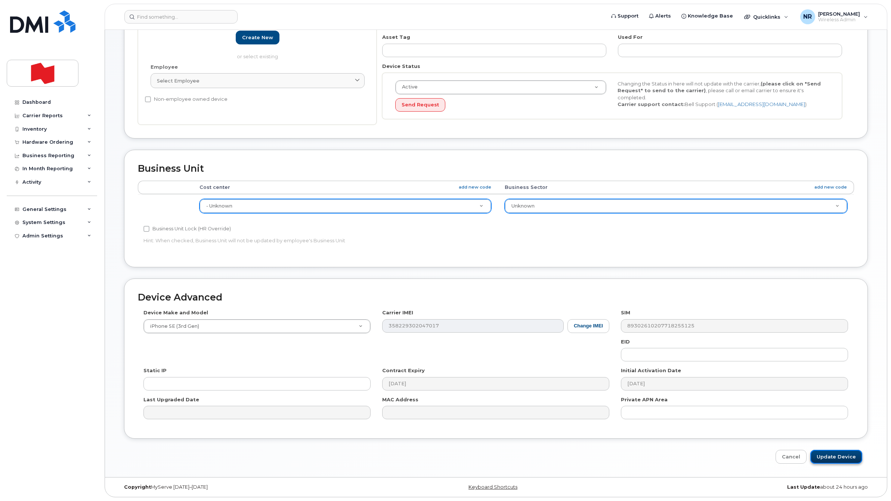
click at [830, 458] on input "Update Device" at bounding box center [836, 457] width 52 height 14
type input "Saving..."
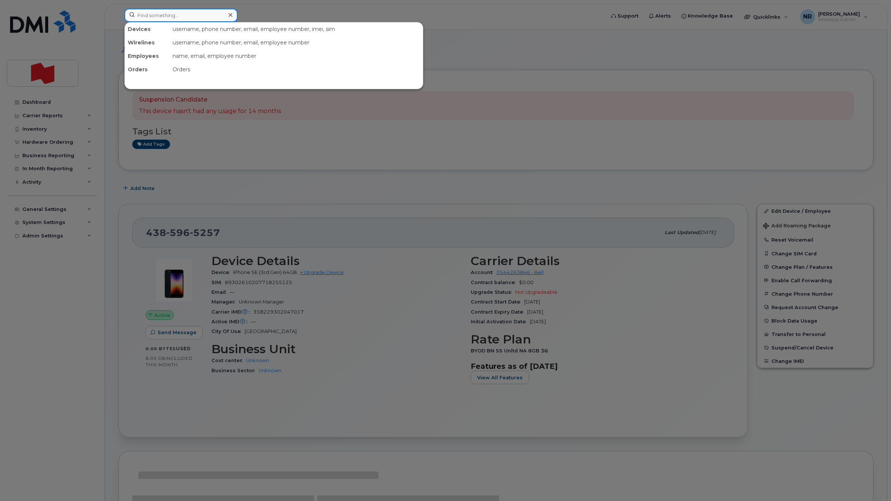
click at [197, 17] on input at bounding box center [180, 15] width 113 height 13
paste input "4374295643"
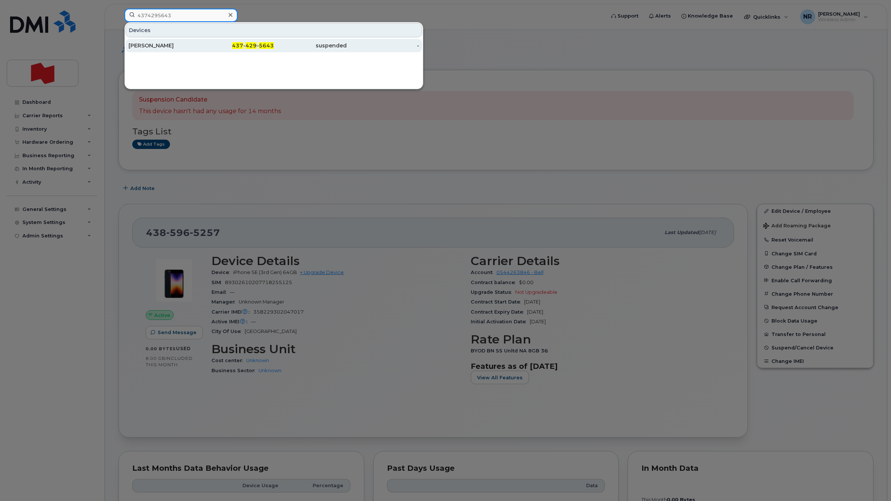
type input "4374295643"
click at [145, 45] on div "[PERSON_NAME]" at bounding box center [164, 45] width 73 height 7
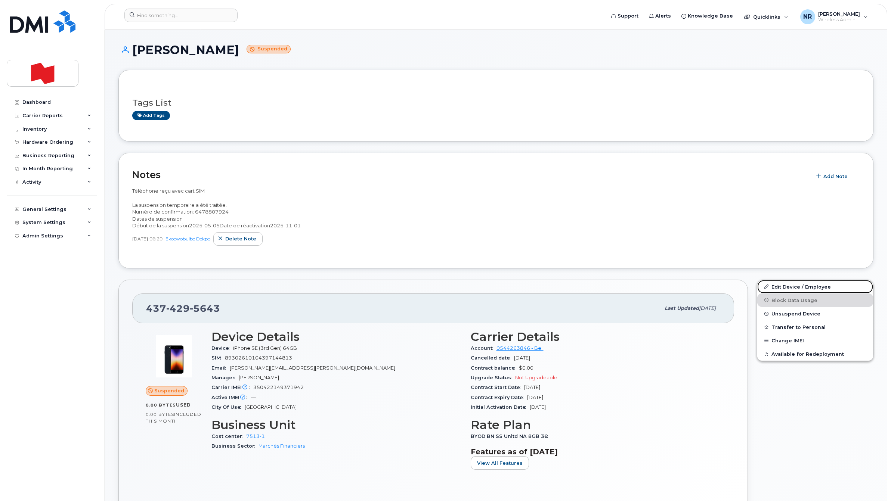
drag, startPoint x: 790, startPoint y: 283, endPoint x: 621, endPoint y: 297, distance: 169.8
click at [790, 283] on link "Edit Device / Employee" at bounding box center [815, 286] width 116 height 13
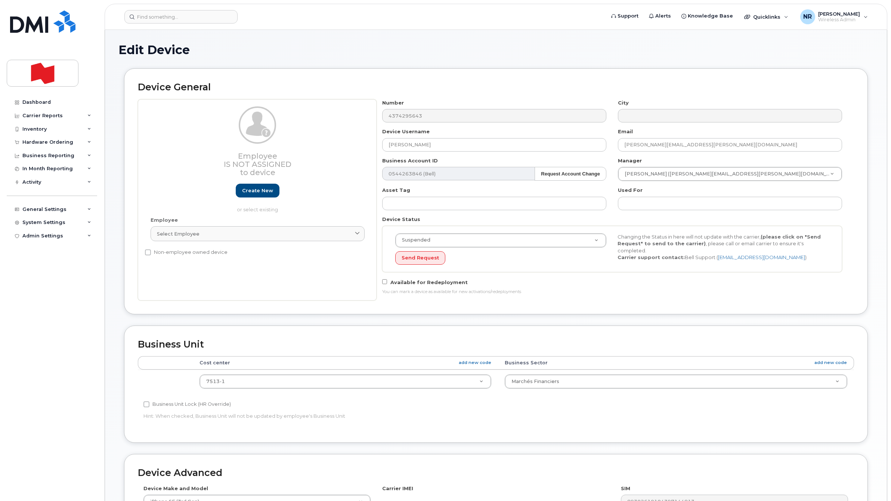
select select "29621266"
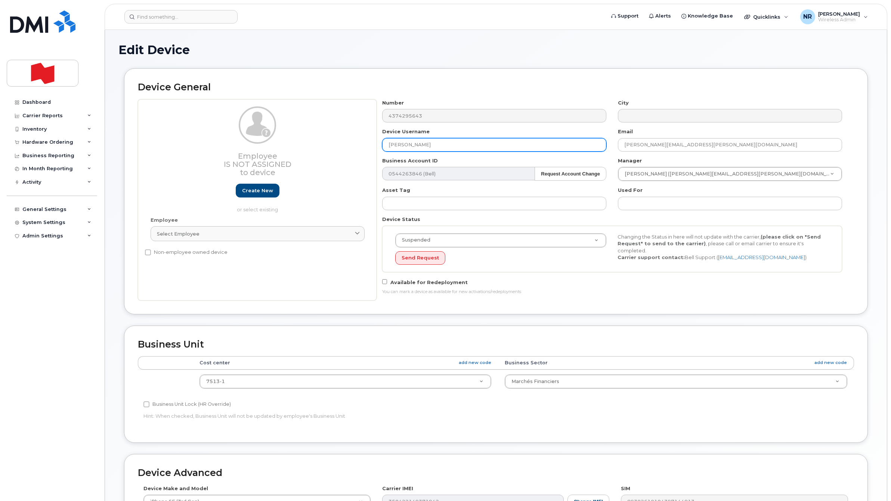
paste input "Will be cancelled - CHURN October 2025"
drag, startPoint x: 441, startPoint y: 146, endPoint x: 316, endPoint y: 143, distance: 124.4
click at [317, 142] on div "Employee Is not assigned to device Create new or select existing Employee Selec…" at bounding box center [496, 199] width 716 height 201
type input "Will be cancelled - CHURN [DATE]"
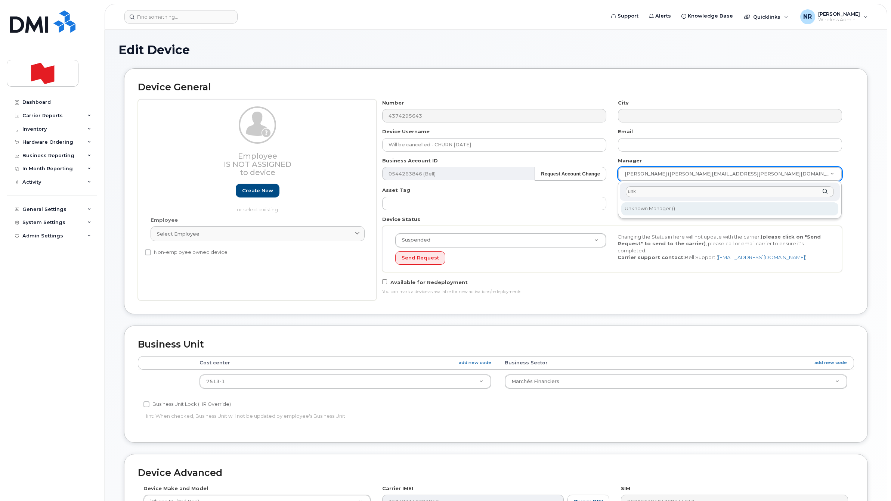
type input "unk"
type input "1908917"
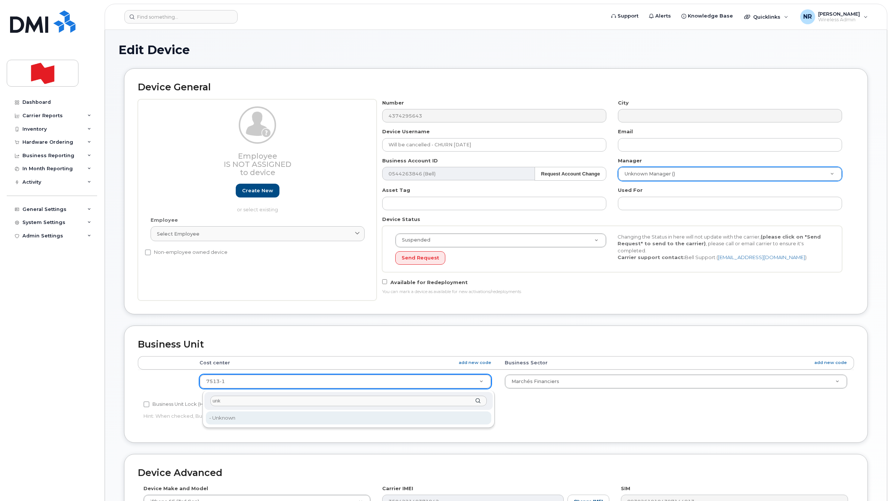
type input "unk"
type input "22916205"
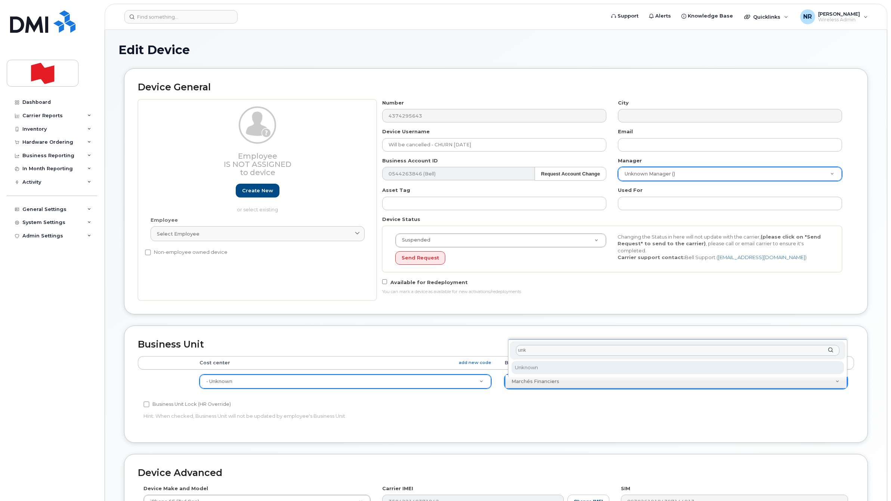
type input "unk"
select select "22916206"
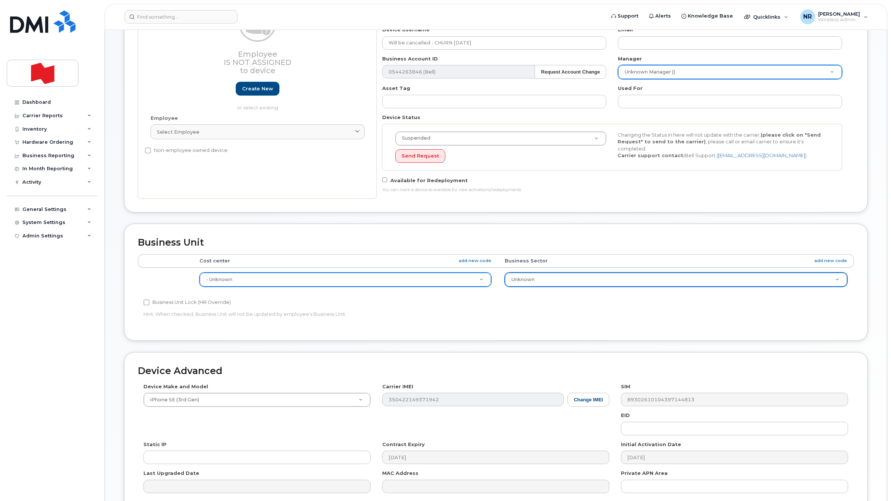
scroll to position [178, 0]
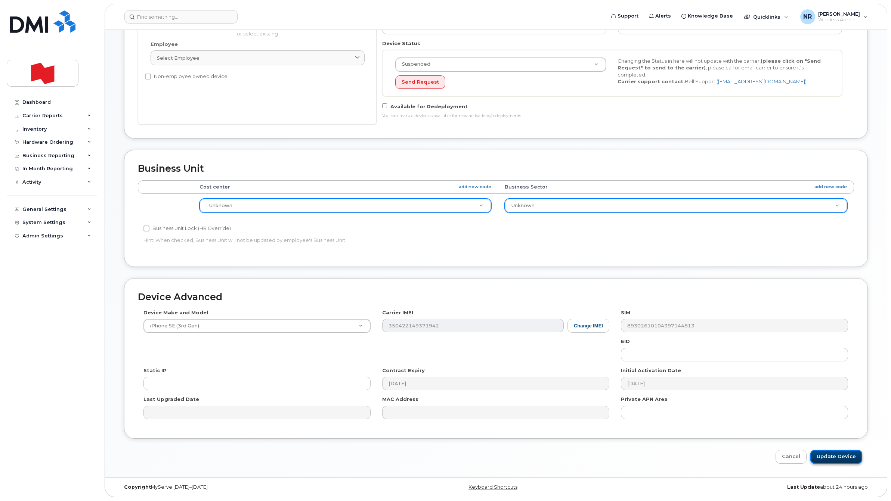
drag, startPoint x: 832, startPoint y: 453, endPoint x: 644, endPoint y: 454, distance: 188.6
click at [832, 453] on input "Update Device" at bounding box center [836, 457] width 52 height 14
type input "Saving..."
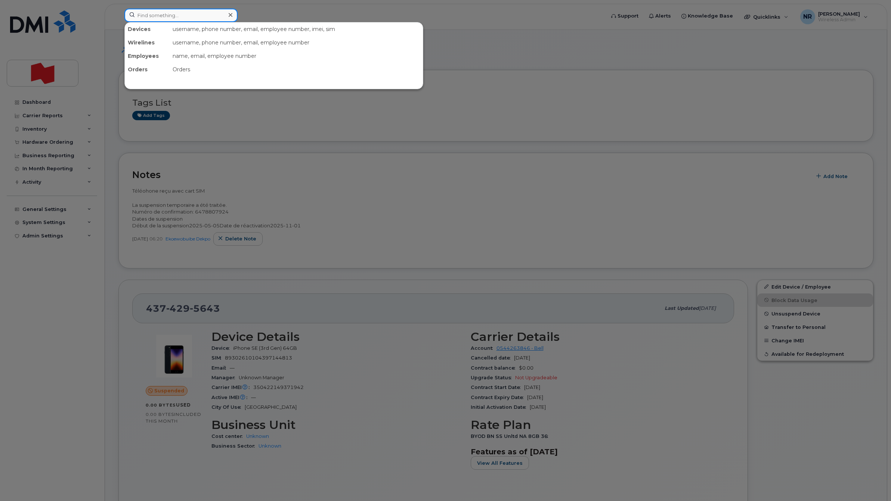
click at [205, 12] on input at bounding box center [180, 15] width 113 height 13
paste input "4384399946"
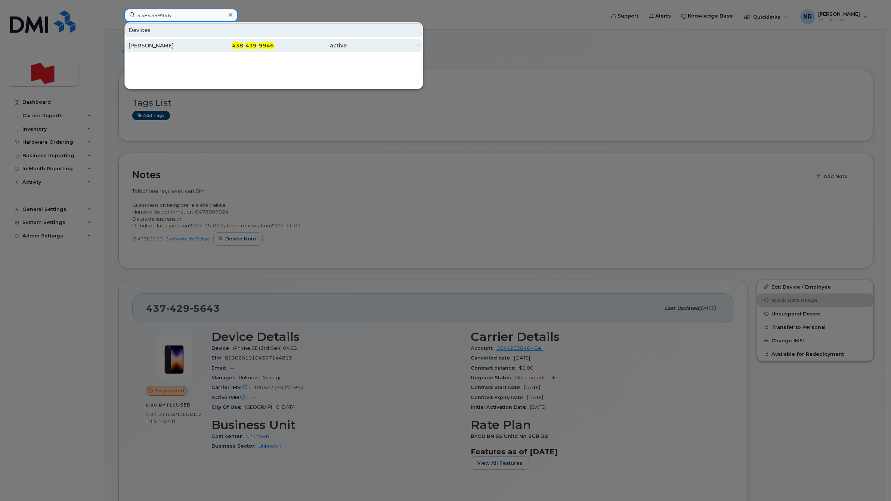
type input "4384399946"
click at [150, 44] on div "[PERSON_NAME]" at bounding box center [164, 45] width 73 height 7
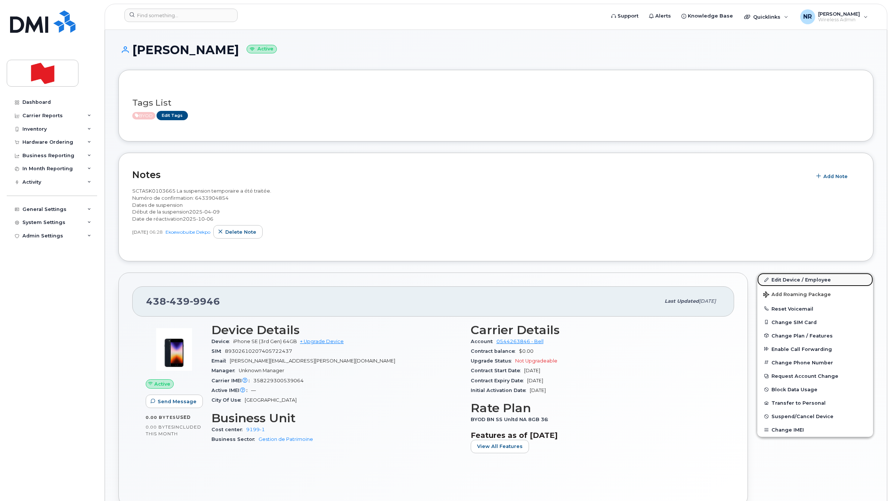
click at [790, 280] on link "Edit Device / Employee" at bounding box center [815, 279] width 116 height 13
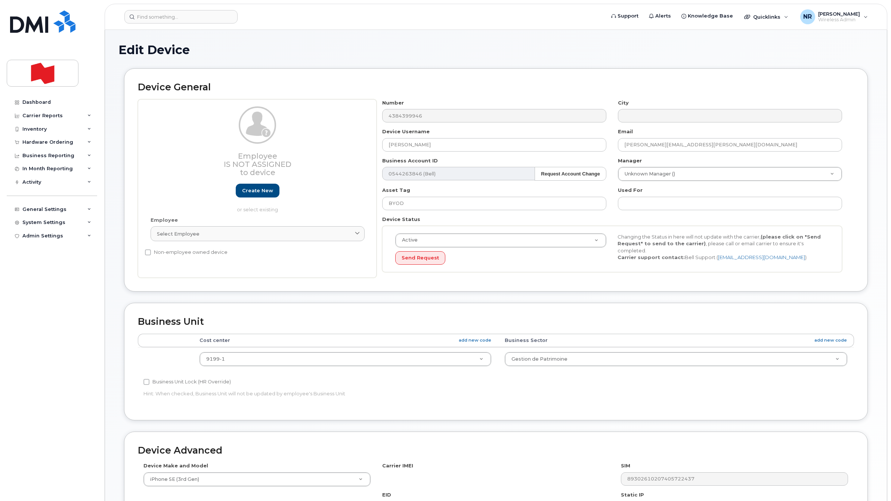
select select "29621268"
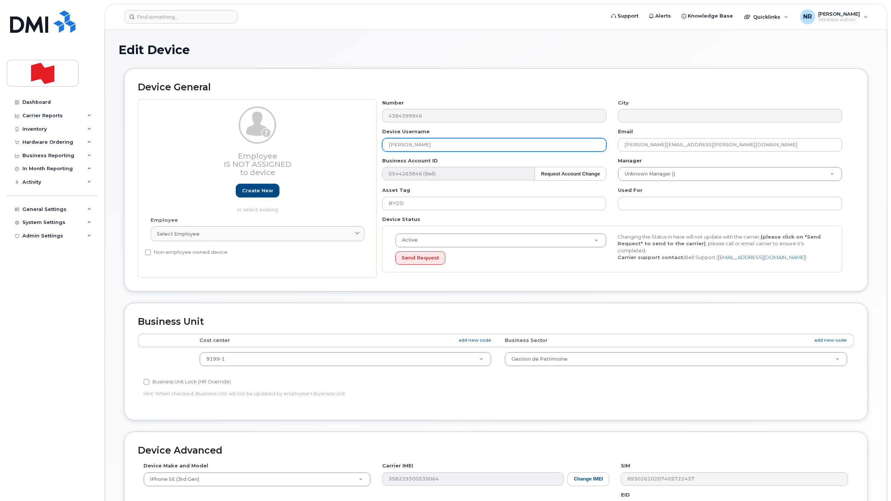
drag, startPoint x: 402, startPoint y: 146, endPoint x: 330, endPoint y: 151, distance: 72.6
click at [330, 151] on div "Employee Is not assigned to device Create new or select existing Employee Selec…" at bounding box center [496, 188] width 716 height 179
paste input "Will be cancelled - CHURN [DATE]"
type input "Will be cancelled - CHURN [DATE]"
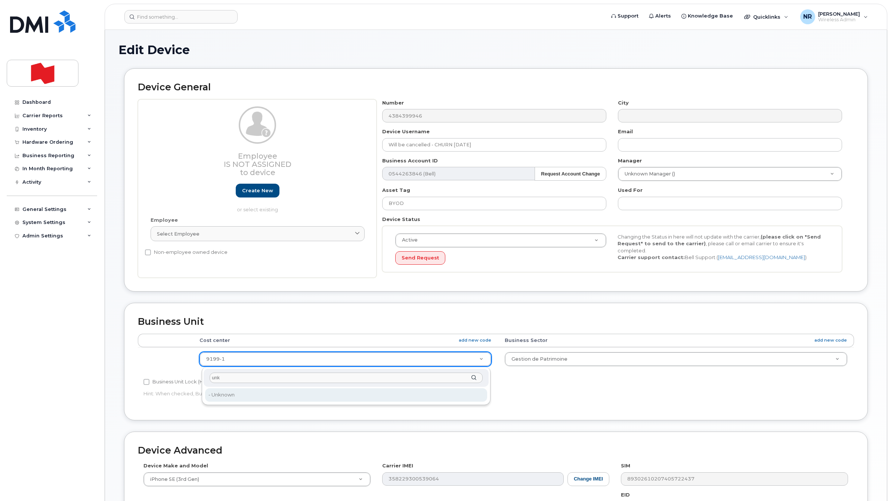
type input "unk"
type input "22916205"
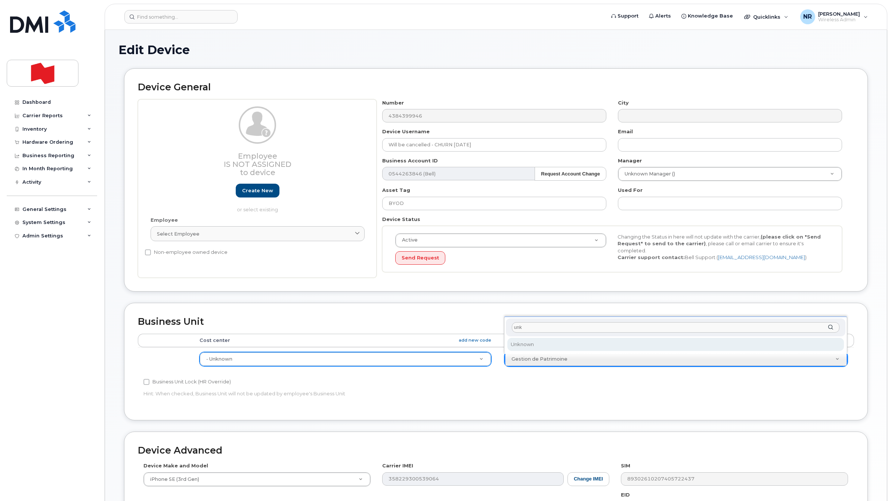
type input "unk"
select select "22916206"
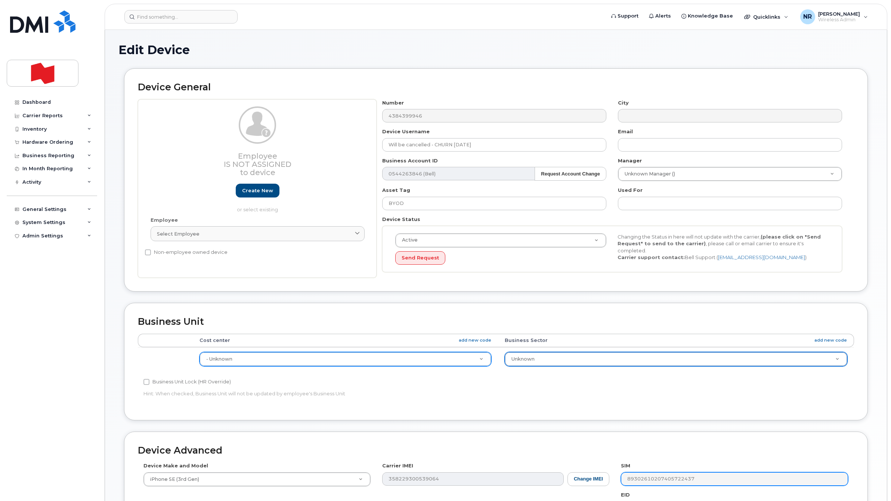
scroll to position [155, 0]
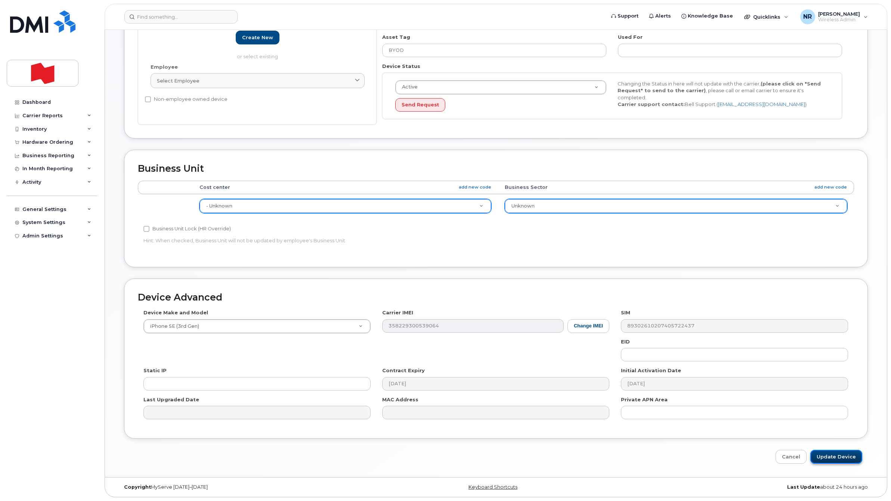
click at [825, 453] on input "Update Device" at bounding box center [836, 457] width 52 height 14
type input "Saving..."
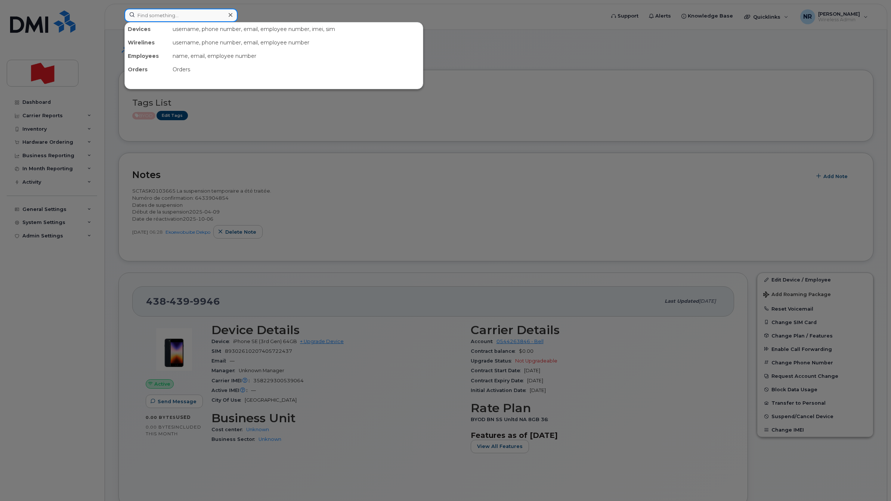
click at [152, 12] on input at bounding box center [180, 15] width 113 height 13
paste input "4384530497"
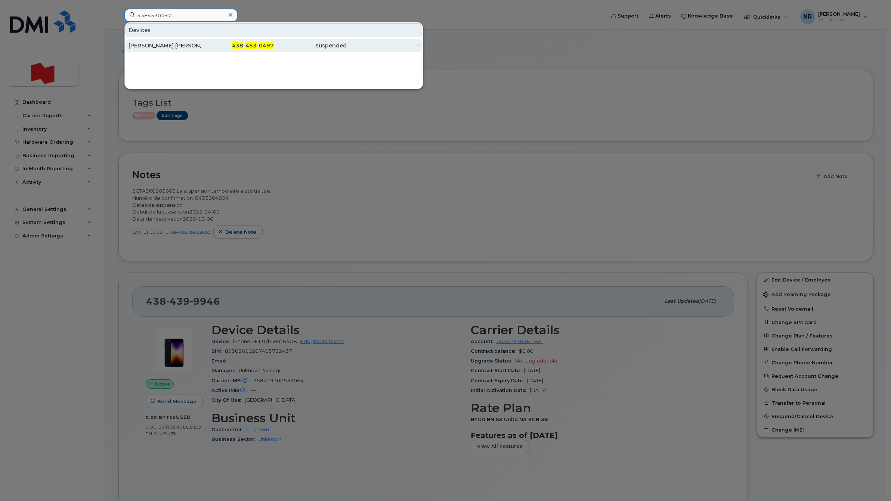
type input "4384530497"
click at [148, 44] on div "[PERSON_NAME] [PERSON_NAME]" at bounding box center [164, 45] width 73 height 7
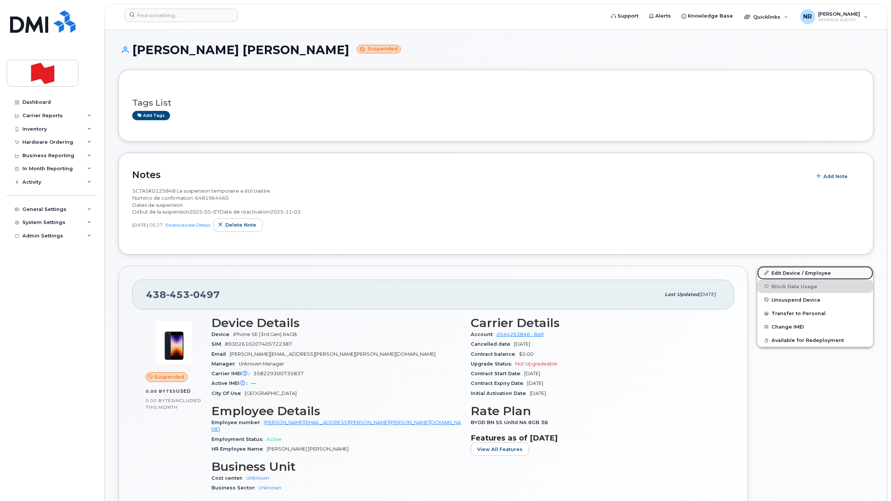
click at [791, 273] on link "Edit Device / Employee" at bounding box center [815, 272] width 116 height 13
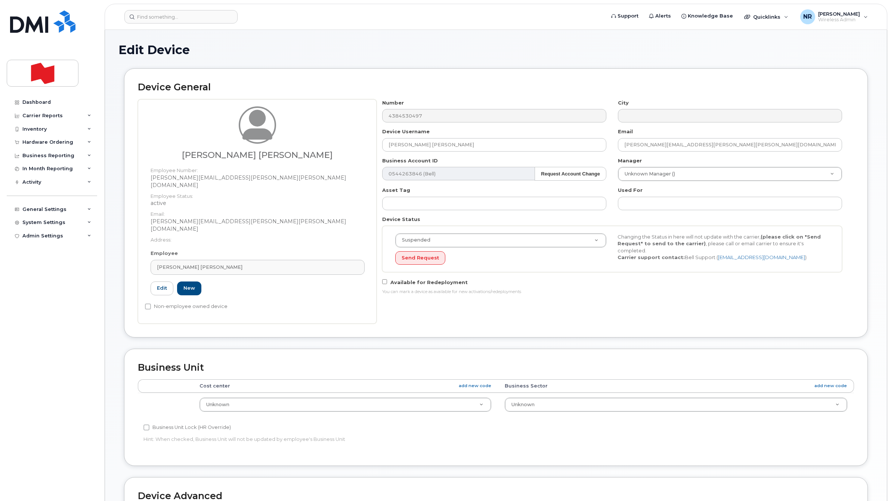
select select "22916206"
click at [359, 260] on link "[PERSON_NAME] [PERSON_NAME]" at bounding box center [258, 267] width 214 height 15
click at [349, 283] on icon at bounding box center [350, 285] width 5 height 5
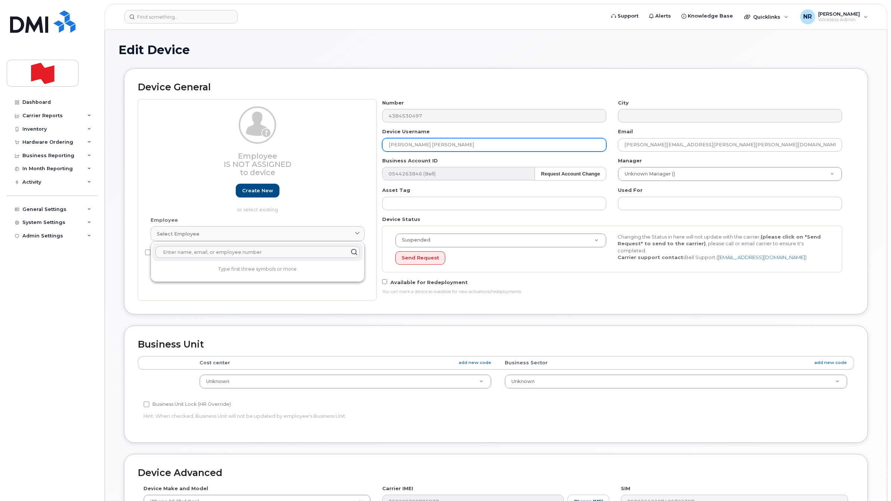
drag, startPoint x: 361, startPoint y: 148, endPoint x: 491, endPoint y: 149, distance: 130.4
click at [331, 148] on div "Employee Is not assigned to device Create new or select existing Employee Selec…" at bounding box center [496, 199] width 716 height 201
paste input "Will be cancelled - CHURN [DATE]"
type input "Will be cancelled - CHURN [DATE]"
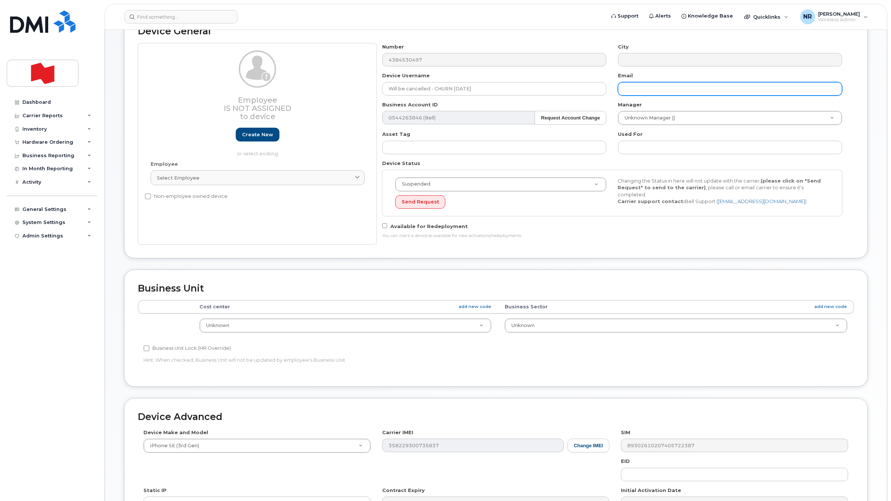
scroll to position [178, 0]
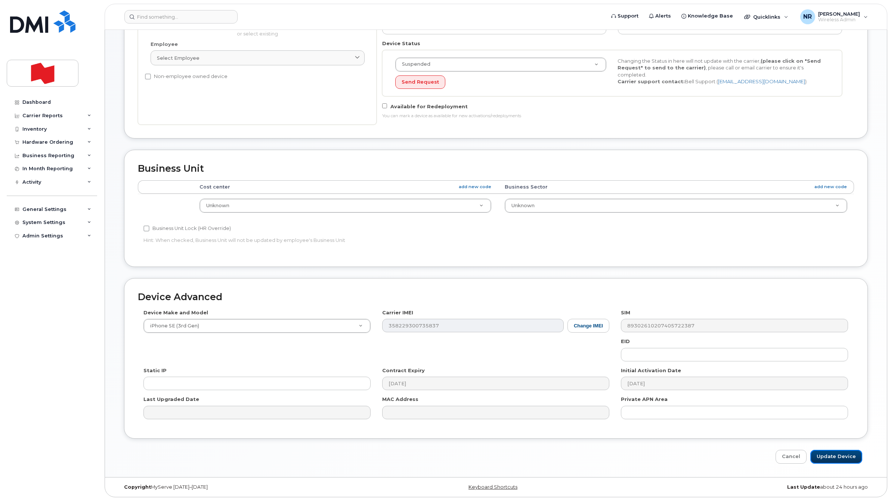
drag, startPoint x: 829, startPoint y: 453, endPoint x: 548, endPoint y: 500, distance: 284.7
click at [829, 453] on input "Update Device" at bounding box center [836, 457] width 52 height 14
type input "Saving..."
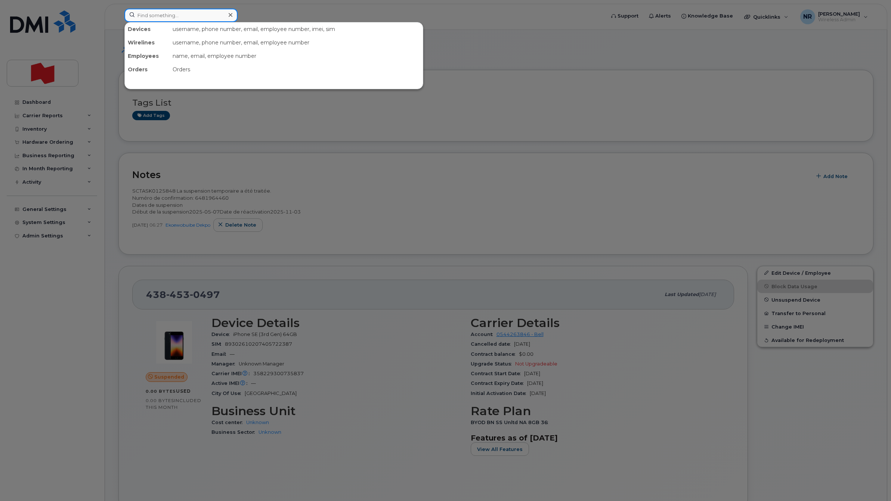
click at [185, 13] on input at bounding box center [180, 15] width 113 height 13
paste input "4384530601"
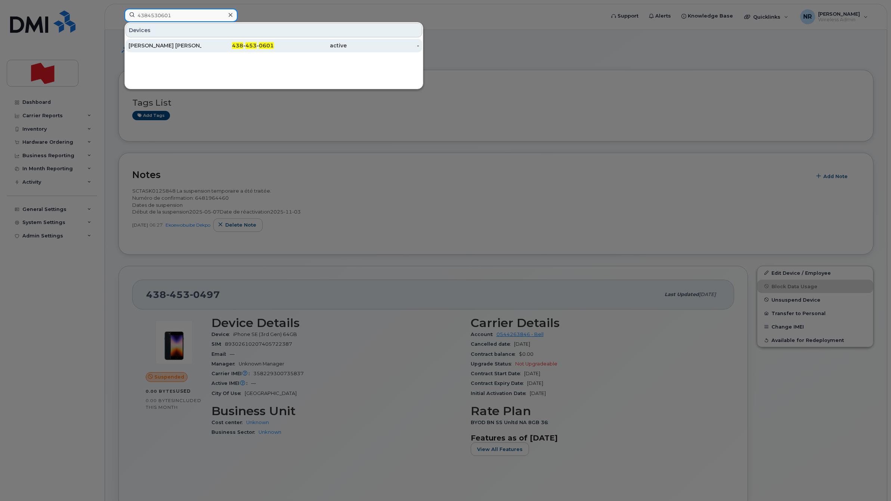
type input "4384530601"
click at [166, 45] on div "[PERSON_NAME] [PERSON_NAME] Aldilli" at bounding box center [164, 45] width 73 height 7
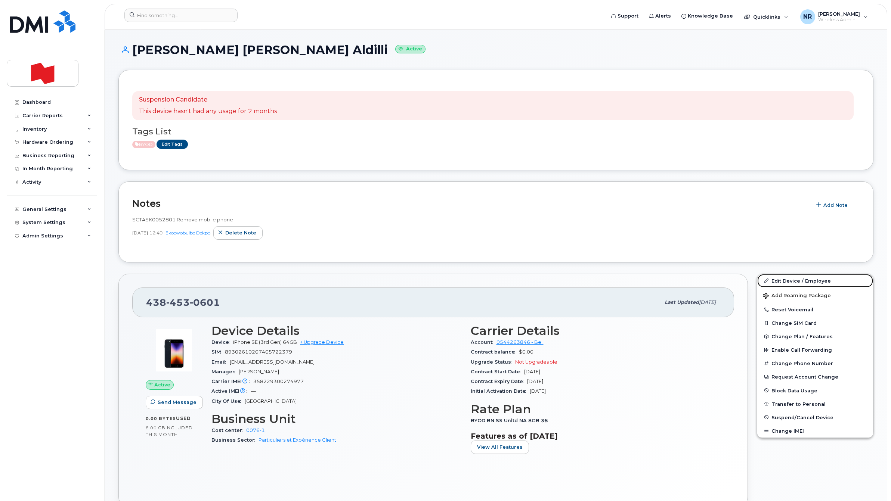
drag, startPoint x: 787, startPoint y: 278, endPoint x: 520, endPoint y: 265, distance: 267.4
click at [787, 278] on link "Edit Device / Employee" at bounding box center [815, 280] width 116 height 13
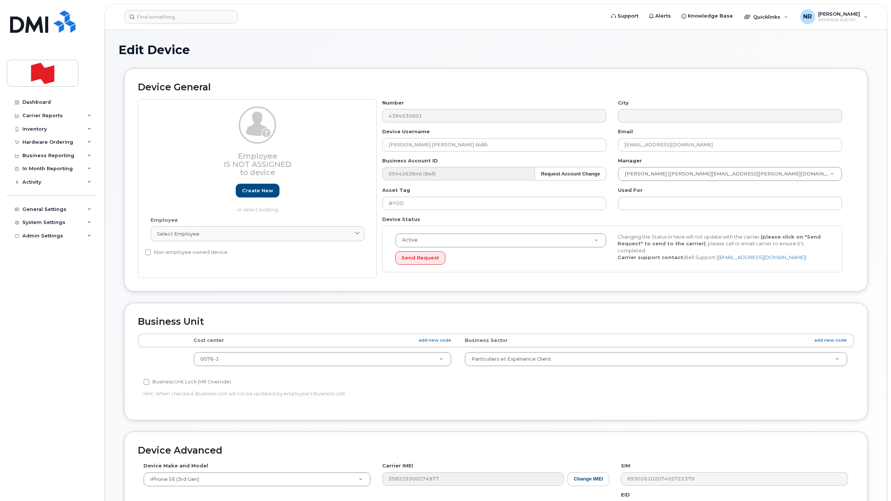
select select "29621267"
paste input "Will be cancelled - CHURN [DATE]"
drag, startPoint x: 476, startPoint y: 146, endPoint x: 256, endPoint y: 136, distance: 220.2
click at [256, 136] on div "Employee Is not assigned to device Create new or select existing Employee Selec…" at bounding box center [496, 188] width 716 height 179
type input "Will be cancelled - CHURN [DATE]"
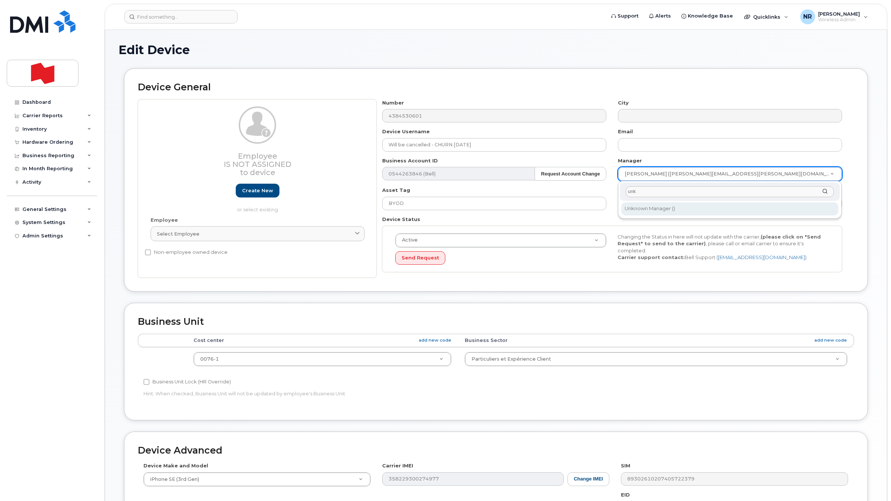
type input "unk"
type input "1908917"
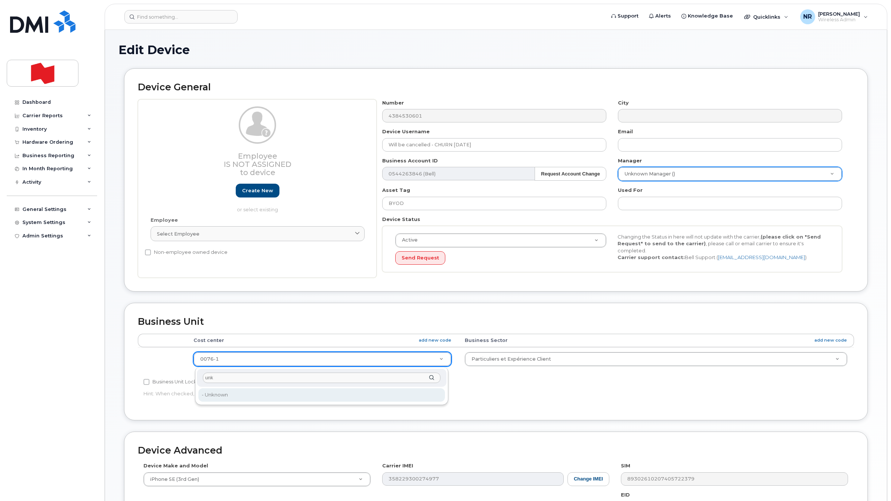
type input "unk"
type input "22916205"
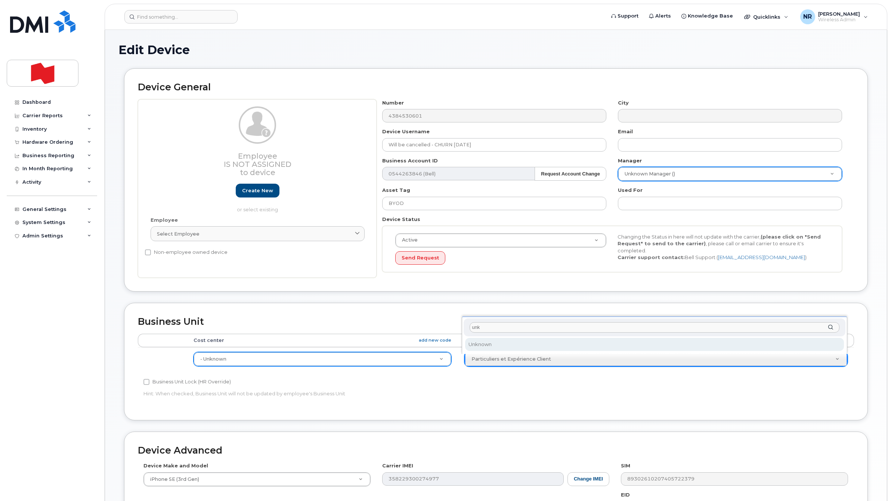
type input "unk"
select select "22916206"
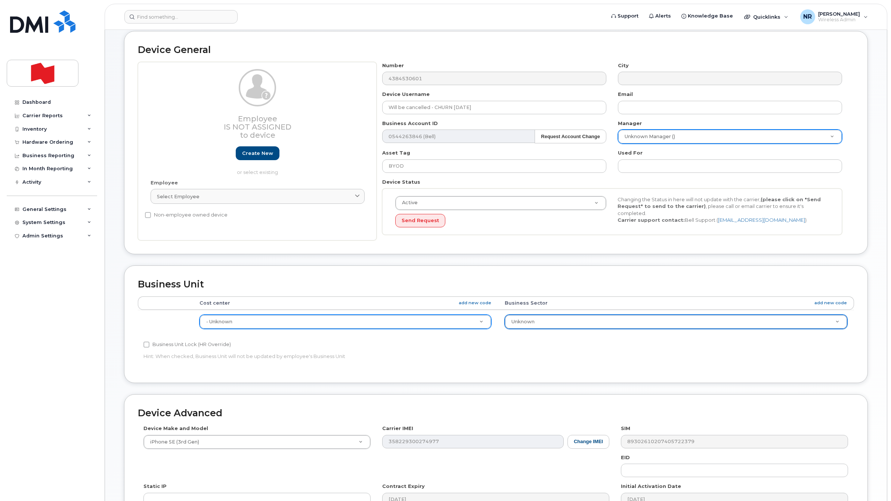
scroll to position [155, 0]
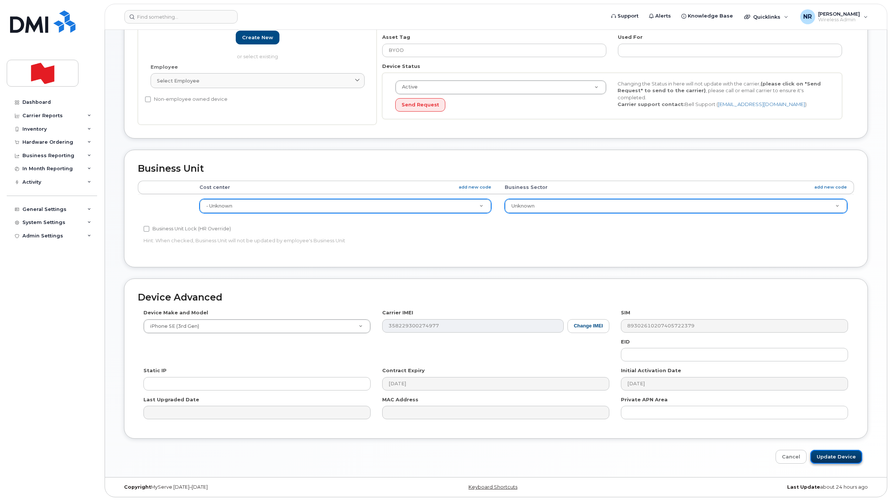
click at [832, 460] on input "Update Device" at bounding box center [836, 457] width 52 height 14
type input "Saving..."
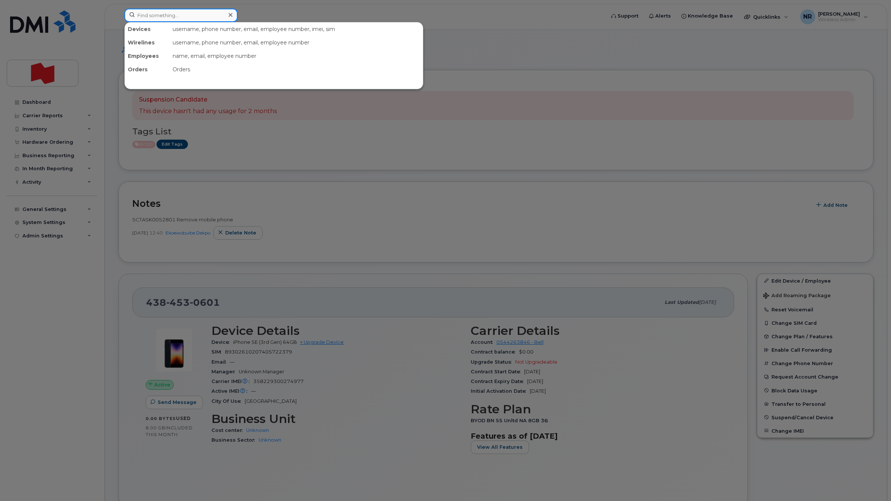
click at [187, 15] on input at bounding box center [180, 15] width 113 height 13
paste input "4384531566"
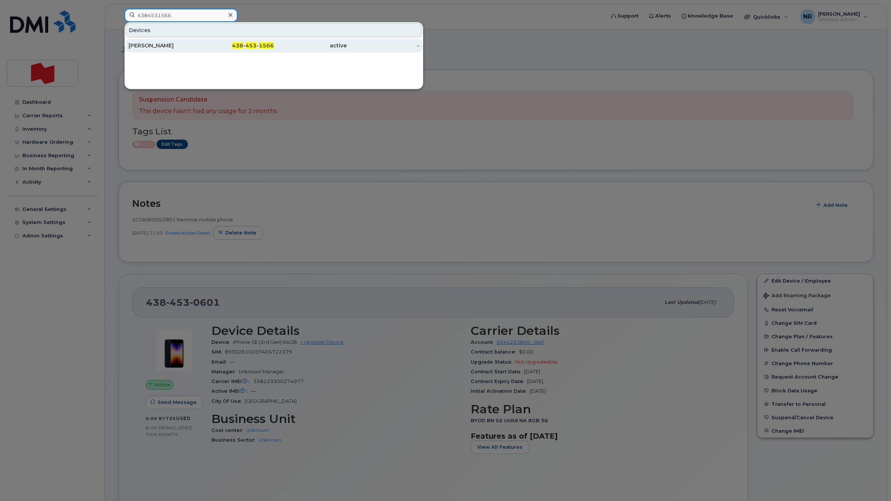
type input "4384531566"
click at [146, 47] on div "[PERSON_NAME]" at bounding box center [164, 45] width 73 height 7
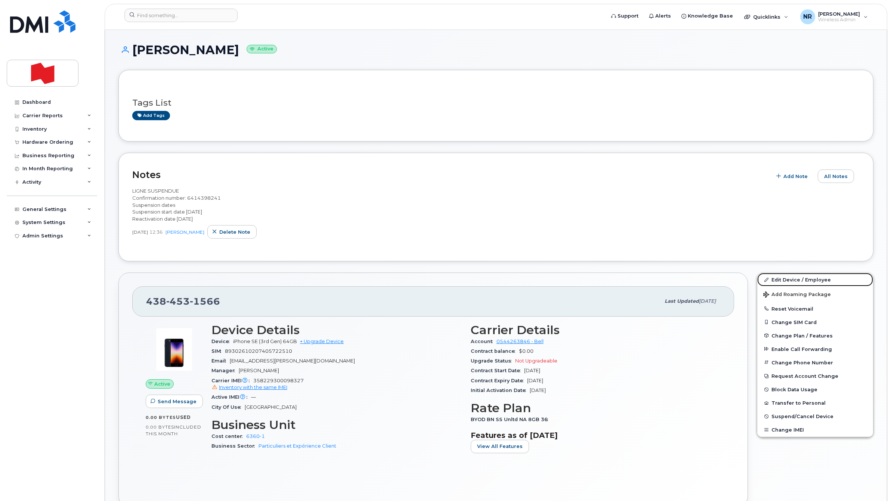
drag, startPoint x: 789, startPoint y: 280, endPoint x: 646, endPoint y: 327, distance: 150.1
click at [789, 279] on link "Edit Device / Employee" at bounding box center [815, 279] width 116 height 13
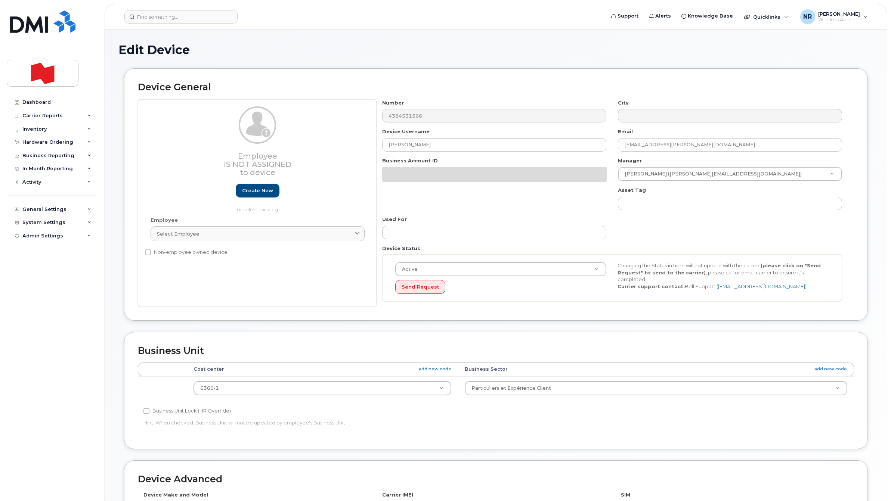
select select "29621267"
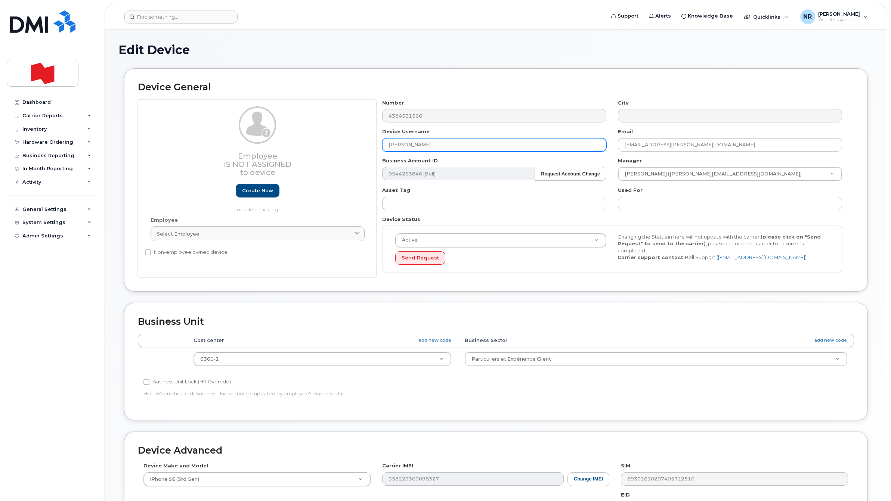
drag, startPoint x: 225, startPoint y: 141, endPoint x: 210, endPoint y: 139, distance: 15.4
click at [210, 139] on div "Employee Is not assigned to device Create new or select existing Employee Selec…" at bounding box center [496, 188] width 716 height 179
paste input "Will be cancelled - CHURN [DATE]"
type input "Will be cancelled - CHURN [DATE]"
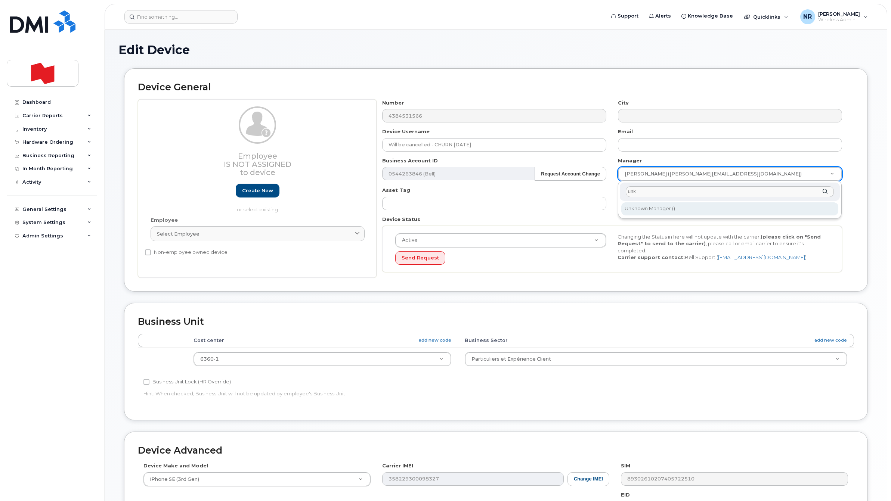
type input "unk"
type input "1908917"
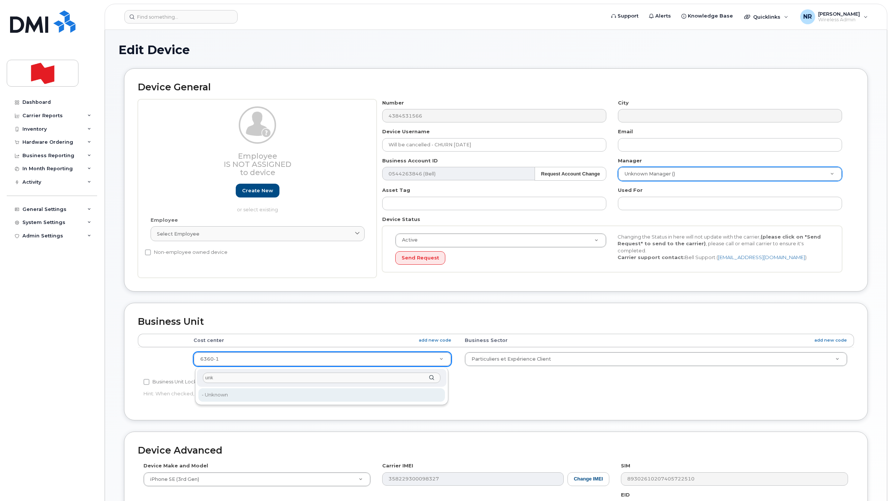
type input "unk"
type input "22916205"
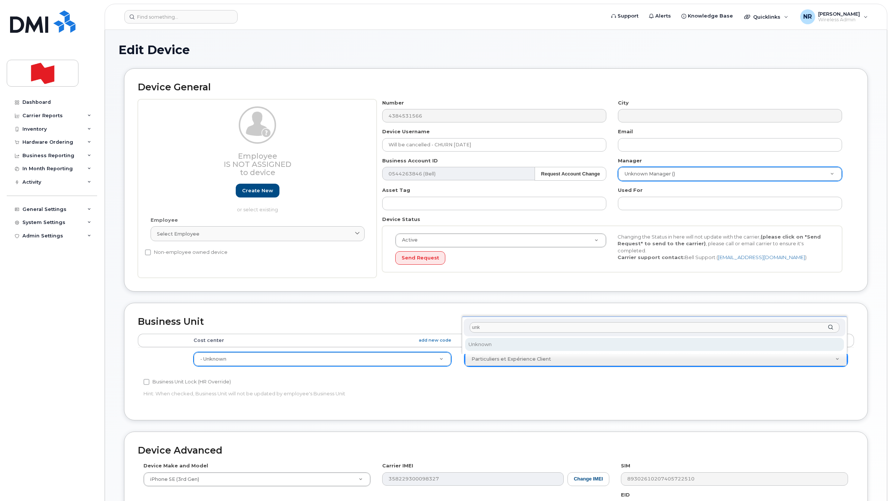
type input "unk"
select select "22916206"
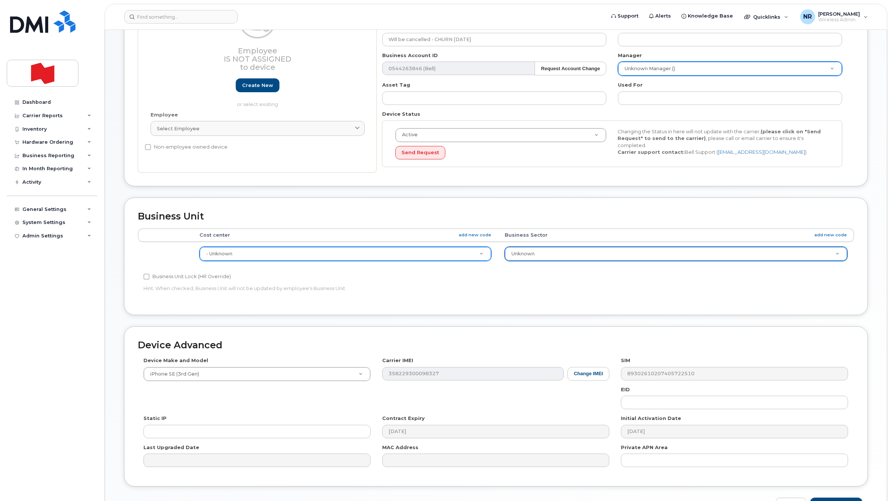
scroll to position [155, 0]
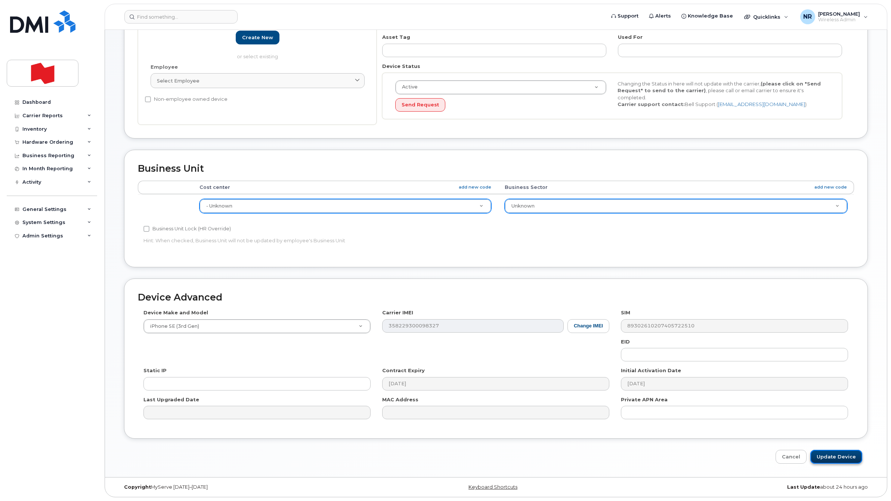
click at [831, 455] on input "Update Device" at bounding box center [836, 457] width 52 height 14
type input "Saving..."
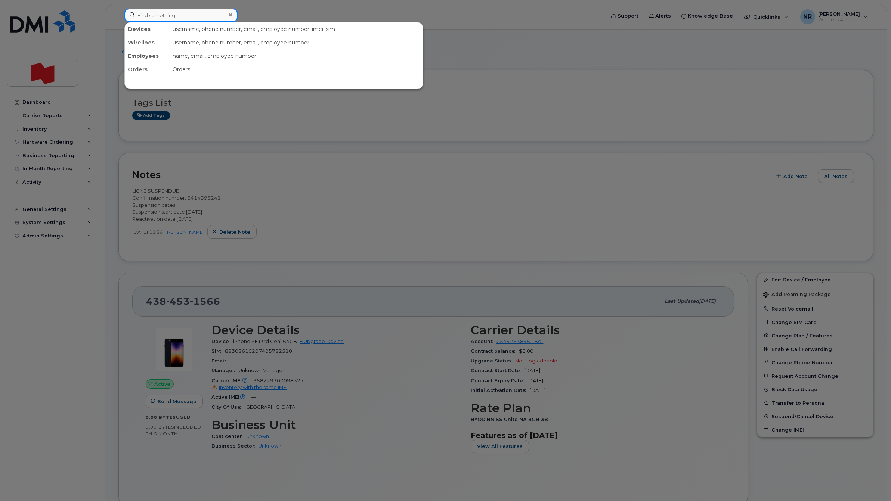
paste input "4384532456"
click at [204, 15] on input at bounding box center [180, 15] width 113 height 13
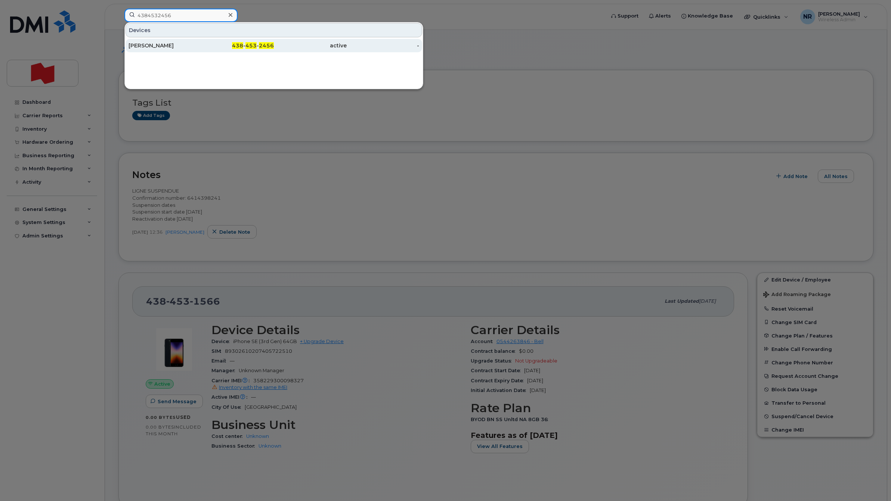
type input "4384532456"
click at [147, 44] on div "Marie Michelle Vigeant" at bounding box center [164, 45] width 73 height 7
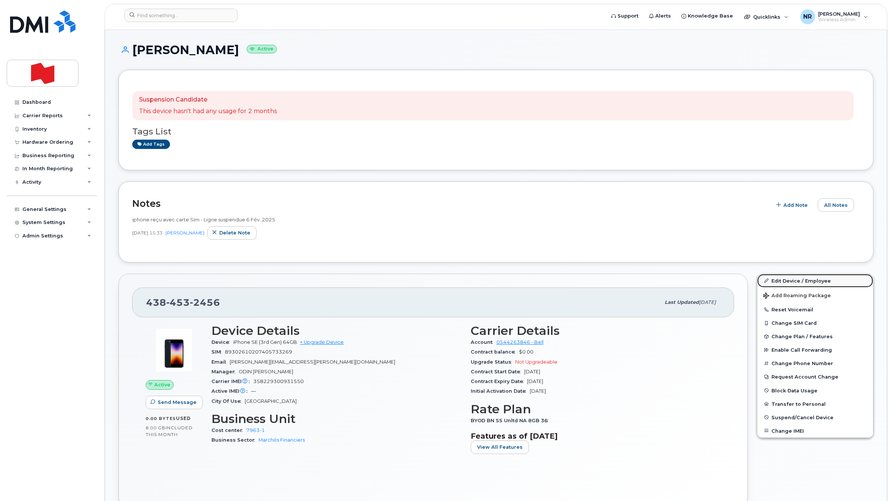
click at [774, 281] on link "Edit Device / Employee" at bounding box center [815, 280] width 116 height 13
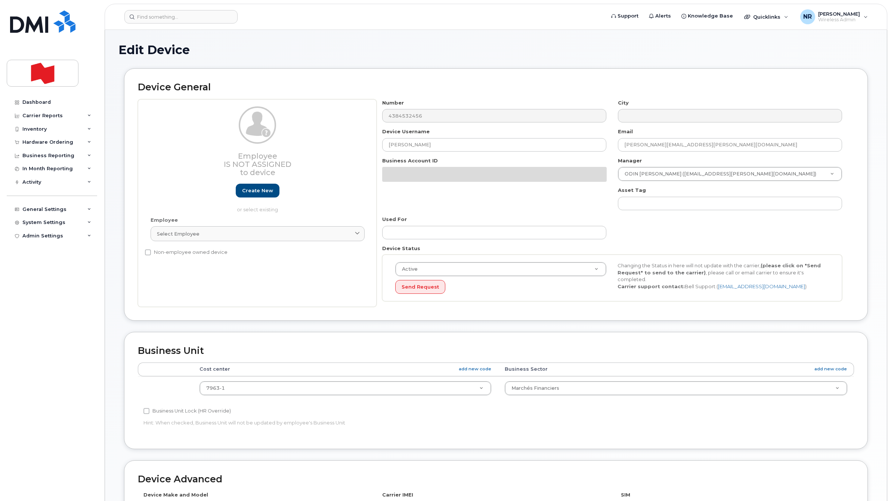
select select "29621266"
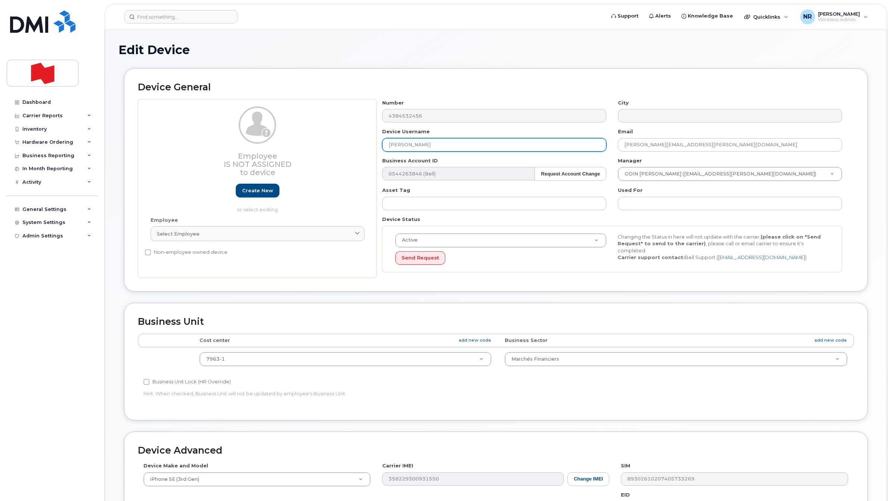
drag, startPoint x: 501, startPoint y: 147, endPoint x: 278, endPoint y: 141, distance: 222.7
click at [278, 141] on div "Employee Is not assigned to device Create new or select existing Employee Selec…" at bounding box center [496, 188] width 716 height 179
paste input "Will be cancelled - CHURN [DATE]"
type input "Will be cancelled - CHURN [DATE]"
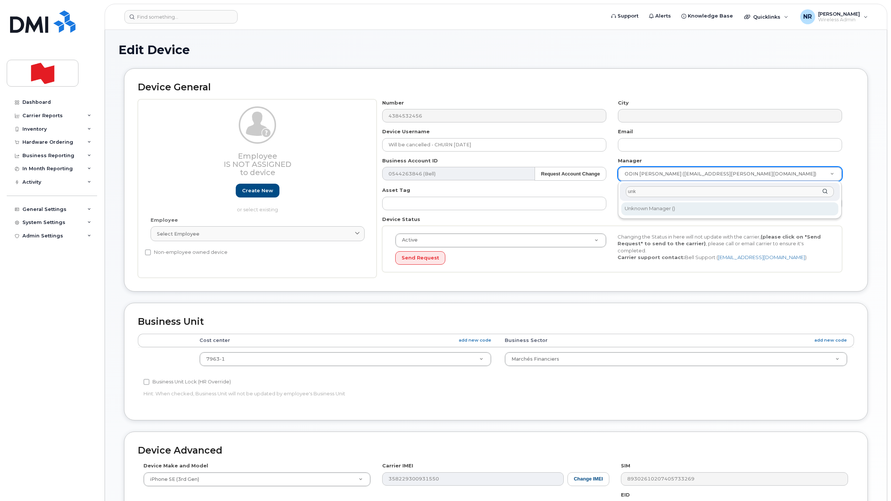
type input "unk"
drag, startPoint x: 645, startPoint y: 206, endPoint x: 460, endPoint y: 250, distance: 190.4
type input "1908917"
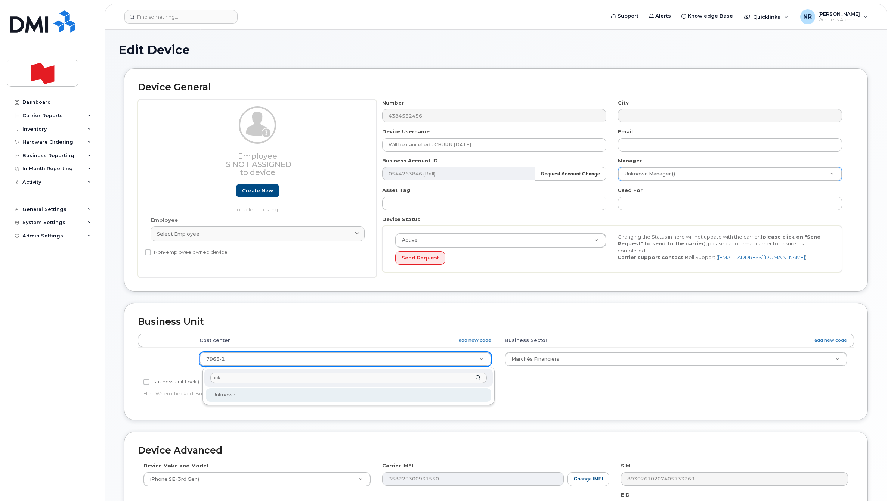
type input "unk"
type input "22916205"
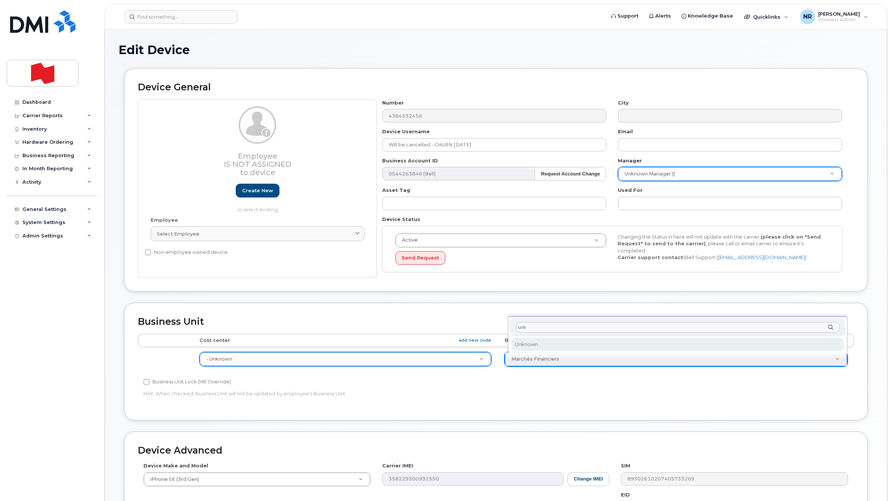
type input "unk"
select select "22916206"
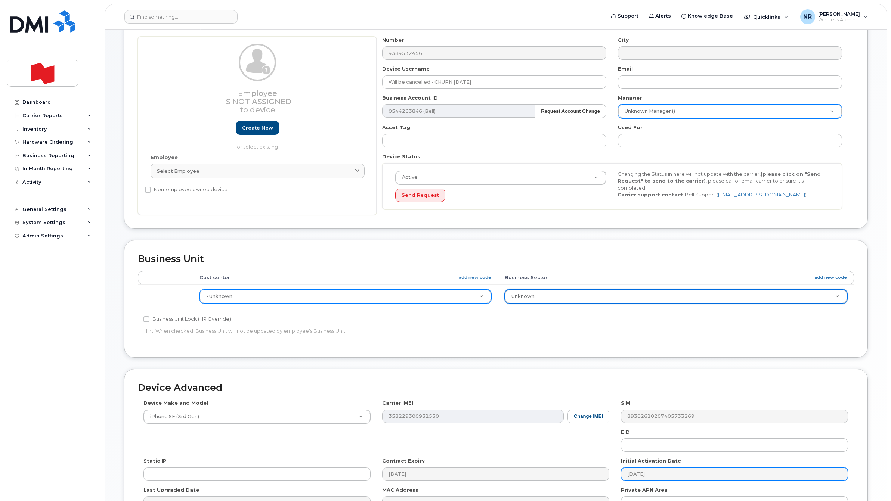
scroll to position [155, 0]
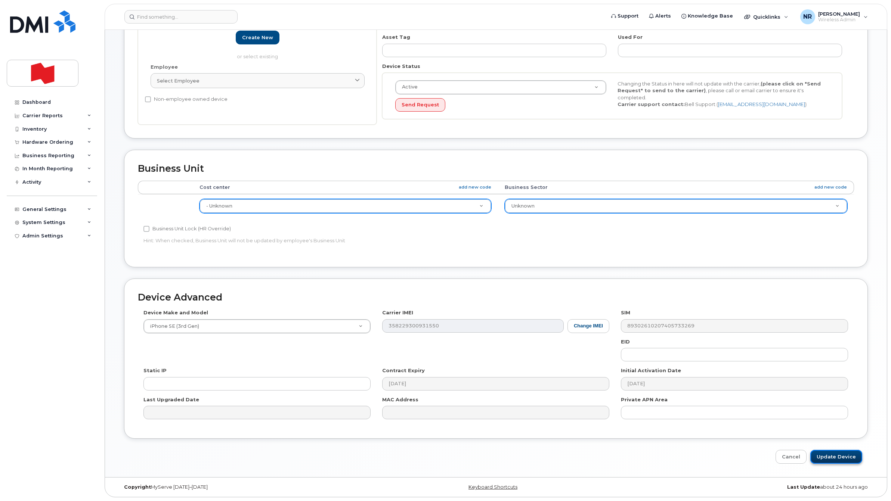
click at [828, 453] on input "Update Device" at bounding box center [836, 457] width 52 height 14
type input "Saving..."
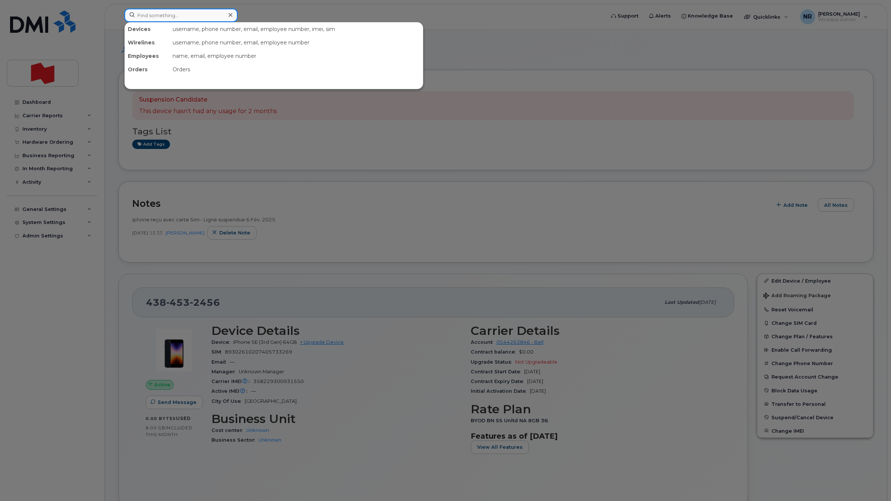
click at [192, 14] on input at bounding box center [180, 15] width 113 height 13
paste input "3435979175"
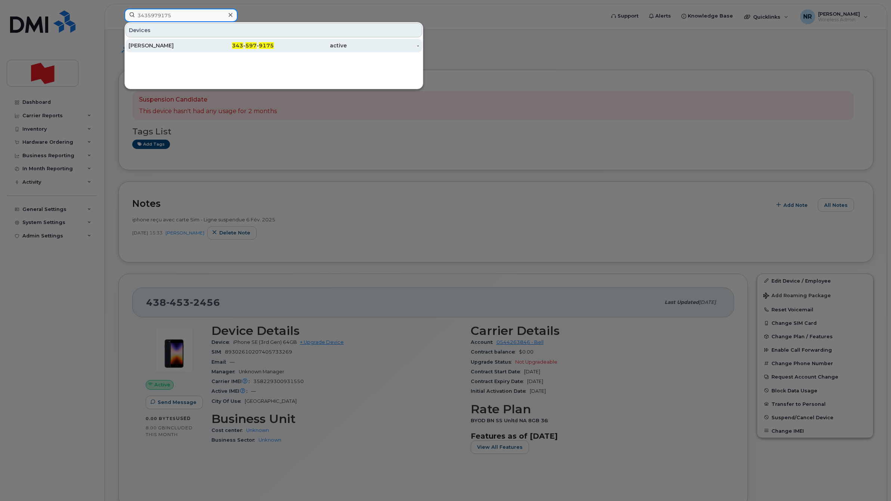
type input "3435979175"
click at [154, 41] on div "[PERSON_NAME]" at bounding box center [164, 45] width 73 height 13
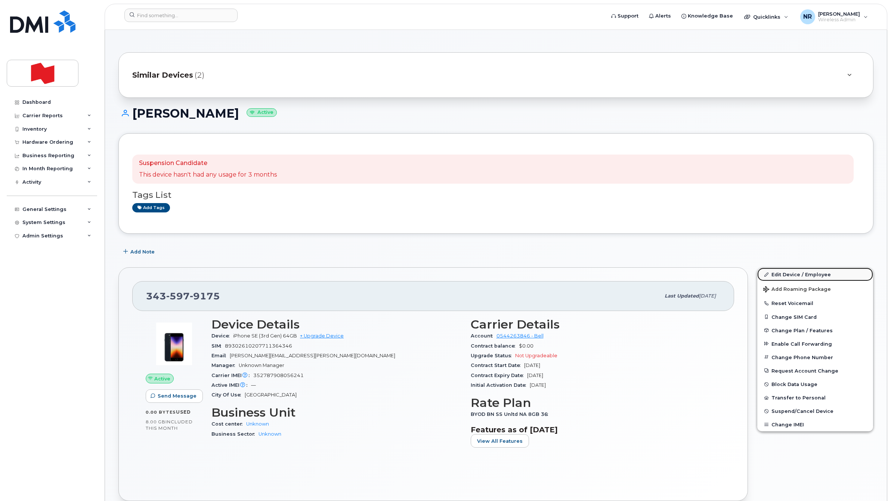
click at [788, 275] on link "Edit Device / Employee" at bounding box center [815, 274] width 116 height 13
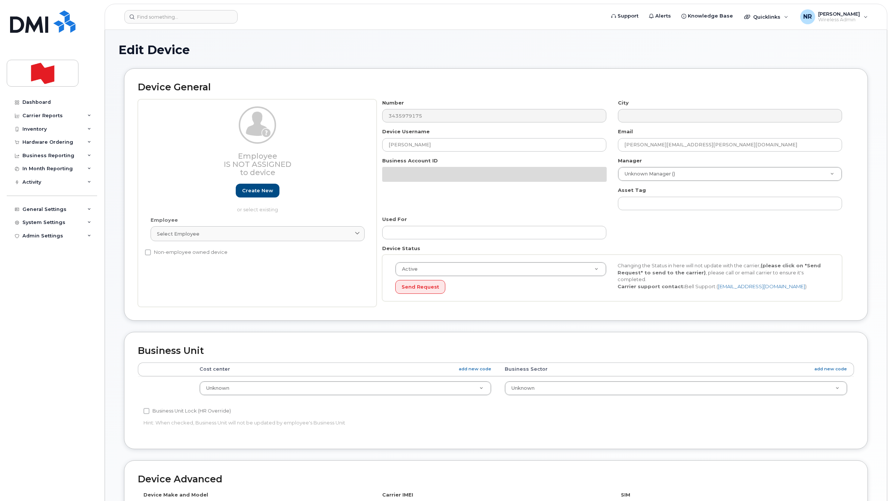
select select "22916206"
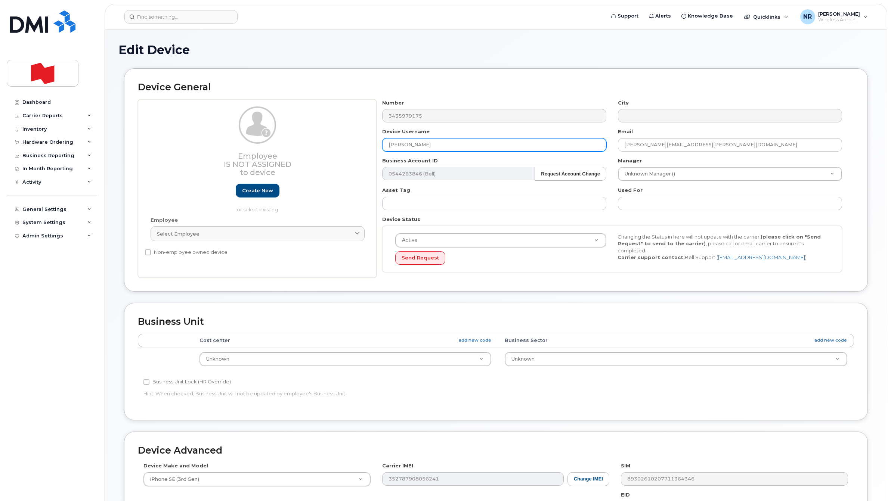
paste input "Will be cancelled - CHURN October 2025"
drag, startPoint x: 449, startPoint y: 146, endPoint x: 299, endPoint y: 143, distance: 149.4
click at [299, 143] on div "Employee Is not assigned to device Create new or select existing Employee Selec…" at bounding box center [496, 188] width 716 height 179
type input "Will be cancelled - CHURN [DATE]"
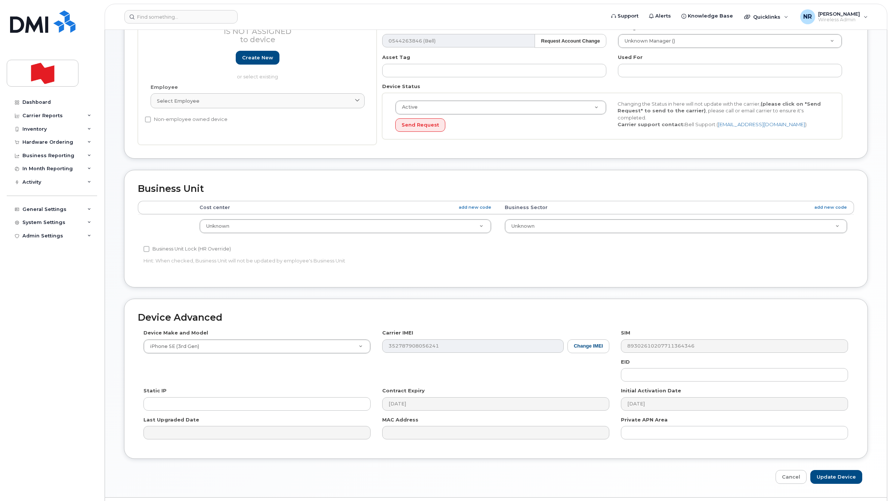
scroll to position [155, 0]
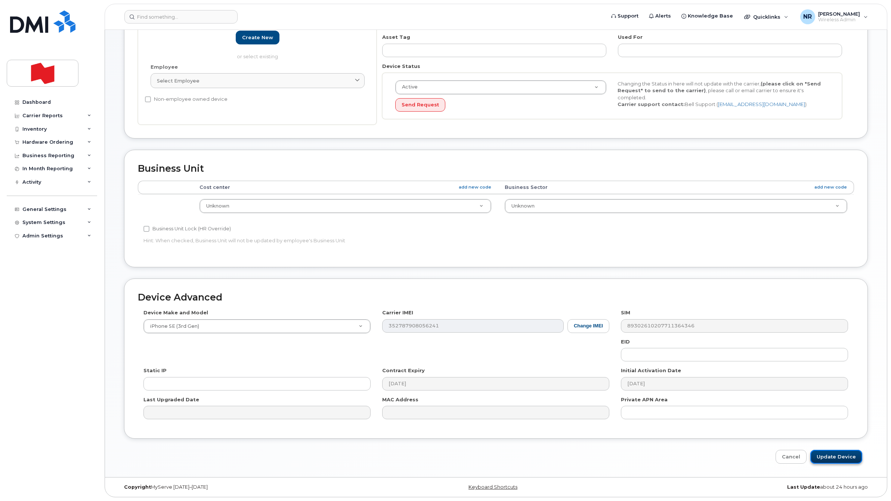
click at [837, 457] on input "Update Device" at bounding box center [836, 457] width 52 height 14
type input "Saving..."
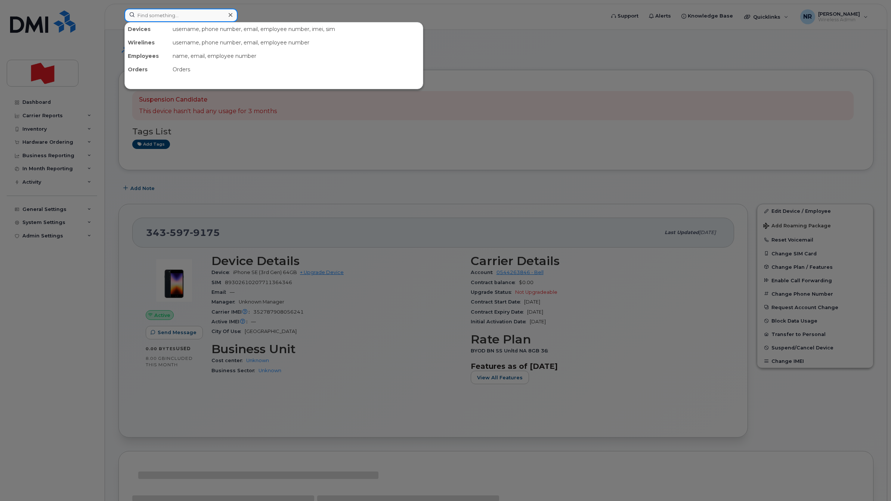
click at [201, 15] on input at bounding box center [180, 15] width 113 height 13
paste input "4384700397"
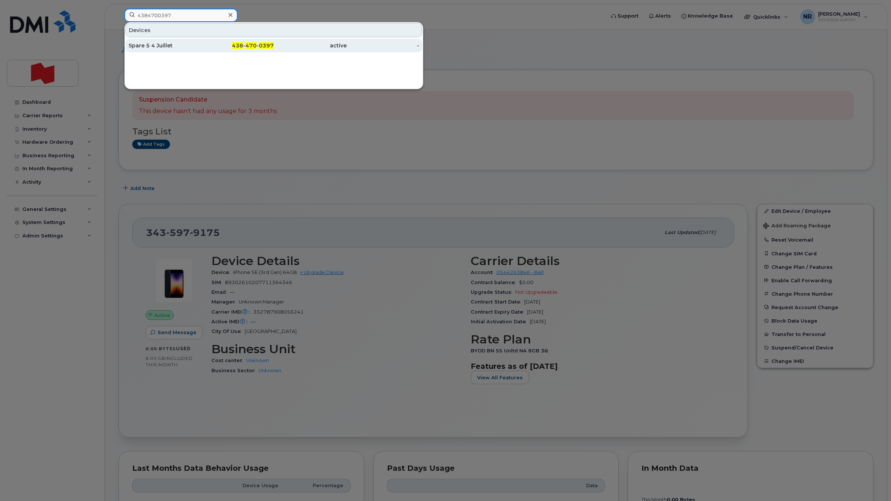
type input "4384700397"
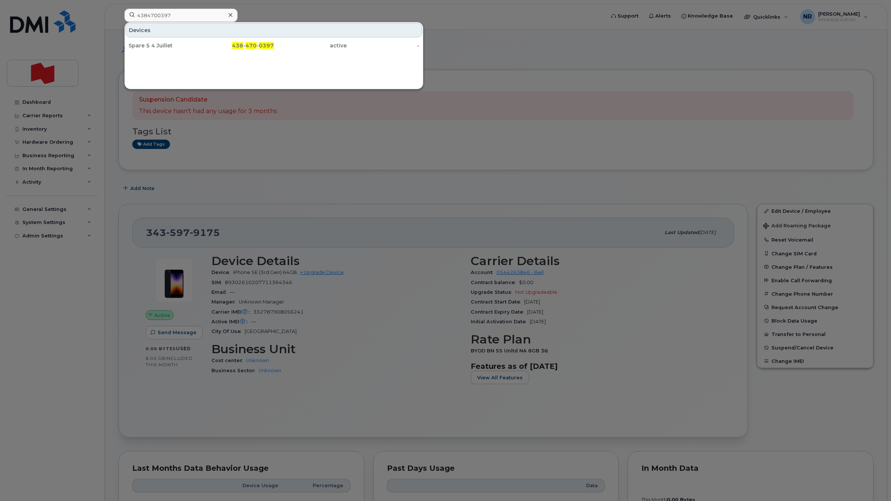
drag, startPoint x: 146, startPoint y: 48, endPoint x: 187, endPoint y: 175, distance: 133.4
click at [146, 48] on div "Spare 5 4 Juillet" at bounding box center [164, 45] width 73 height 7
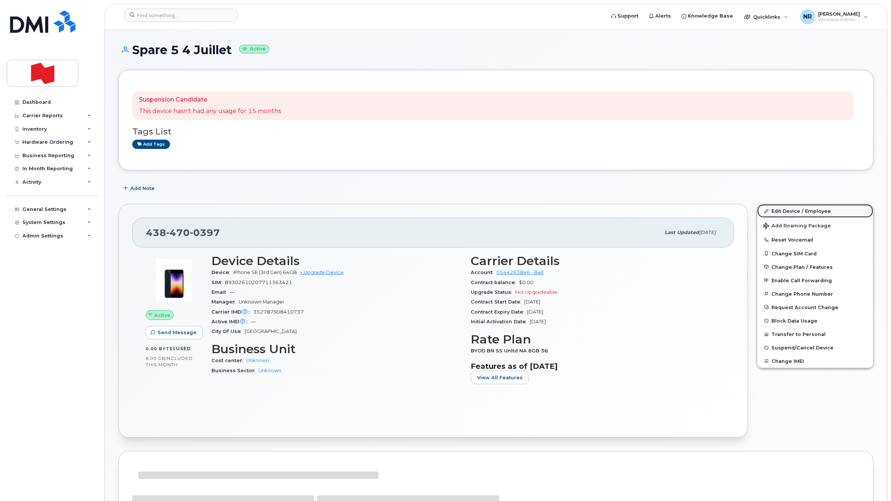
click at [789, 210] on link "Edit Device / Employee" at bounding box center [815, 210] width 116 height 13
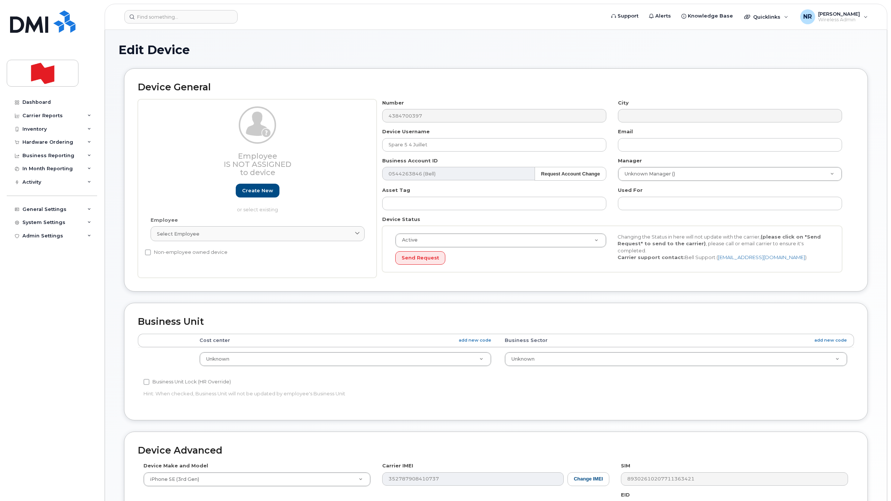
select select "22916206"
paste input "Will be cancelled - CHURN [DATE]"
drag, startPoint x: 471, startPoint y: 139, endPoint x: 334, endPoint y: 142, distance: 136.4
click at [334, 142] on div "Employee Is not assigned to device Create new or select existing Employee Selec…" at bounding box center [496, 188] width 716 height 179
type input "Will be cancelled - CHURN [DATE]"
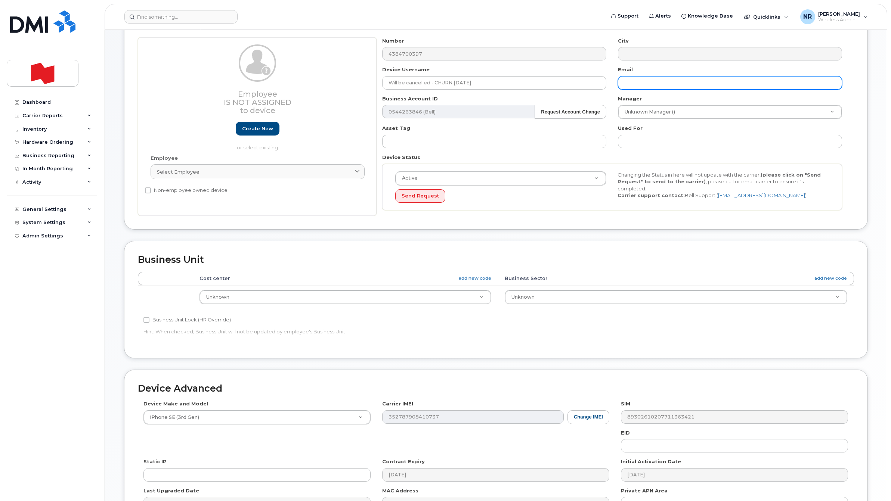
scroll to position [155, 0]
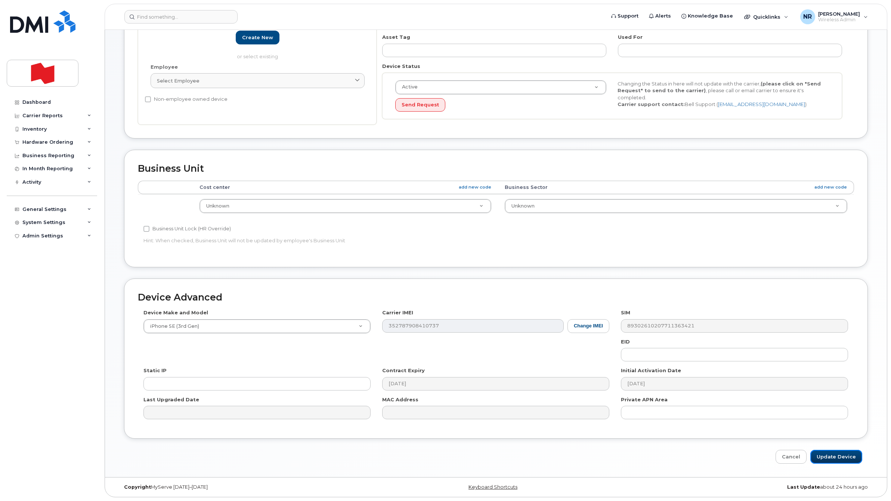
drag, startPoint x: 835, startPoint y: 457, endPoint x: 594, endPoint y: 497, distance: 244.3
click at [836, 457] on input "Update Device" at bounding box center [836, 457] width 52 height 14
type input "Saving..."
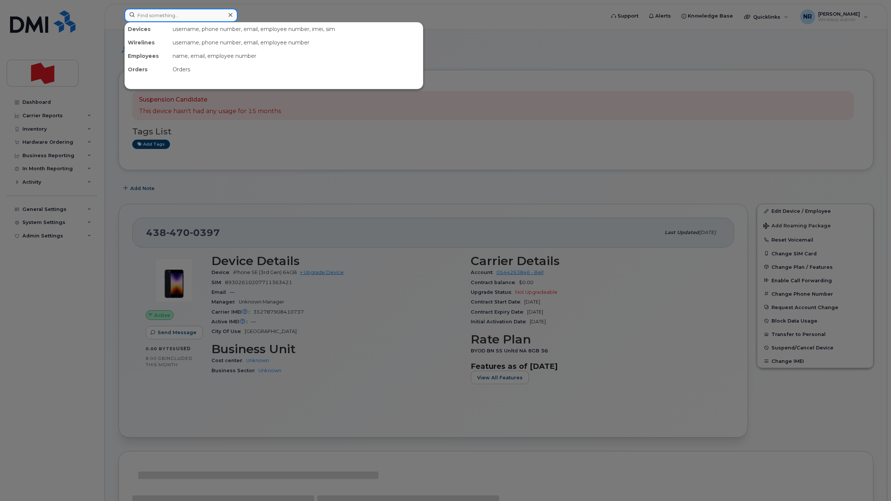
click at [186, 15] on input at bounding box center [180, 15] width 113 height 13
paste input "4384704742"
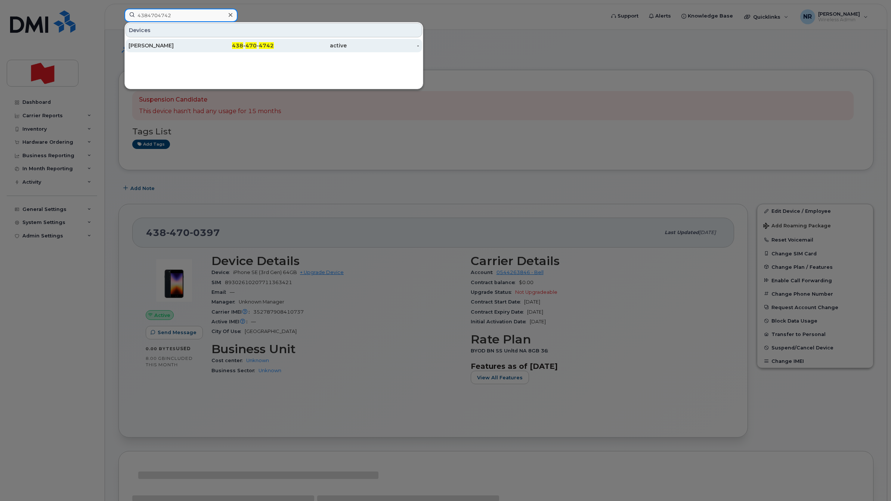
type input "4384704742"
click at [169, 46] on div "[PERSON_NAME]" at bounding box center [164, 45] width 73 height 7
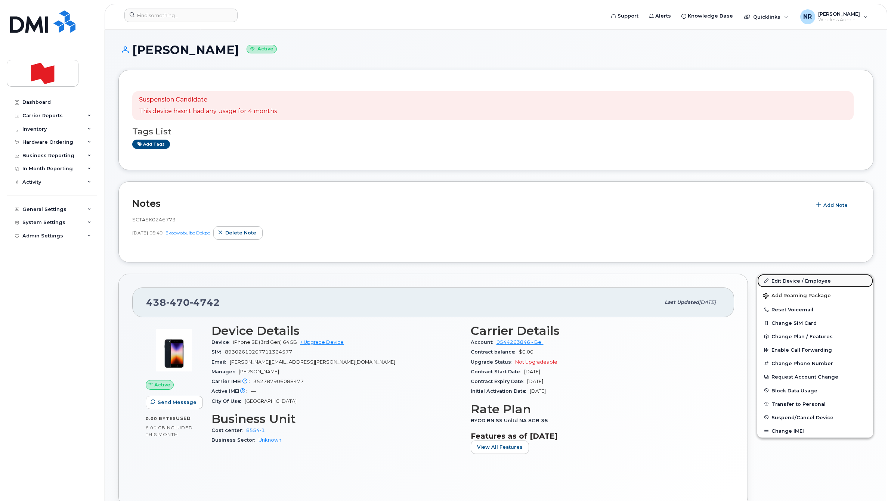
click at [790, 281] on link "Edit Device / Employee" at bounding box center [815, 280] width 116 height 13
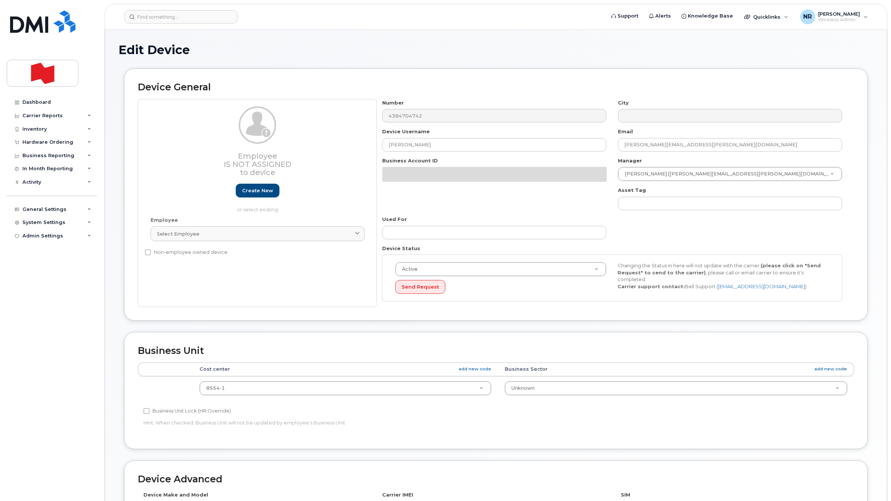
select select "22916206"
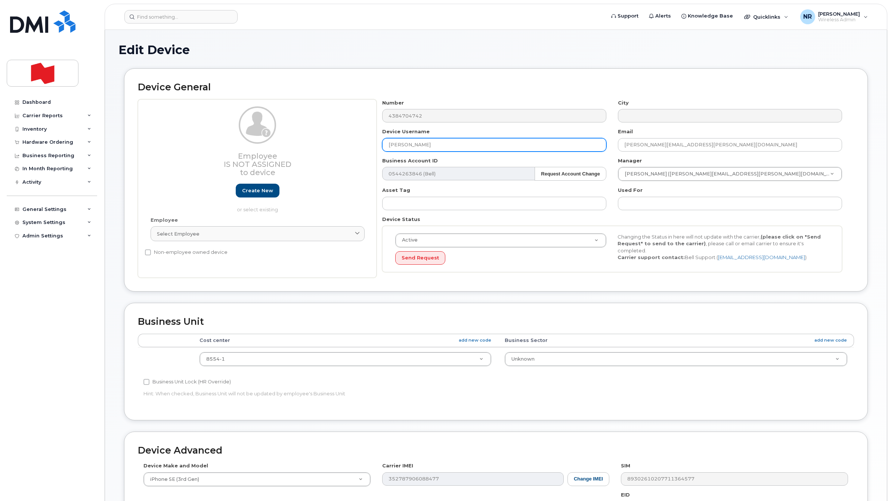
paste input "Will be cancelled - CHURN [DATE]"
drag, startPoint x: 434, startPoint y: 144, endPoint x: 287, endPoint y: 152, distance: 147.0
click at [287, 152] on div "Employee Is not assigned to device Create new or select existing Employee Selec…" at bounding box center [496, 188] width 716 height 179
type input "Will be cancelled - CHURN [DATE]"
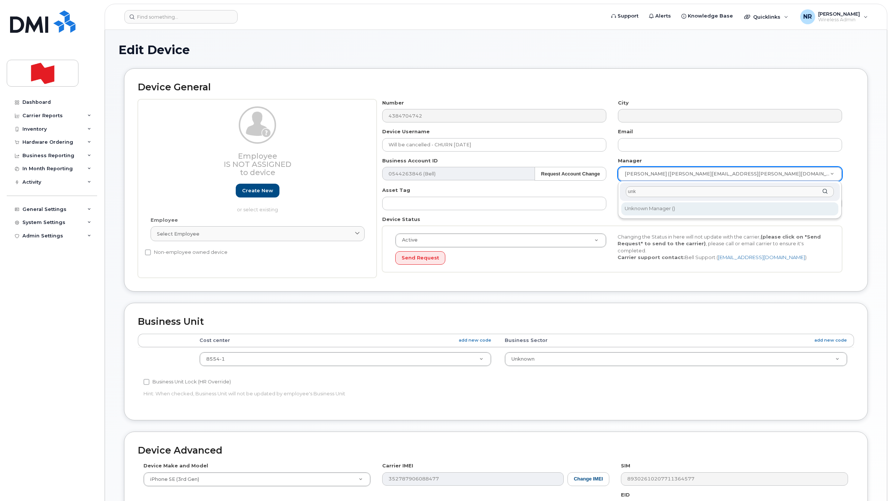
type input "unk"
type input "1908917"
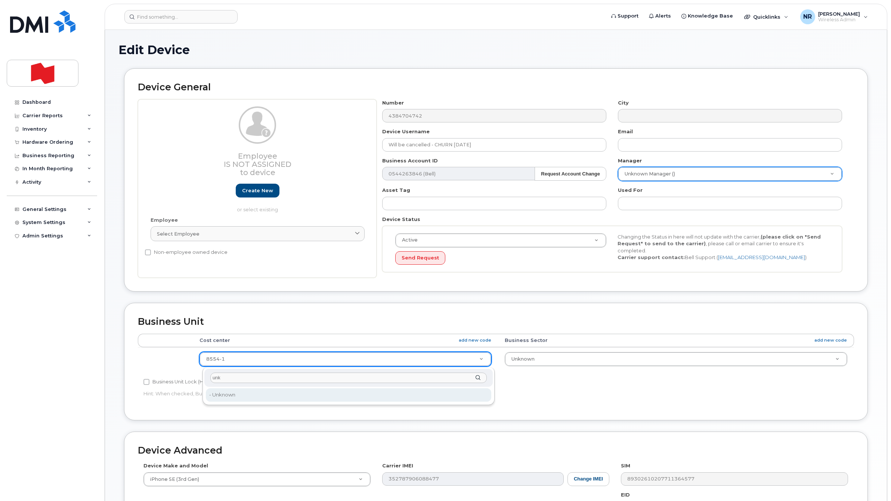
type input "unk"
type input "22916205"
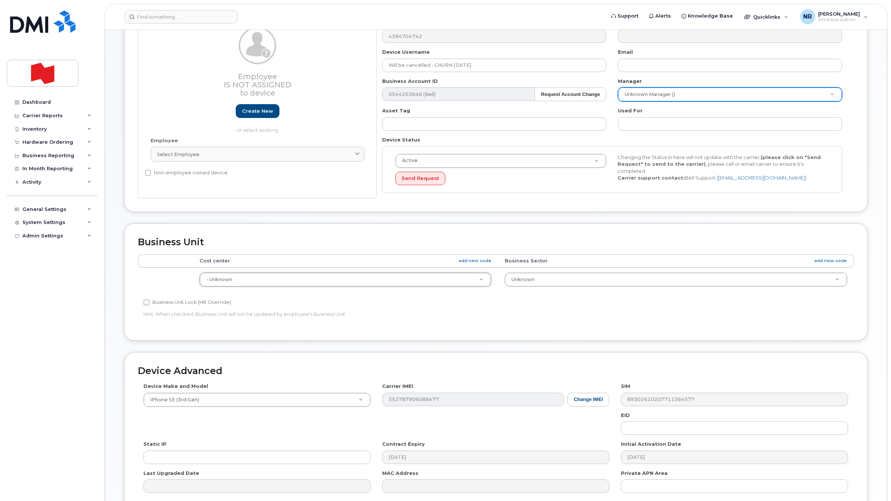
scroll to position [155, 0]
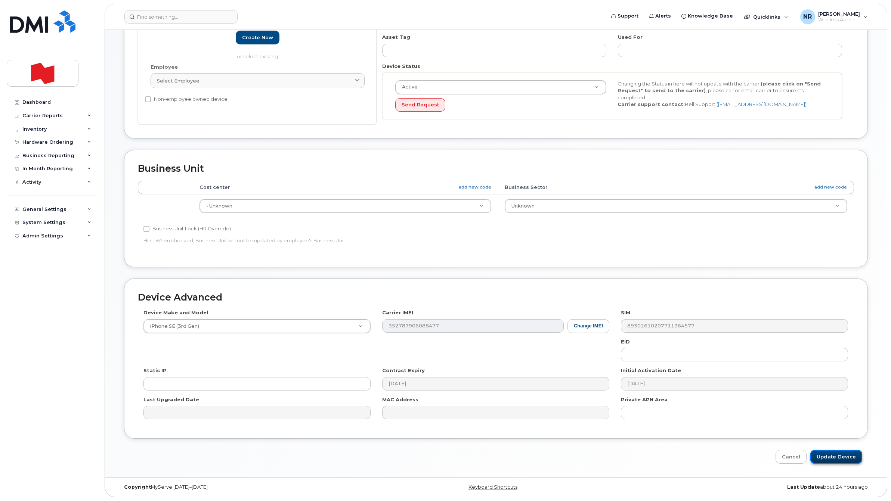
click at [844, 452] on input "Update Device" at bounding box center [836, 457] width 52 height 14
type input "Saving..."
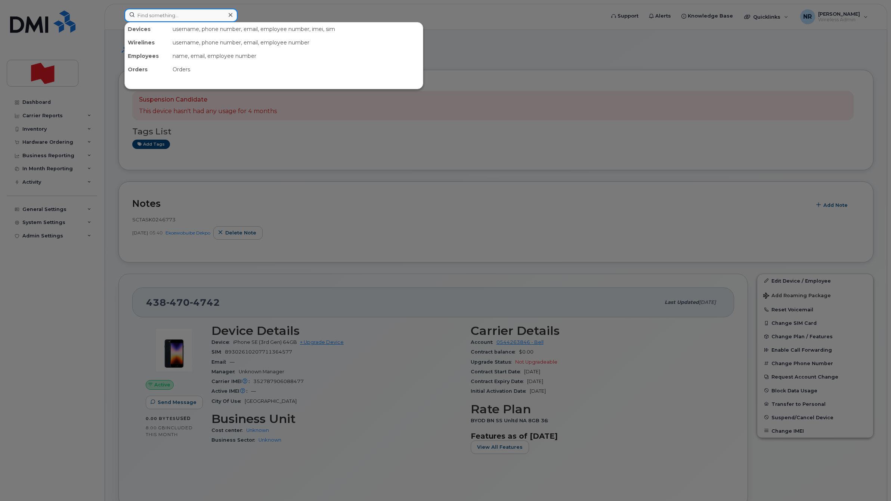
click at [173, 12] on input at bounding box center [180, 15] width 113 height 13
paste input "3673211915"
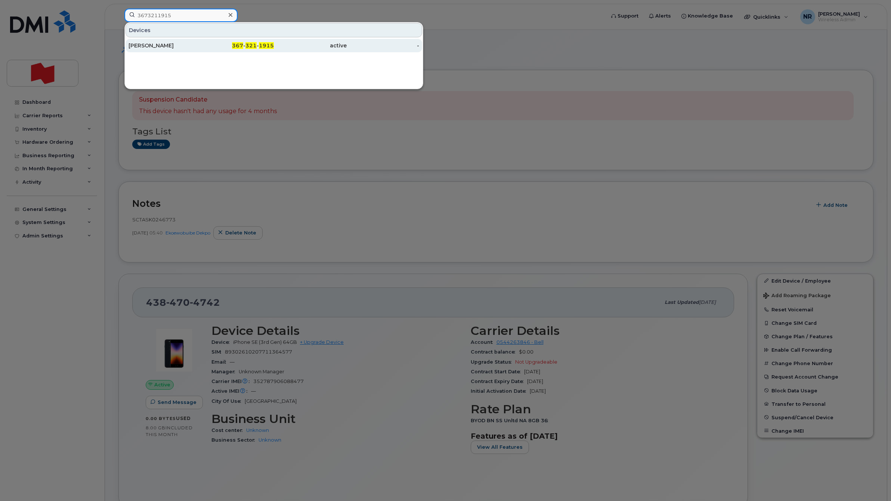
type input "3673211915"
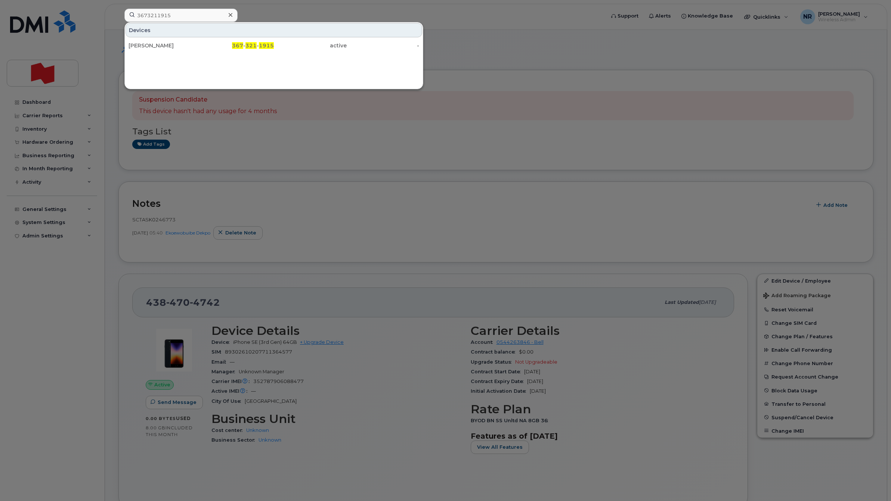
drag, startPoint x: 155, startPoint y: 43, endPoint x: 181, endPoint y: 55, distance: 28.6
click at [155, 43] on div "[PERSON_NAME]" at bounding box center [164, 45] width 73 height 7
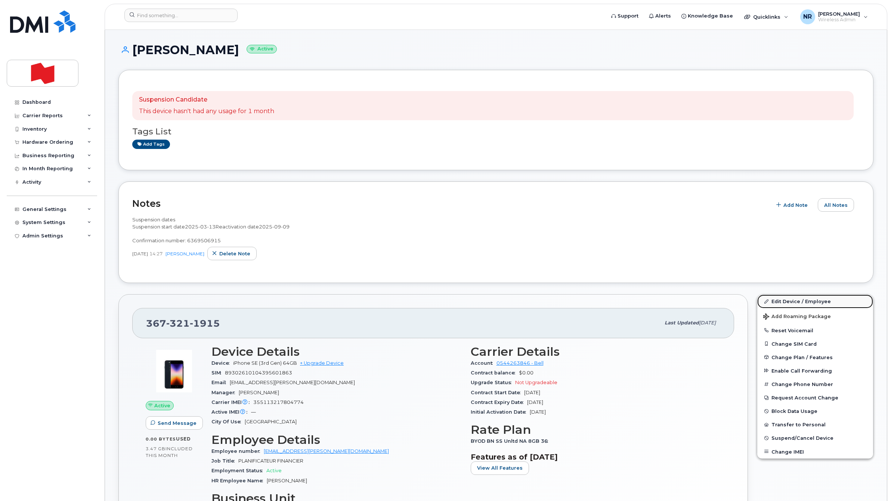
click at [784, 301] on link "Edit Device / Employee" at bounding box center [815, 301] width 116 height 13
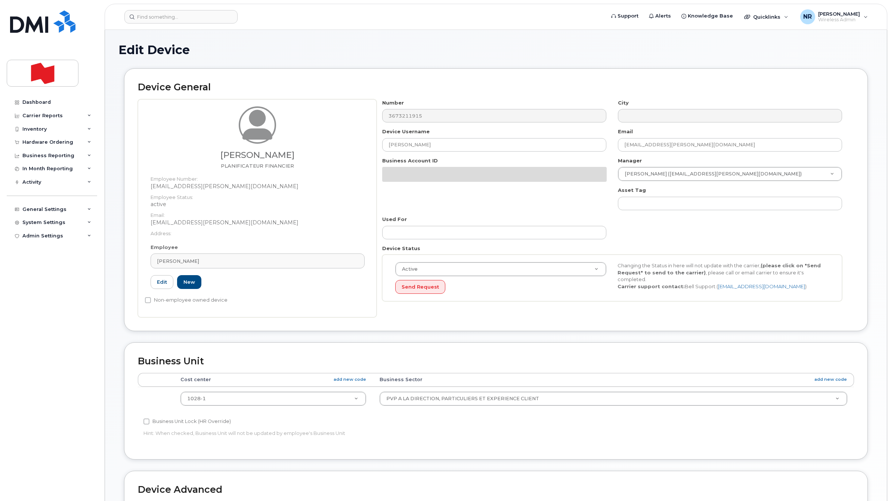
select select "22917077"
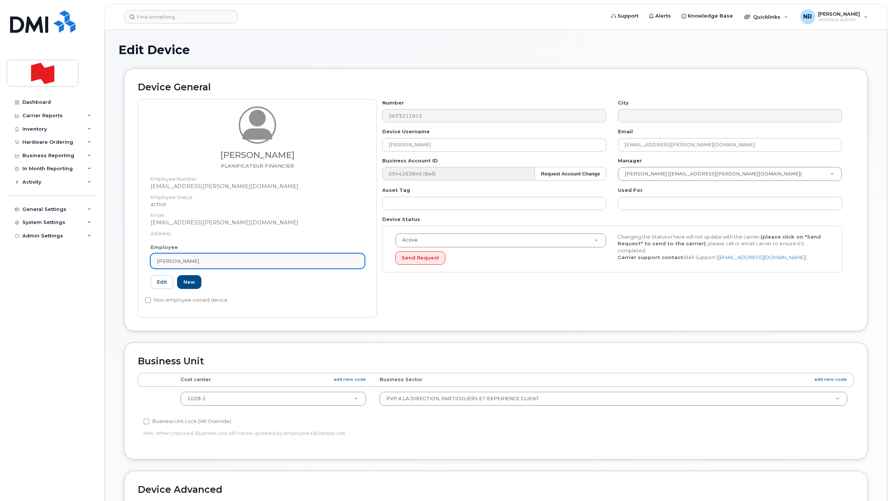
click at [357, 263] on div "[PERSON_NAME]" at bounding box center [257, 261] width 201 height 7
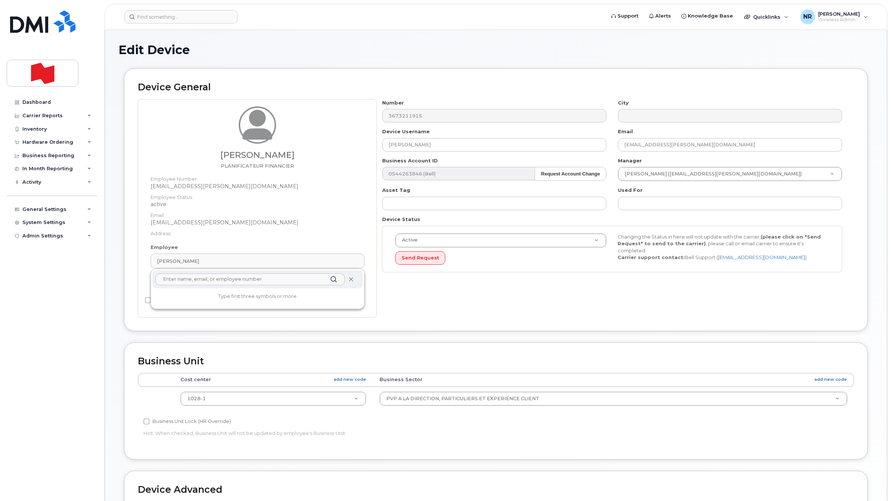
click at [353, 277] on span at bounding box center [351, 280] width 6 height 6
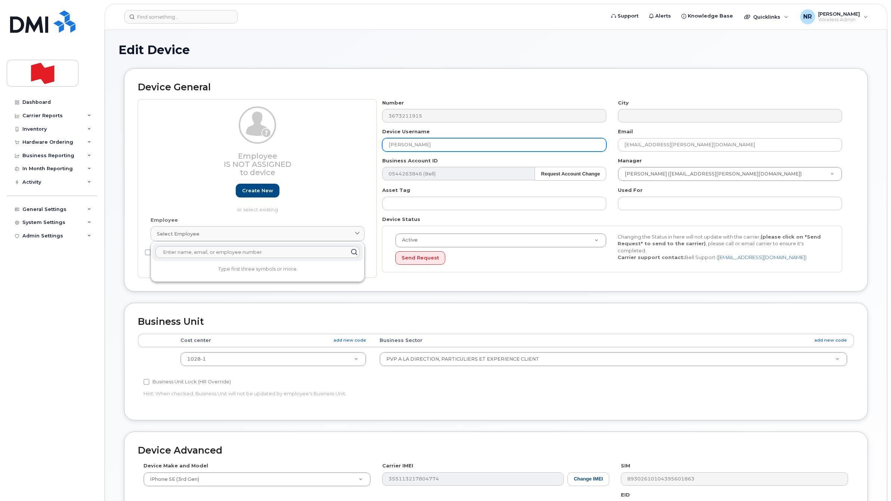
drag, startPoint x: 318, startPoint y: 153, endPoint x: 292, endPoint y: 156, distance: 26.3
click at [292, 156] on div "Employee Is not assigned to device Create new or select existing Employee Selec…" at bounding box center [496, 188] width 716 height 179
paste input "Will be cancelled - CHURN [DATE]"
type input "Will be cancelled - CHURN [DATE]"
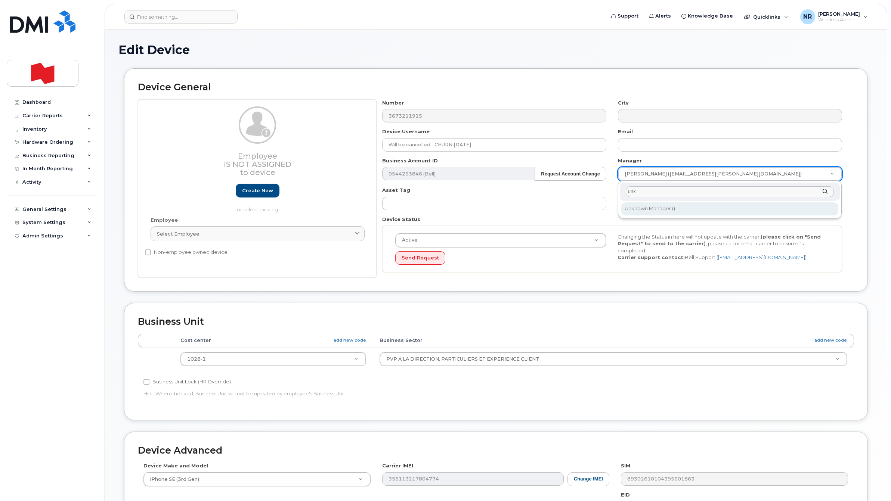
type input "unk"
type input "1908917"
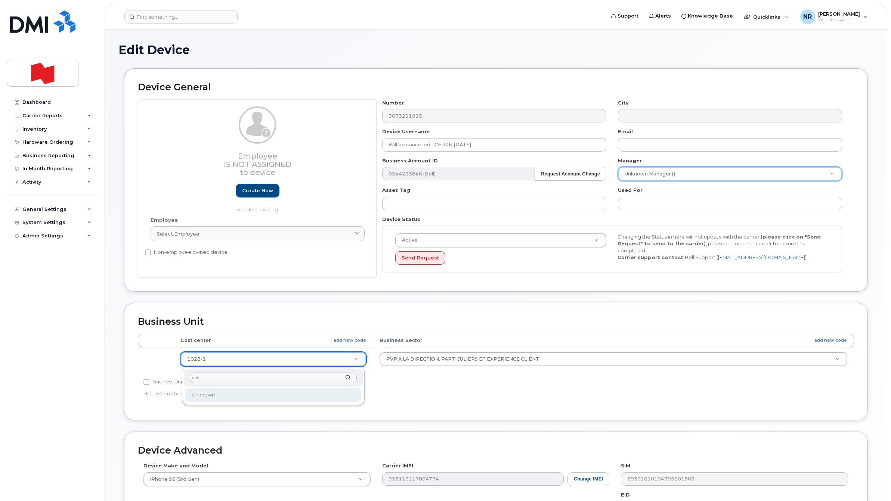
type input "unk"
type input "22916205"
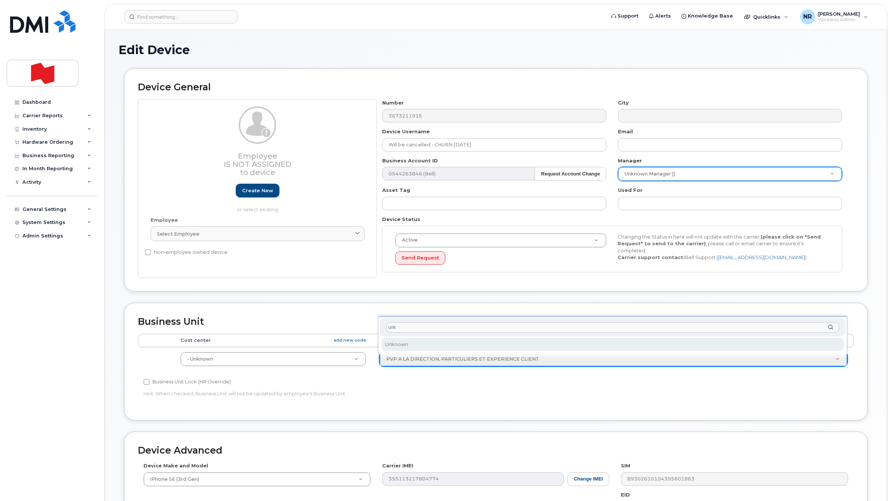
type input "unk"
select select "22916206"
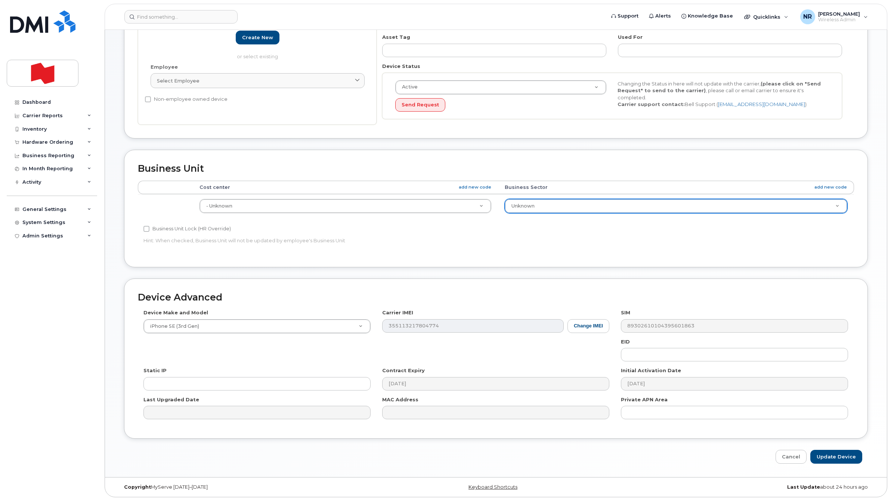
scroll to position [155, 0]
click at [828, 457] on input "Update Device" at bounding box center [836, 457] width 52 height 14
type input "Saving..."
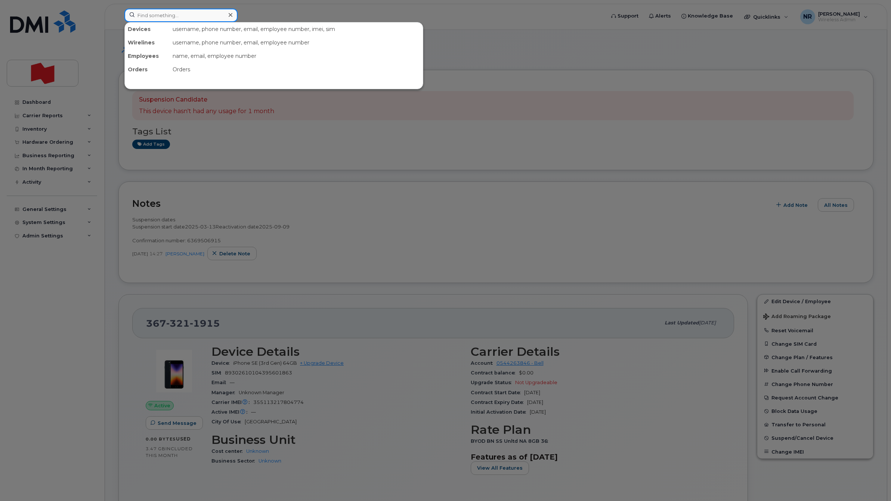
click at [187, 16] on input at bounding box center [180, 15] width 113 height 13
paste input "4186705983"
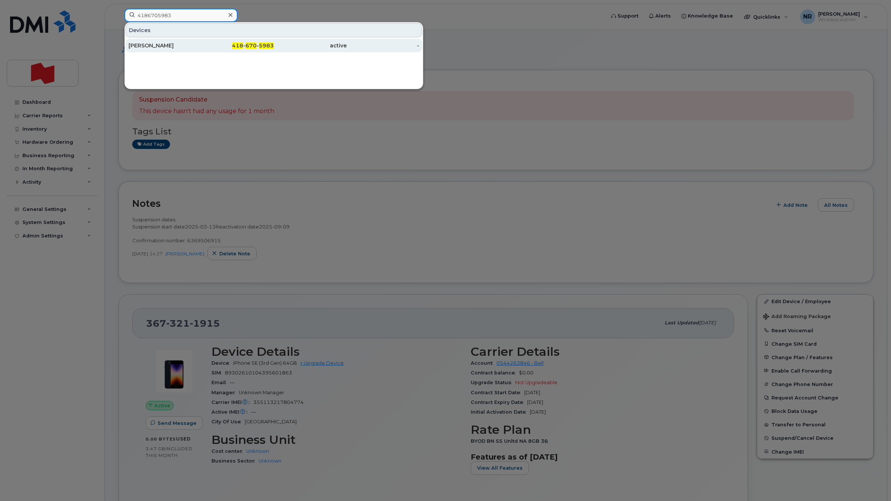
type input "4186705983"
click at [147, 43] on div "[PERSON_NAME]" at bounding box center [164, 45] width 73 height 7
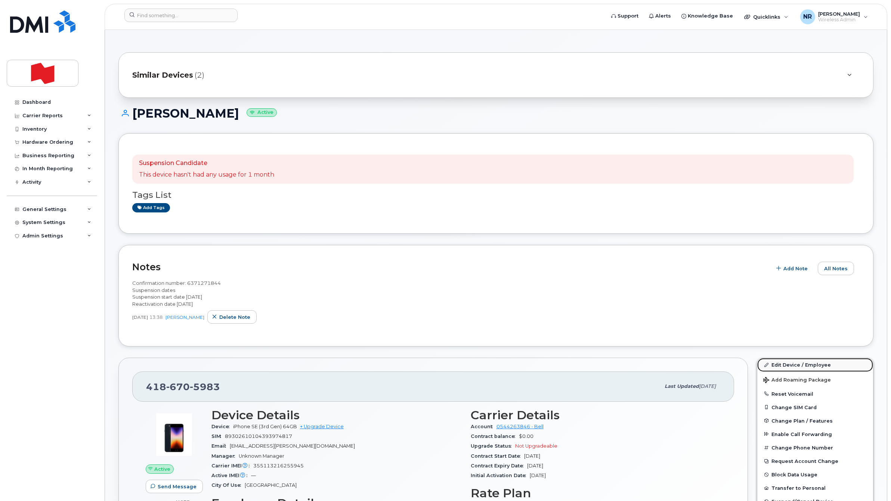
click at [783, 363] on link "Edit Device / Employee" at bounding box center [815, 364] width 116 height 13
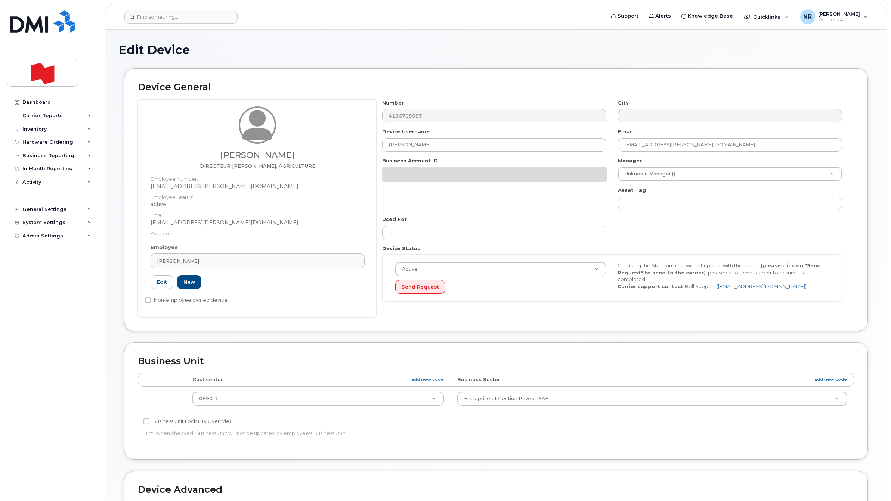
select select "29621270"
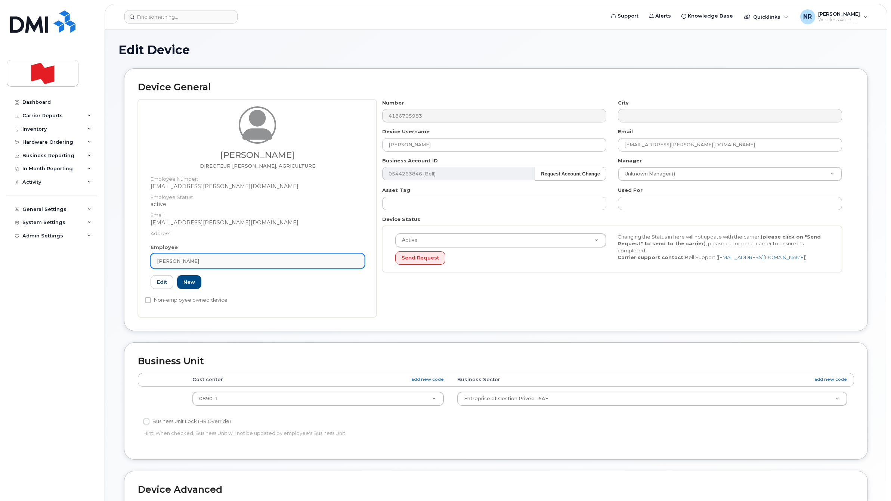
click at [357, 260] on div "[PERSON_NAME]" at bounding box center [257, 261] width 201 height 7
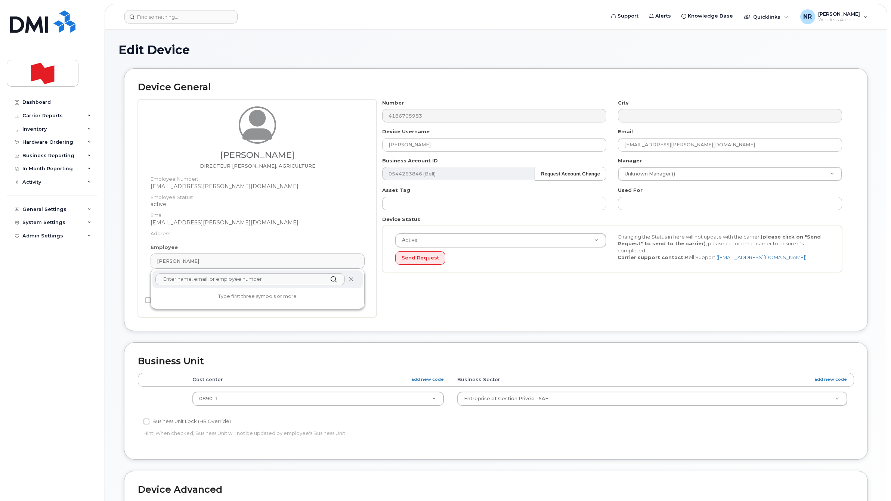
click at [349, 278] on icon at bounding box center [350, 279] width 5 height 5
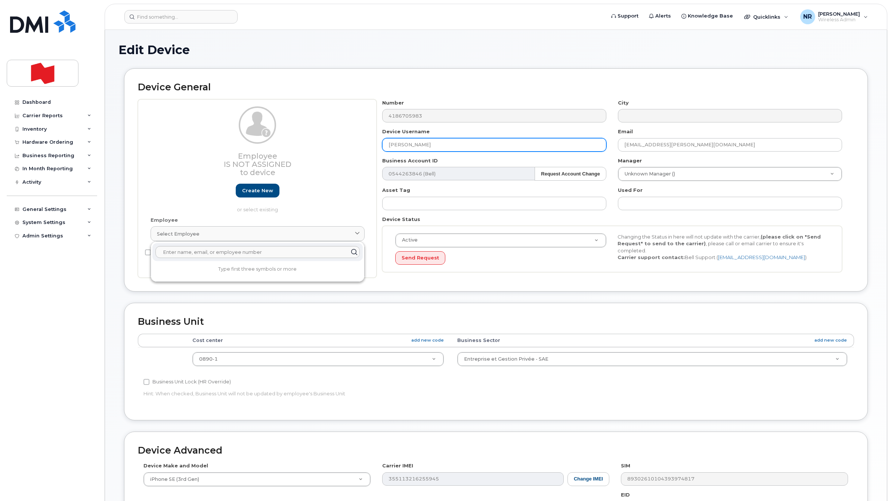
drag, startPoint x: 387, startPoint y: 152, endPoint x: 305, endPoint y: 158, distance: 82.0
click at [305, 158] on div "Employee Is not assigned to device Create new or select existing Employee Selec…" at bounding box center [496, 188] width 716 height 179
paste input "Will be cancelled - CHURN October 2025"
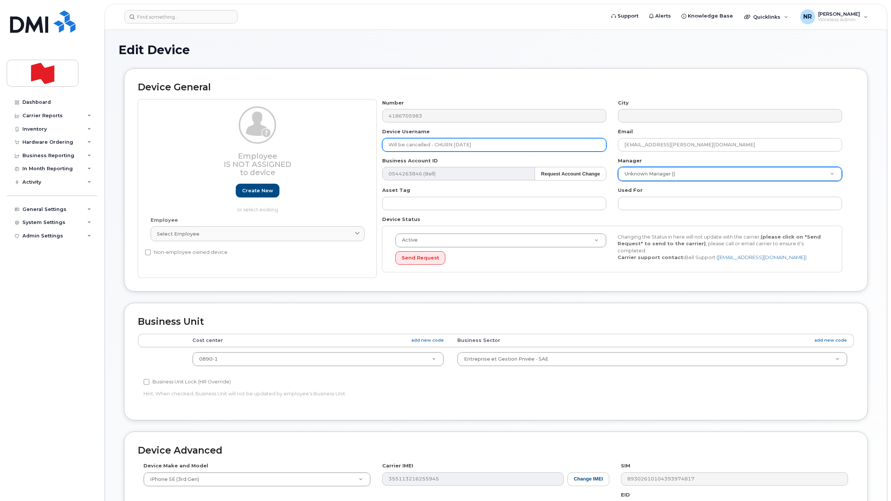
type input "Will be cancelled - CHURN October 2025"
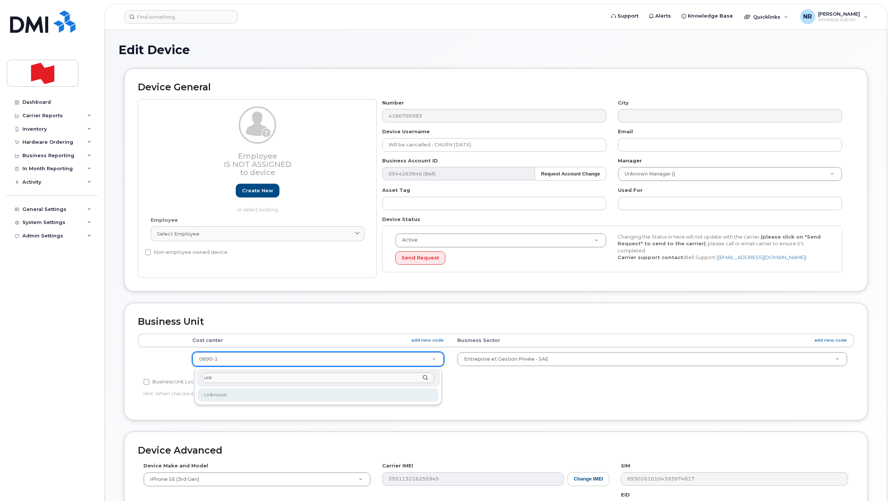
type input "unk"
type input "22916205"
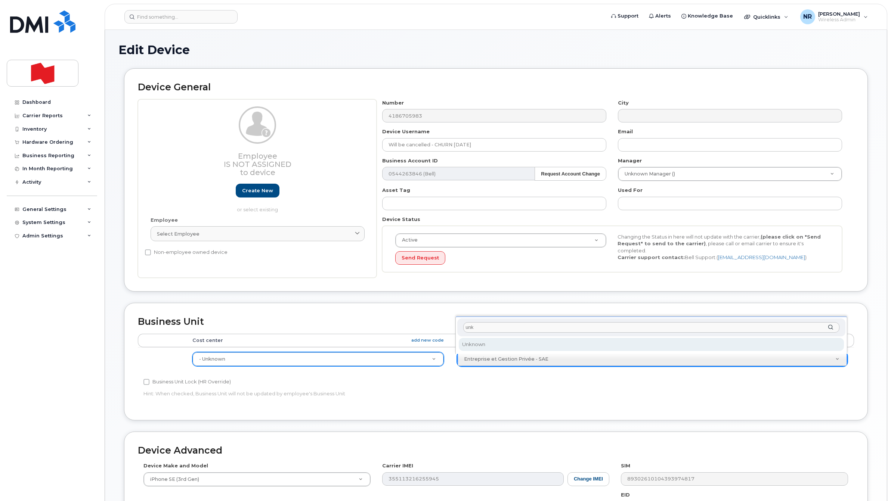
type input "unk"
select select "22916206"
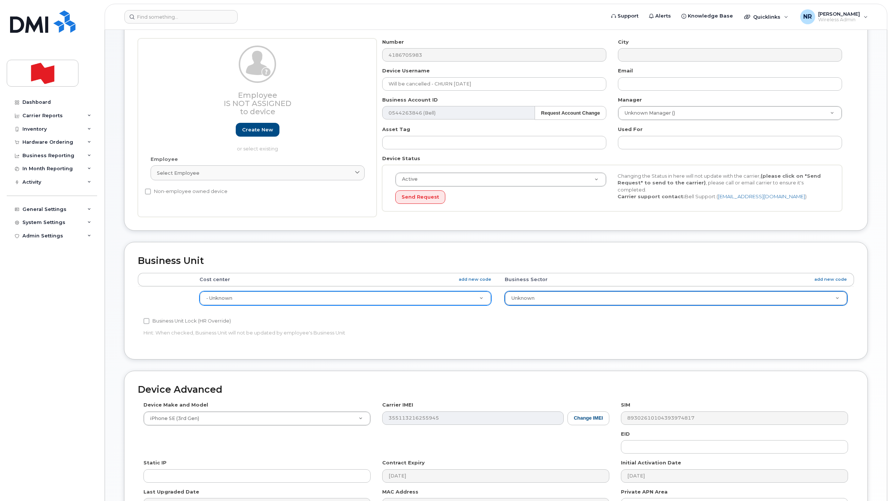
scroll to position [155, 0]
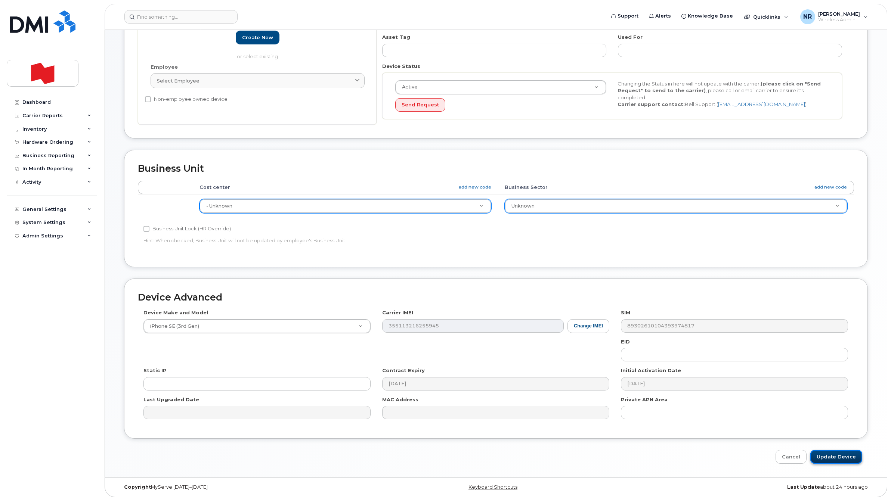
click at [839, 457] on input "Update Device" at bounding box center [836, 457] width 52 height 14
type input "Saving..."
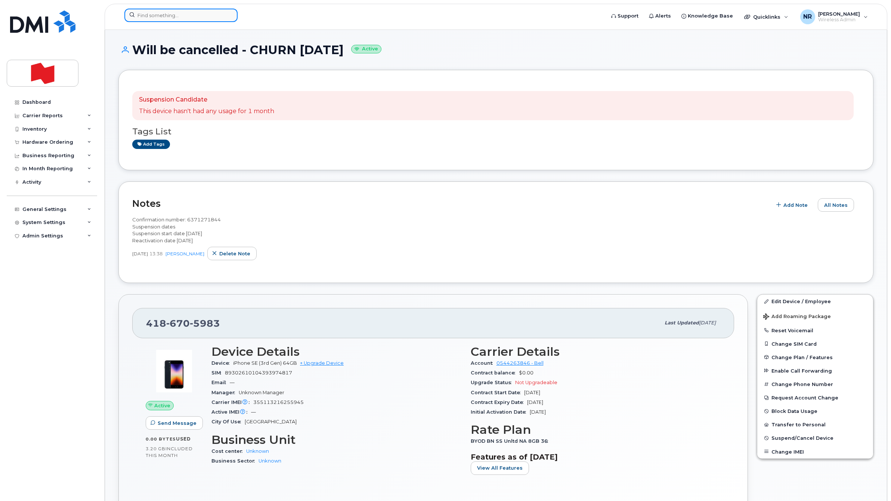
click at [161, 16] on input at bounding box center [180, 15] width 113 height 13
paste input "4379628275"
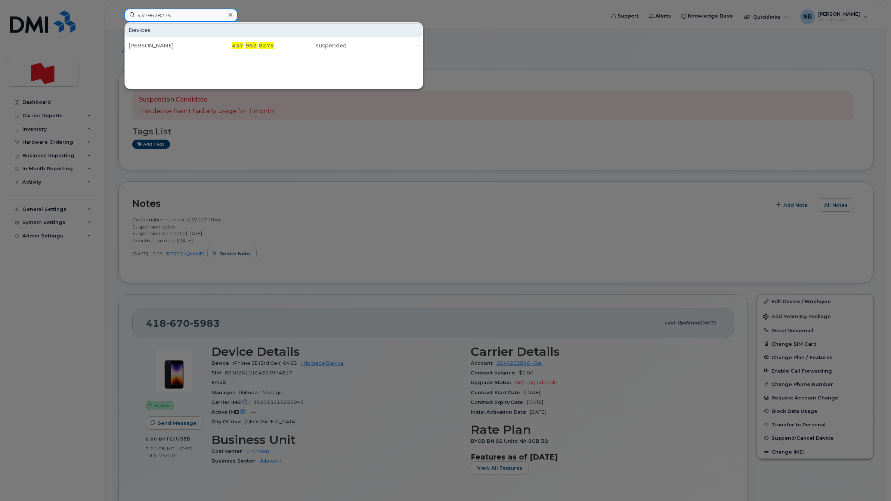
type input "4379628275"
click at [141, 43] on div "[PERSON_NAME]" at bounding box center [164, 45] width 73 height 7
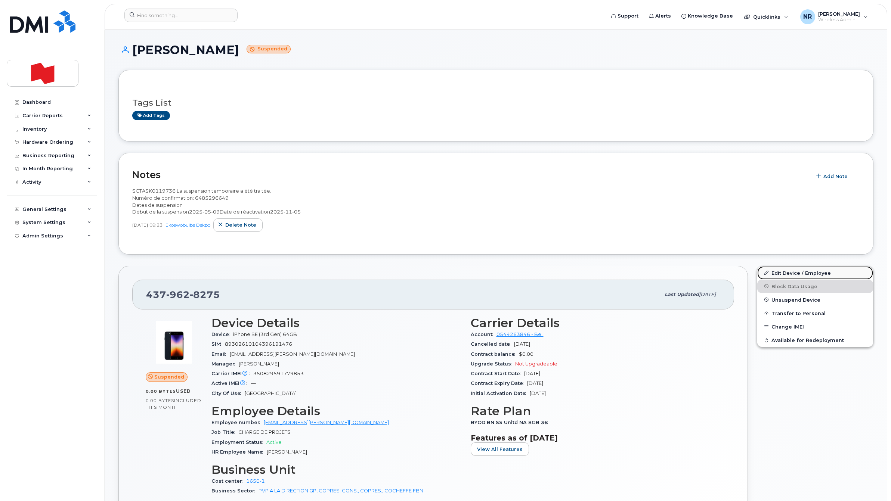
click at [787, 273] on link "Edit Device / Employee" at bounding box center [815, 272] width 116 height 13
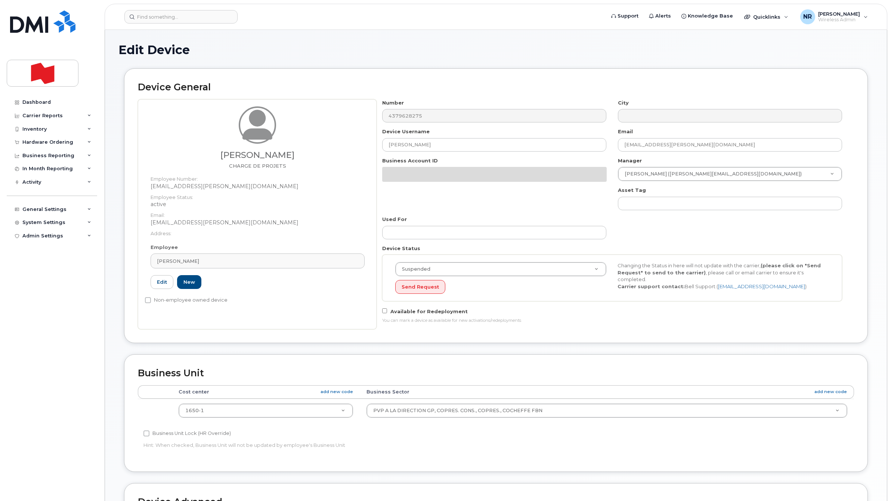
select select "22917074"
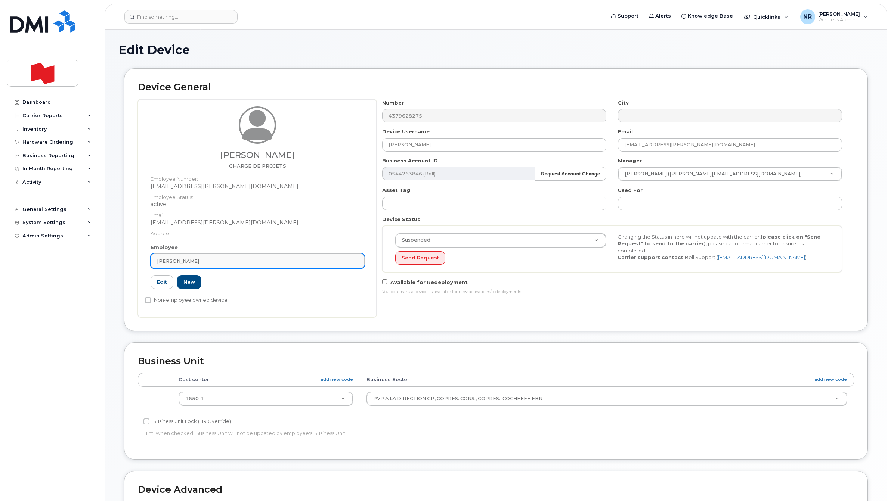
click at [362, 261] on link "[PERSON_NAME]" at bounding box center [258, 261] width 214 height 15
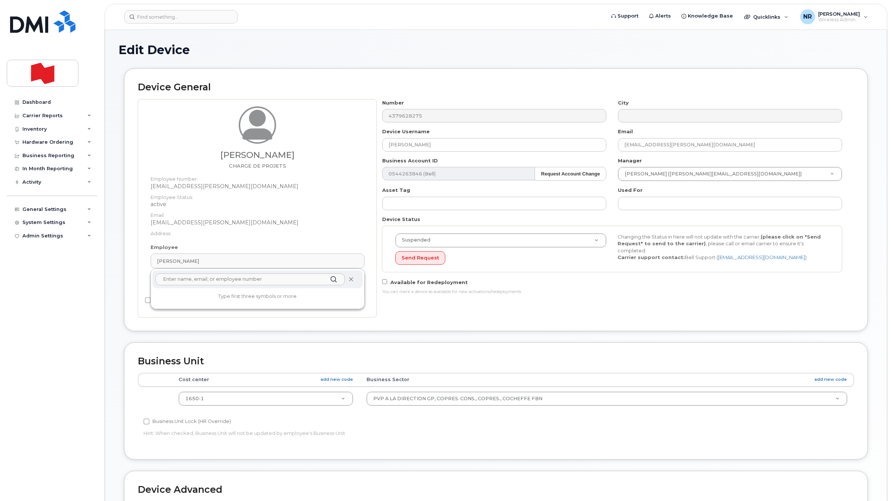
click at [352, 278] on icon at bounding box center [350, 279] width 5 height 5
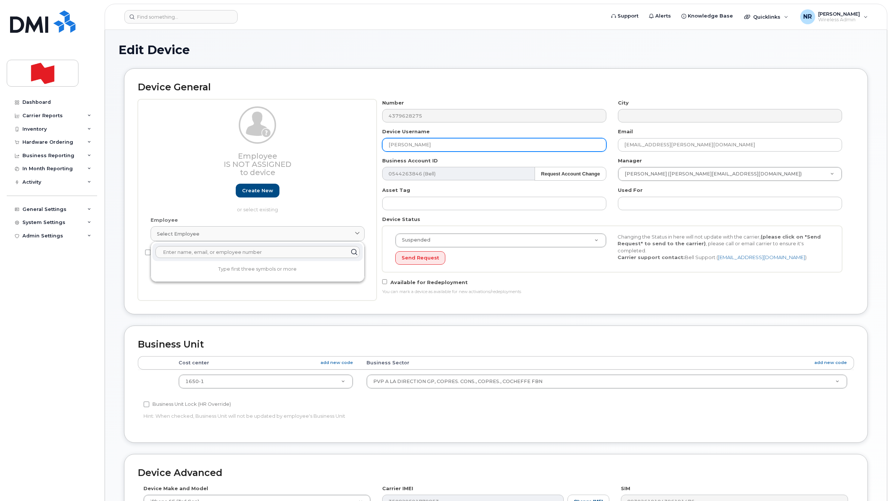
drag, startPoint x: 436, startPoint y: 142, endPoint x: 351, endPoint y: 139, distance: 84.8
click at [351, 139] on div "Employee Is not assigned to device Create new or select existing Employee Selec…" at bounding box center [496, 199] width 716 height 201
paste input "Will be cancelled - CHURN October 2025"
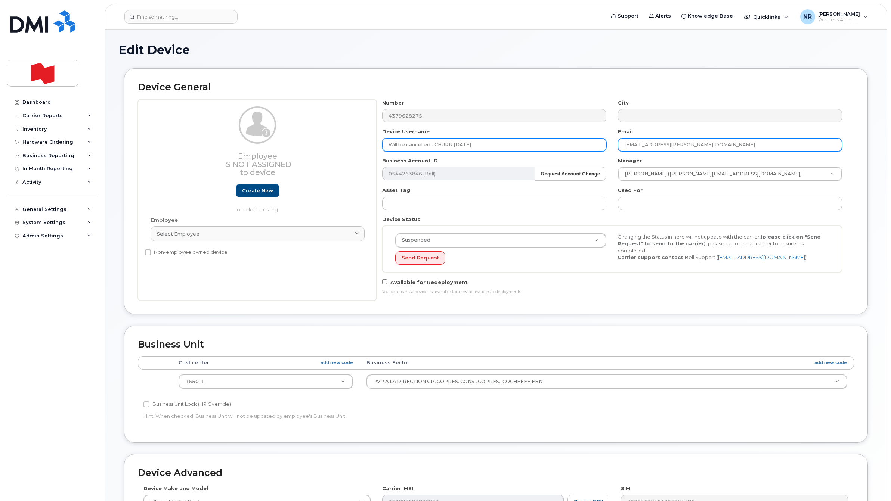
type input "Will be cancelled - CHURN October 2025"
drag, startPoint x: 685, startPoint y: 145, endPoint x: 548, endPoint y: 145, distance: 137.8
click at [548, 145] on div "Number 4379628275 City Device Username Will be cancelled - CHURN October 2025 E…" at bounding box center [611, 199] width 471 height 201
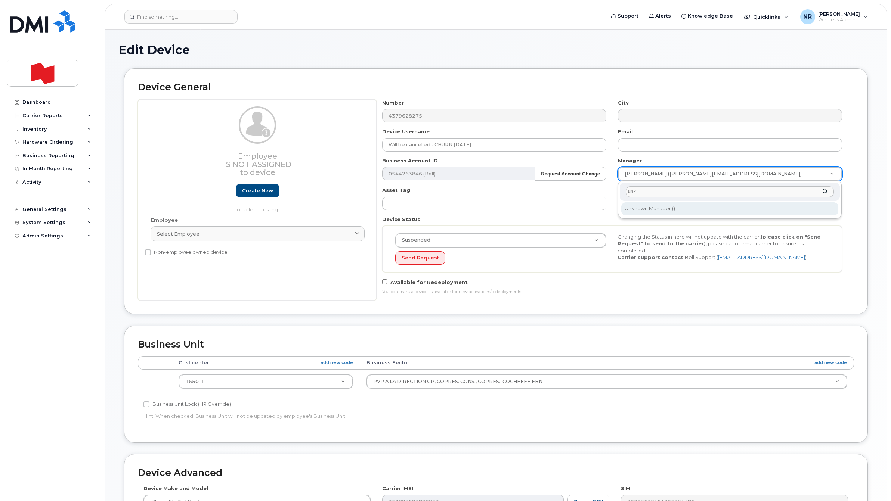
type input "unk"
type input "1908917"
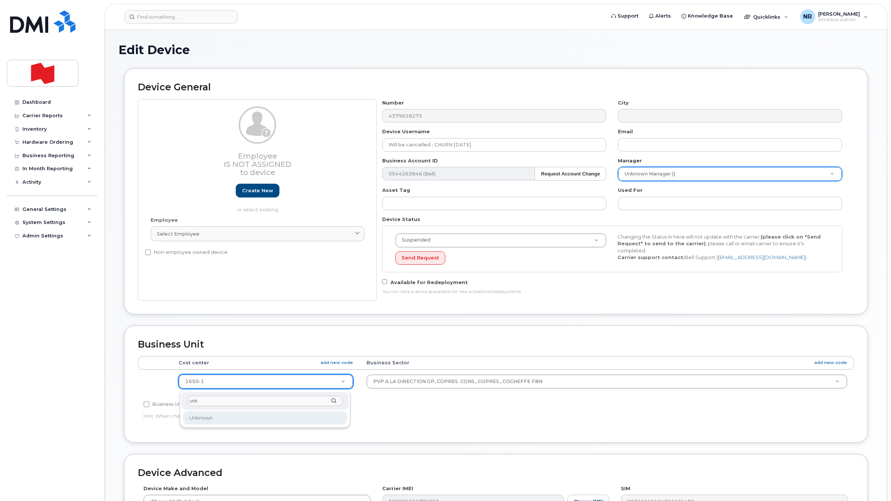
type input "unk"
type input "22916205"
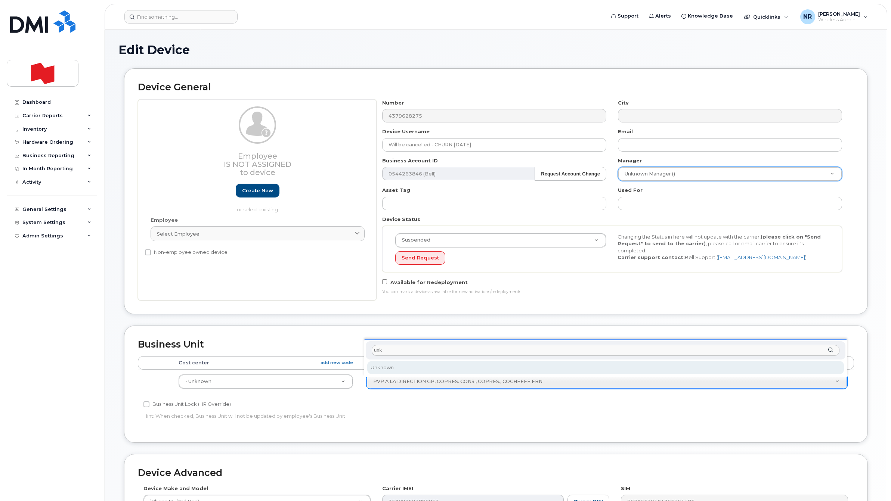
type input "unk"
select select "22916206"
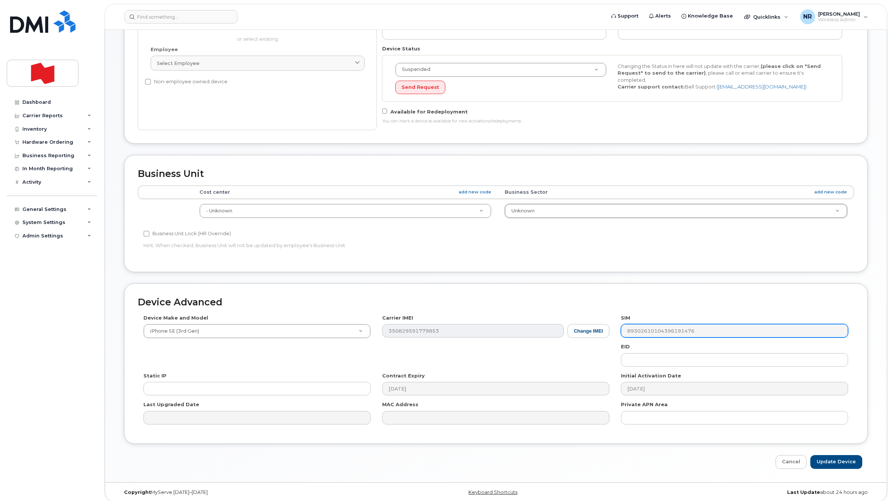
scroll to position [178, 0]
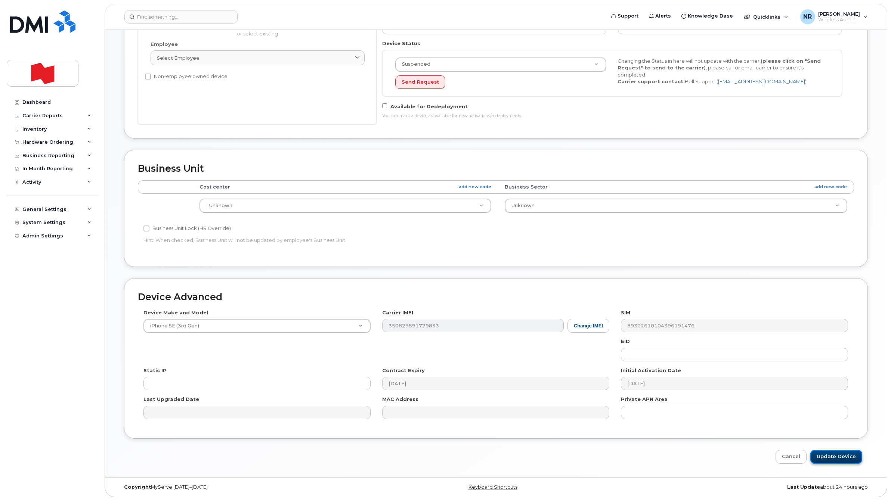
click at [824, 456] on input "Update Device" at bounding box center [836, 457] width 52 height 14
type input "Saving..."
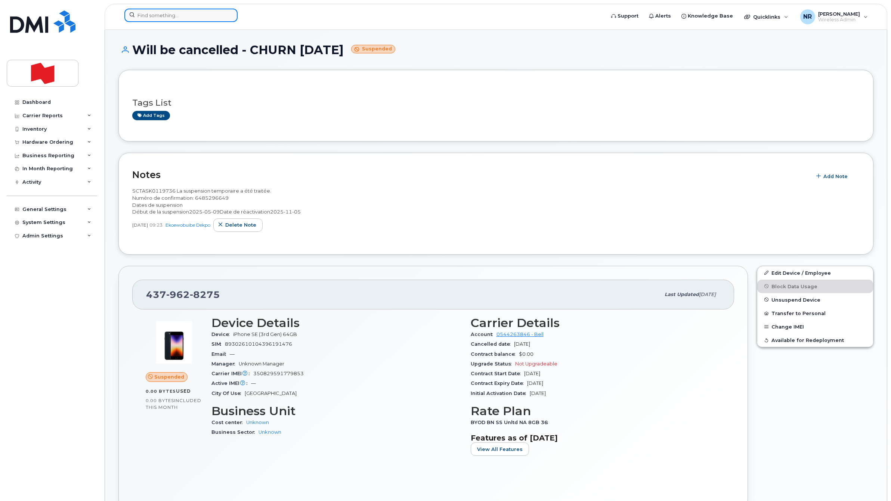
click at [170, 13] on input at bounding box center [180, 15] width 113 height 13
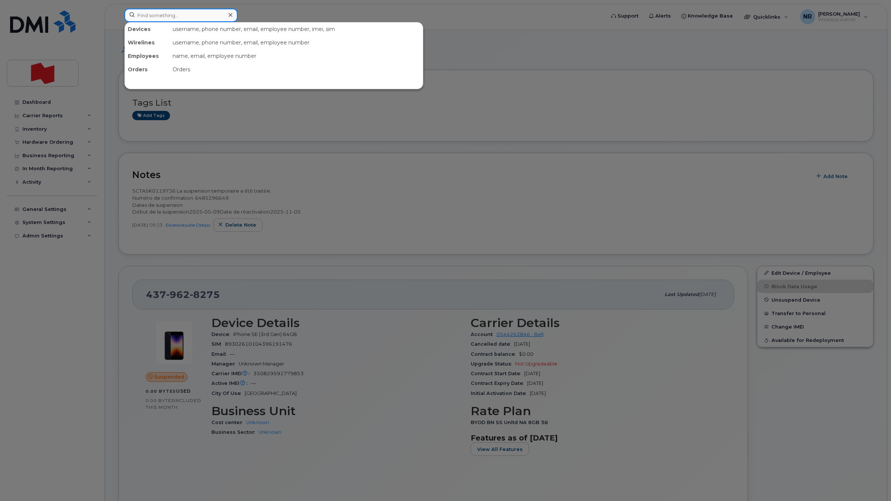
paste input "4384399392"
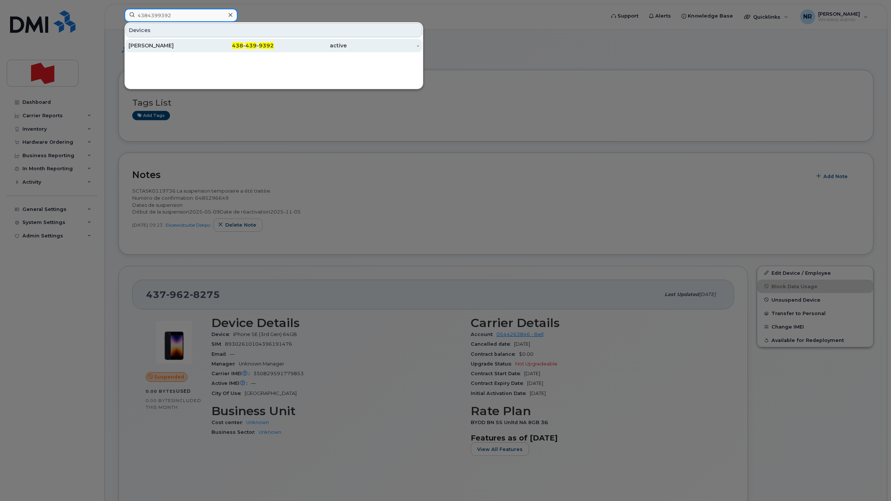
type input "4384399392"
click at [154, 44] on div "[PERSON_NAME]" at bounding box center [164, 45] width 73 height 7
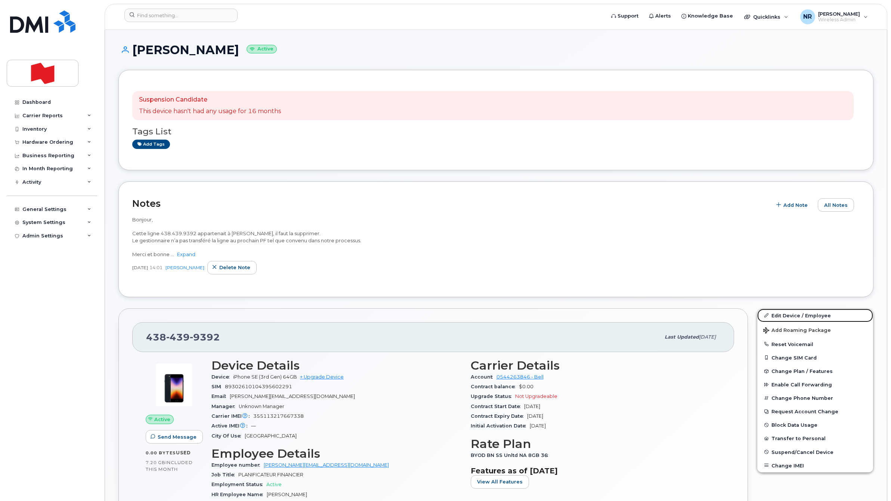
drag, startPoint x: 787, startPoint y: 314, endPoint x: 596, endPoint y: 396, distance: 208.0
click at [787, 314] on link "Edit Device / Employee" at bounding box center [815, 315] width 116 height 13
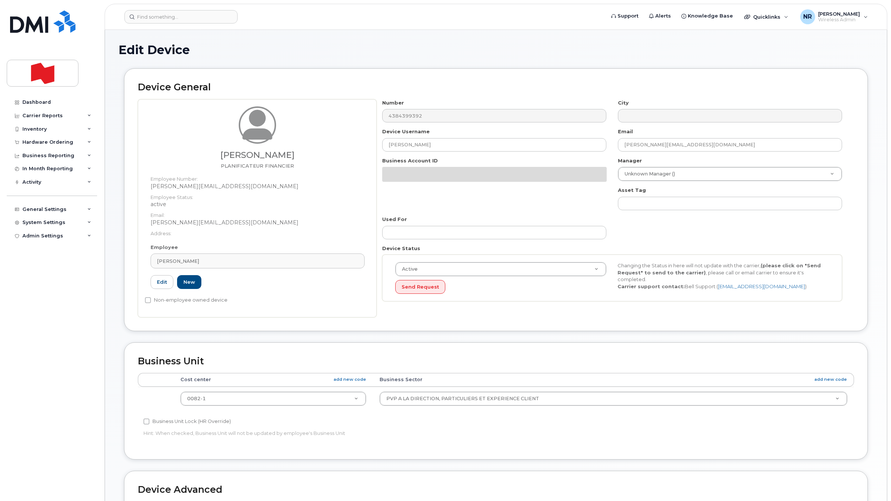
select select "22917077"
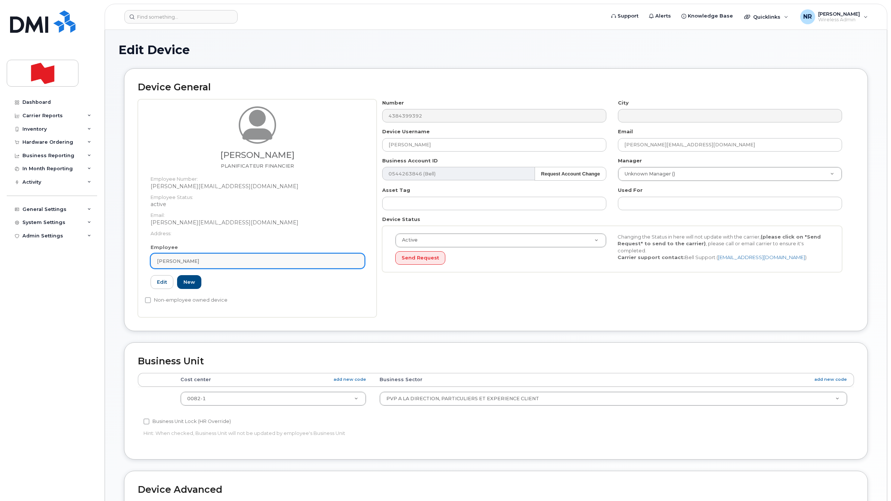
click at [359, 262] on link "[PERSON_NAME]" at bounding box center [258, 261] width 214 height 15
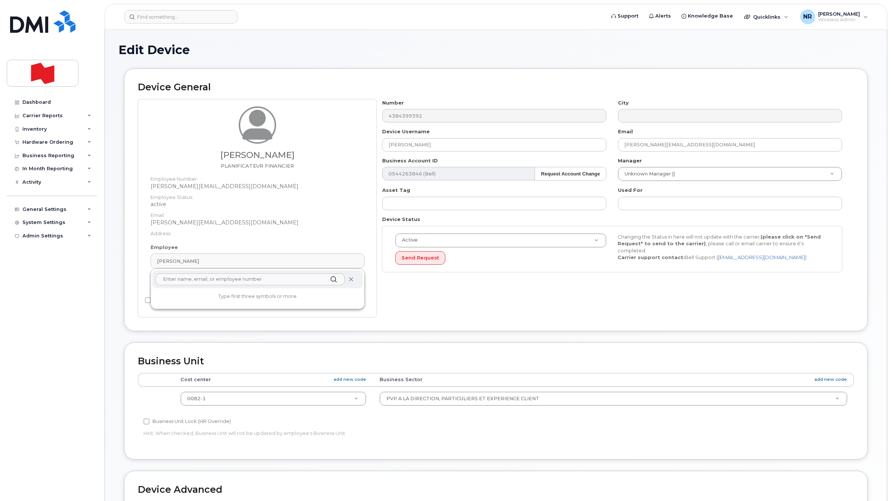
click at [351, 279] on icon at bounding box center [350, 279] width 5 height 5
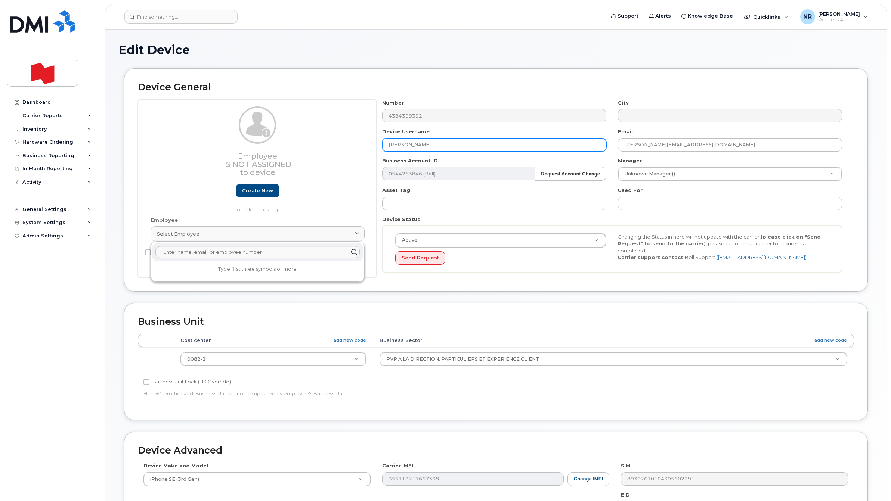
drag, startPoint x: 394, startPoint y: 139, endPoint x: 402, endPoint y: 139, distance: 8.2
click at [334, 139] on div "Employee Is not assigned to device Create new or select existing Employee Selec…" at bounding box center [496, 188] width 716 height 179
paste input "Will be cancelled - CHURN [DATE]"
type input "Will be cancelled - CHURN [DATE]"
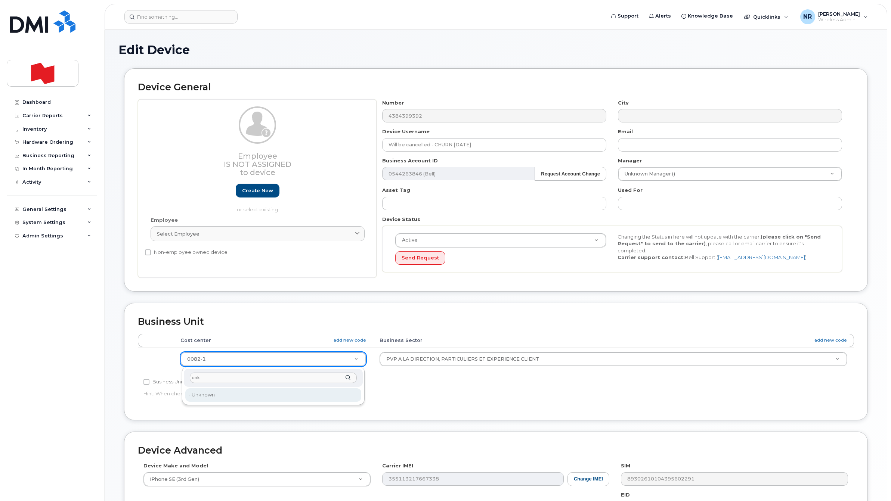
type input "unk"
type input "22916205"
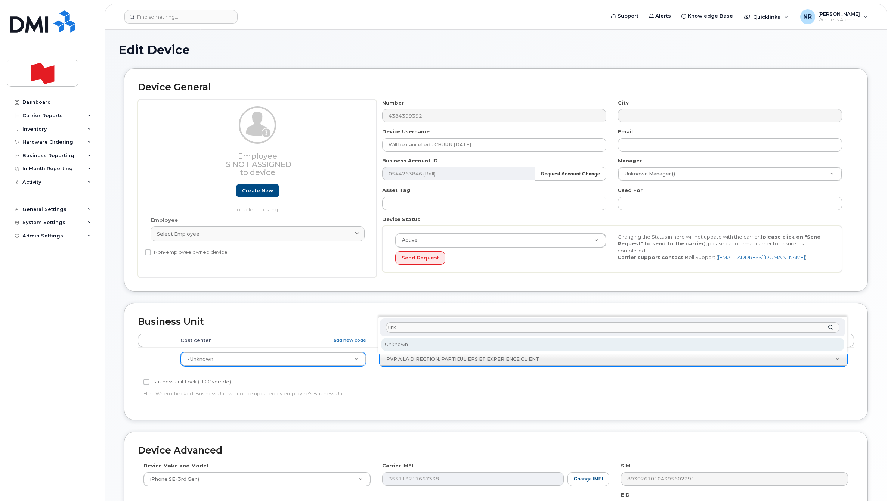
type input "unk"
select select "22916206"
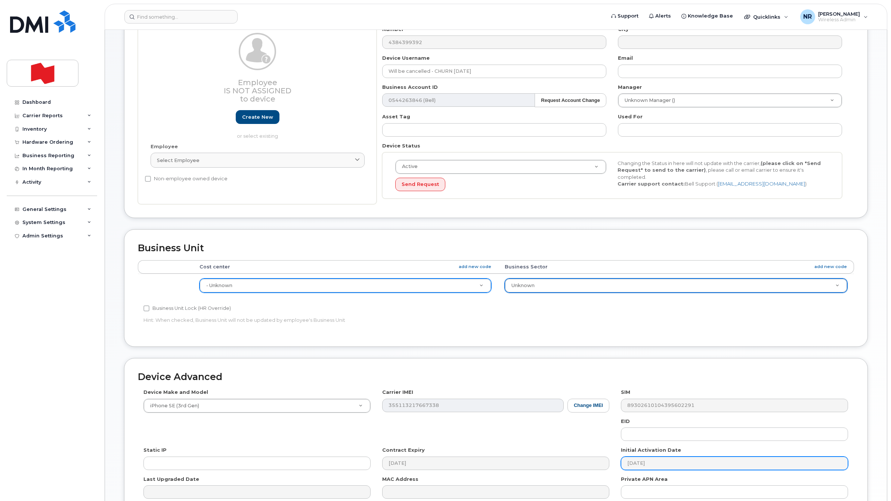
scroll to position [155, 0]
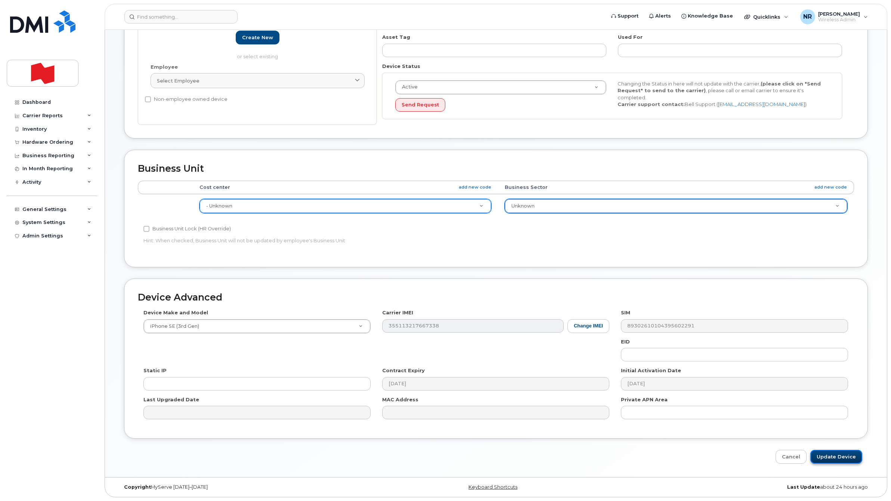
click at [832, 456] on input "Update Device" at bounding box center [836, 457] width 52 height 14
type input "Saving..."
